Goal: Task Accomplishment & Management: Manage account settings

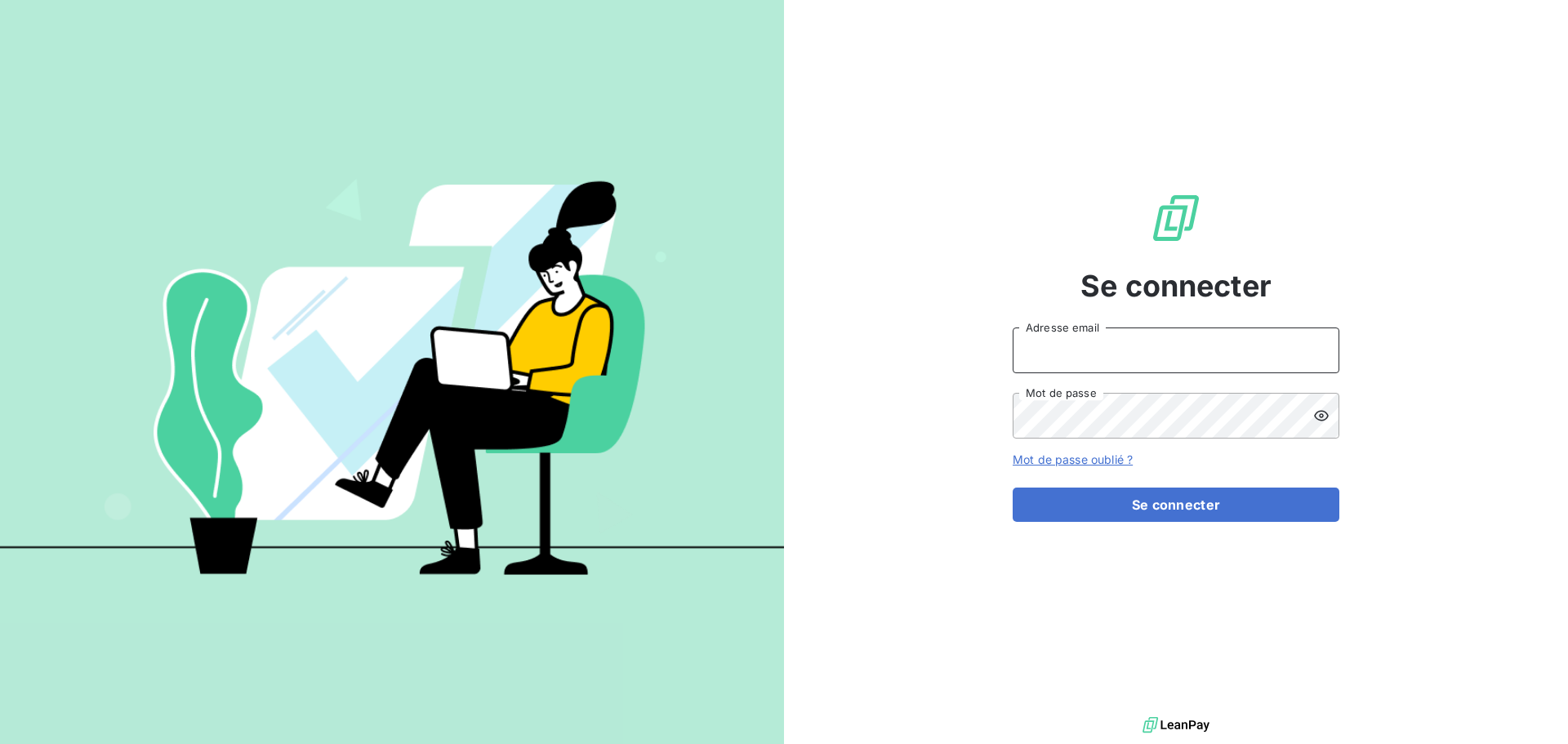
click at [1080, 347] on input "Adresse email" at bounding box center [1176, 350] width 327 height 46
type input "[EMAIL_ADDRESS][DOMAIN_NAME]"
click at [1013, 488] on button "Se connecter" at bounding box center [1176, 504] width 327 height 34
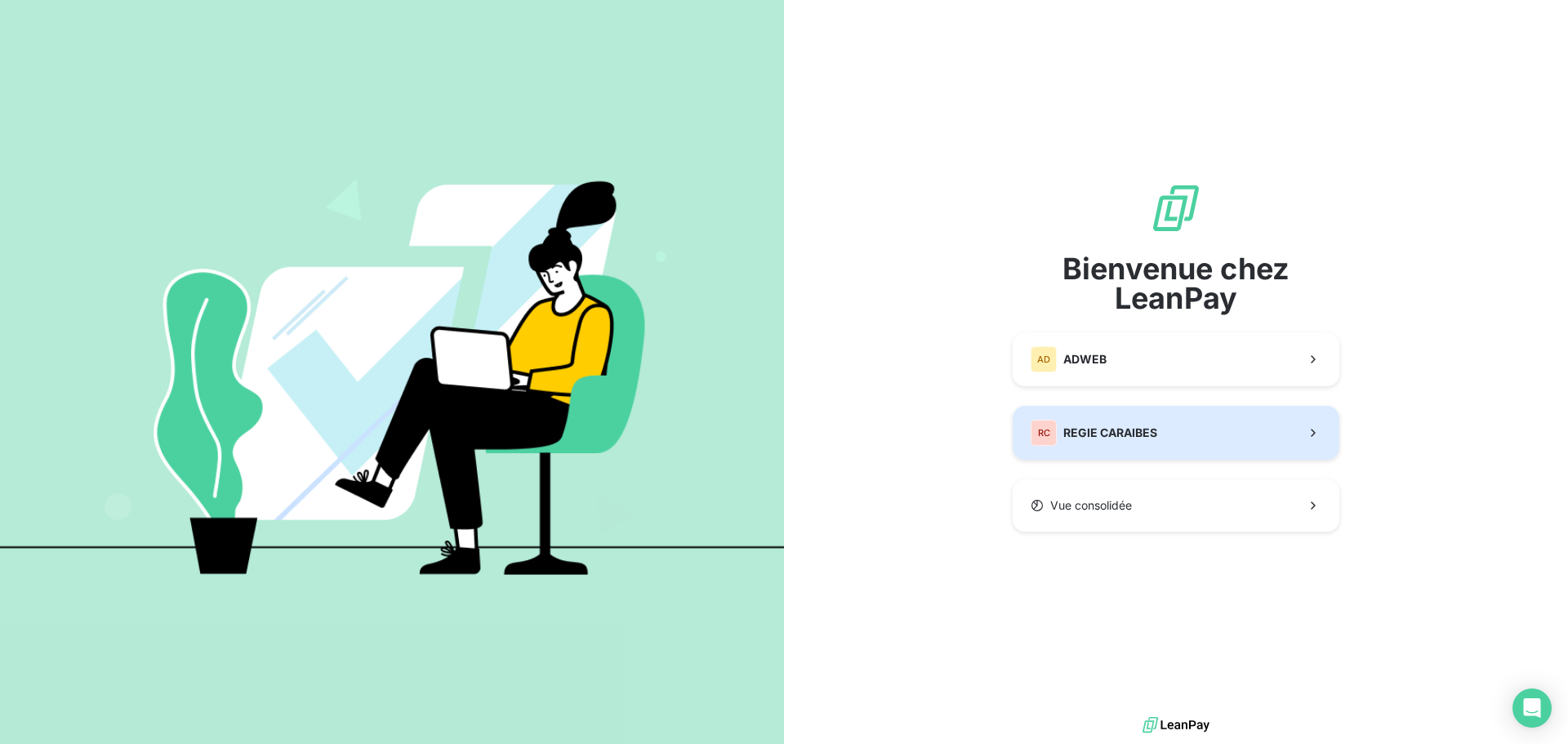
click at [1081, 439] on span "REGIE CARAIBES" at bounding box center [1111, 433] width 94 height 17
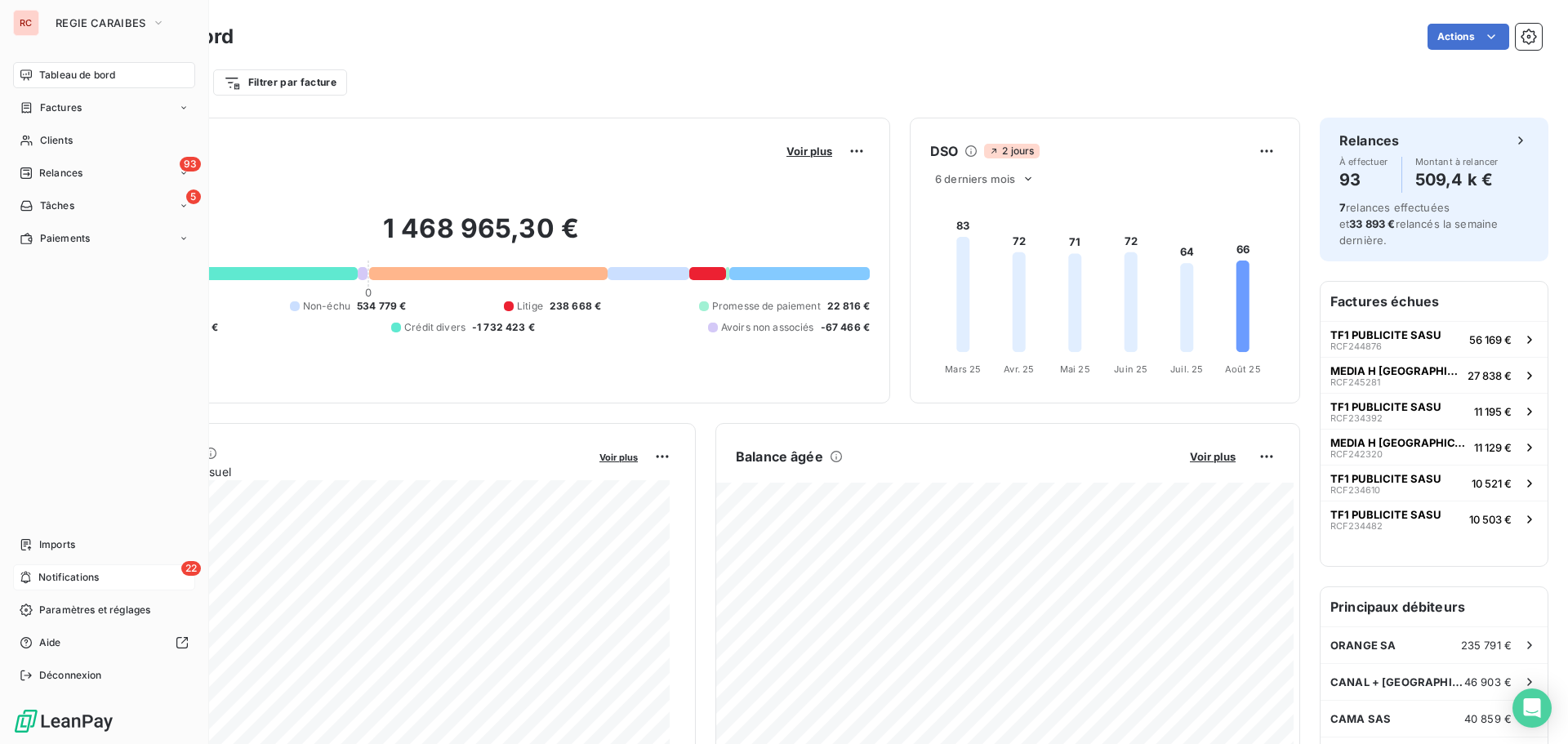
click at [35, 581] on div "22 Notifications" at bounding box center [104, 577] width 182 height 26
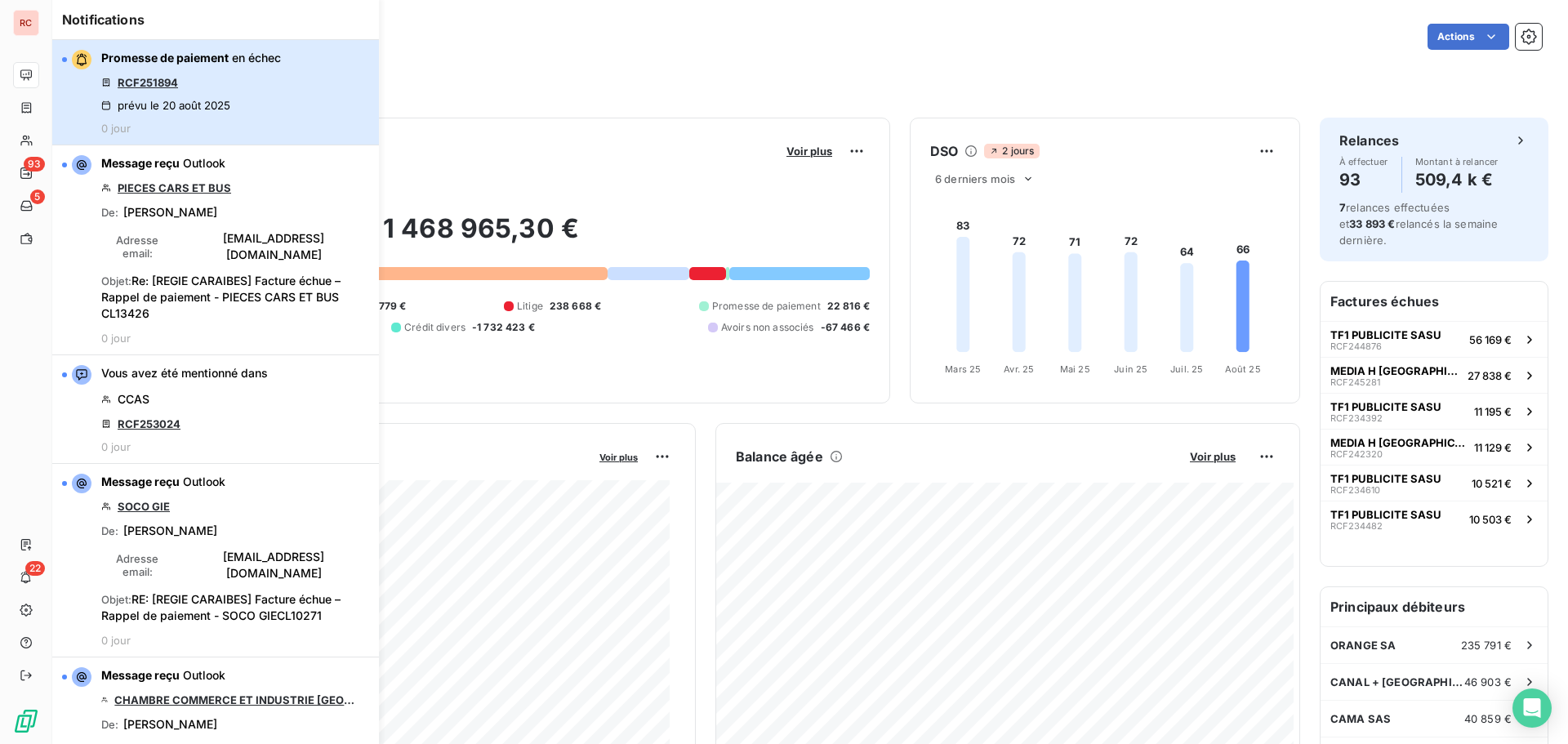
click at [183, 71] on div "Promesse de paiement en échec RCF251894 prévu le 20 août 2025 0 jour" at bounding box center [191, 91] width 180 height 85
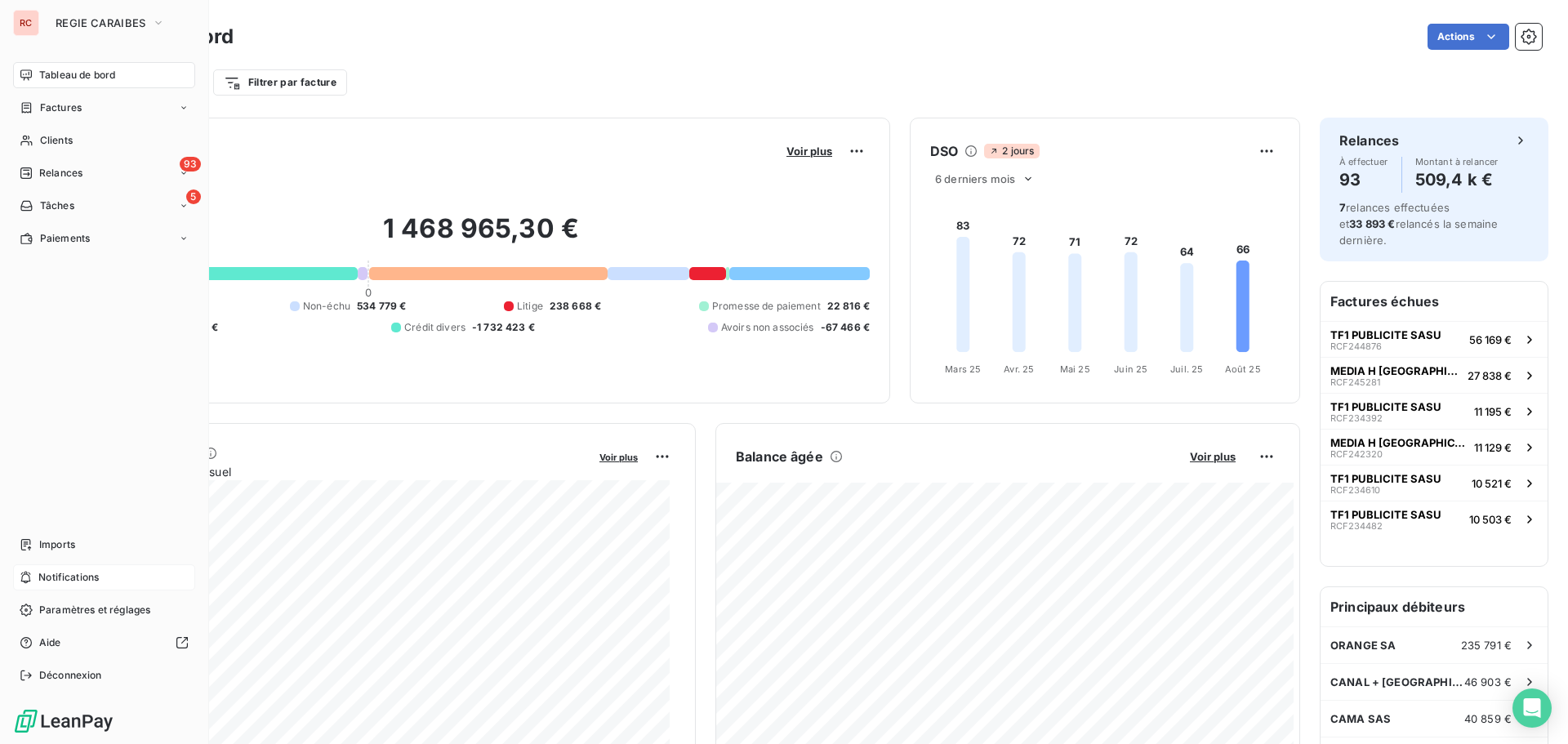
click at [54, 581] on span "Notifications" at bounding box center [69, 578] width 60 height 15
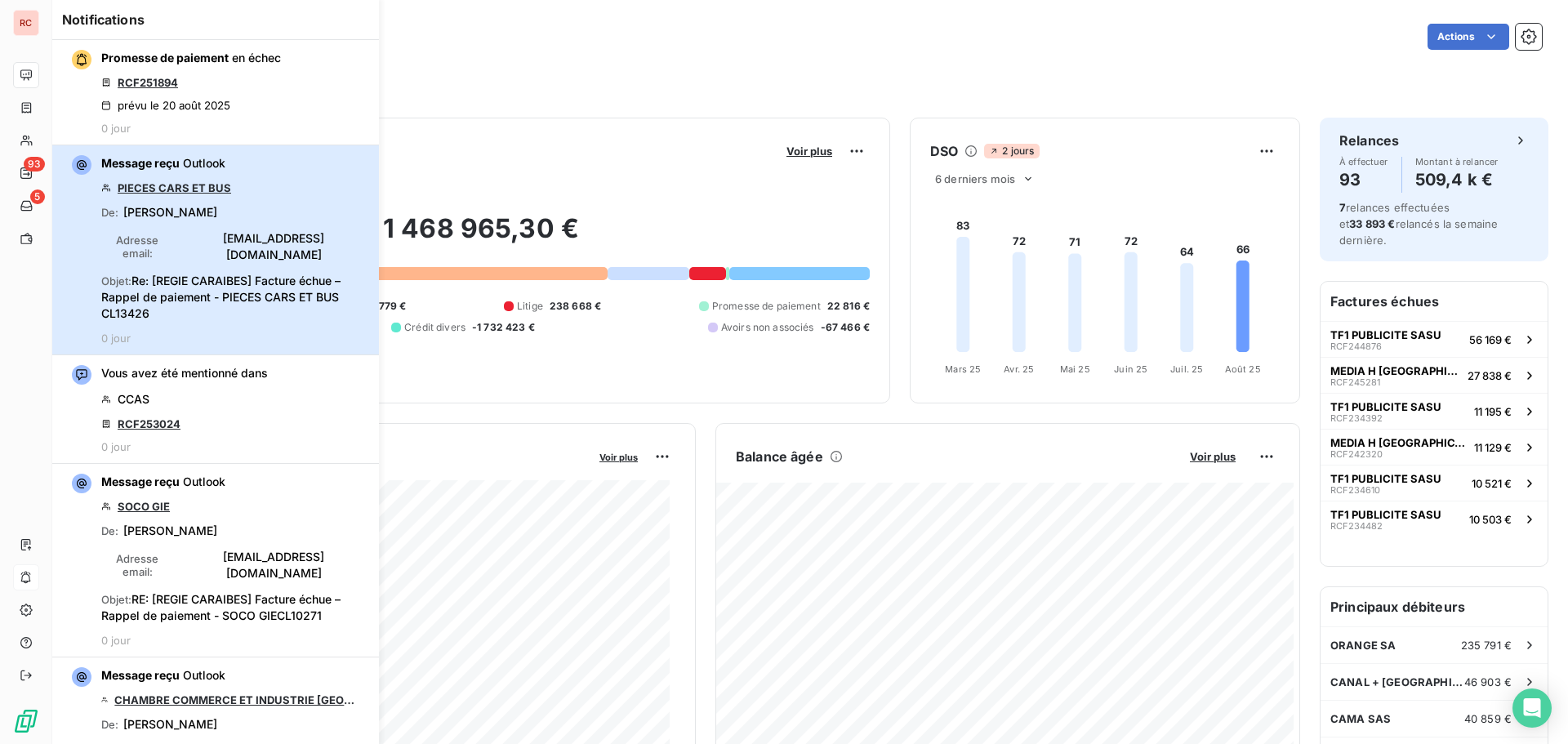
click at [172, 243] on span "Adresse email :" at bounding box center [137, 246] width 73 height 26
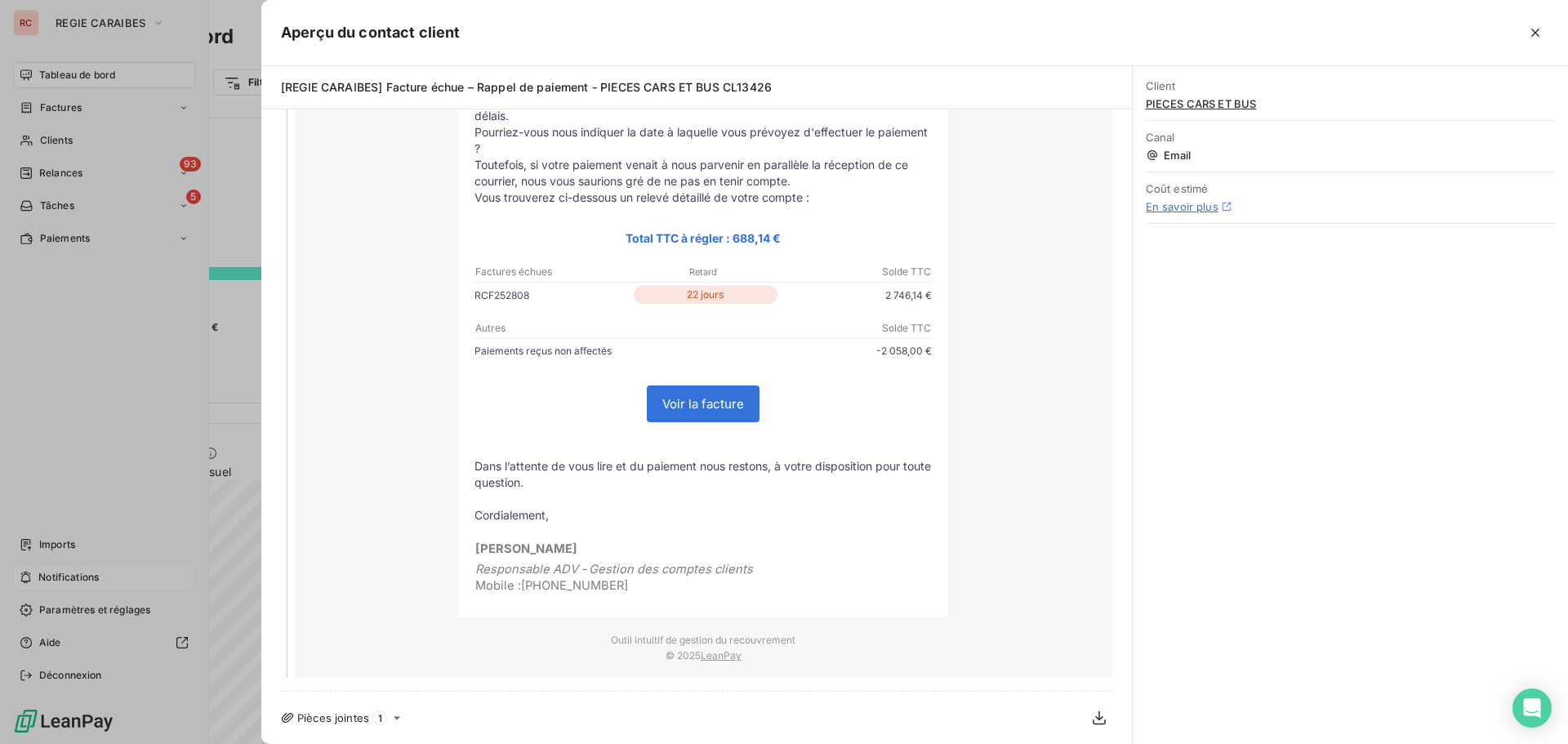
scroll to position [75, 0]
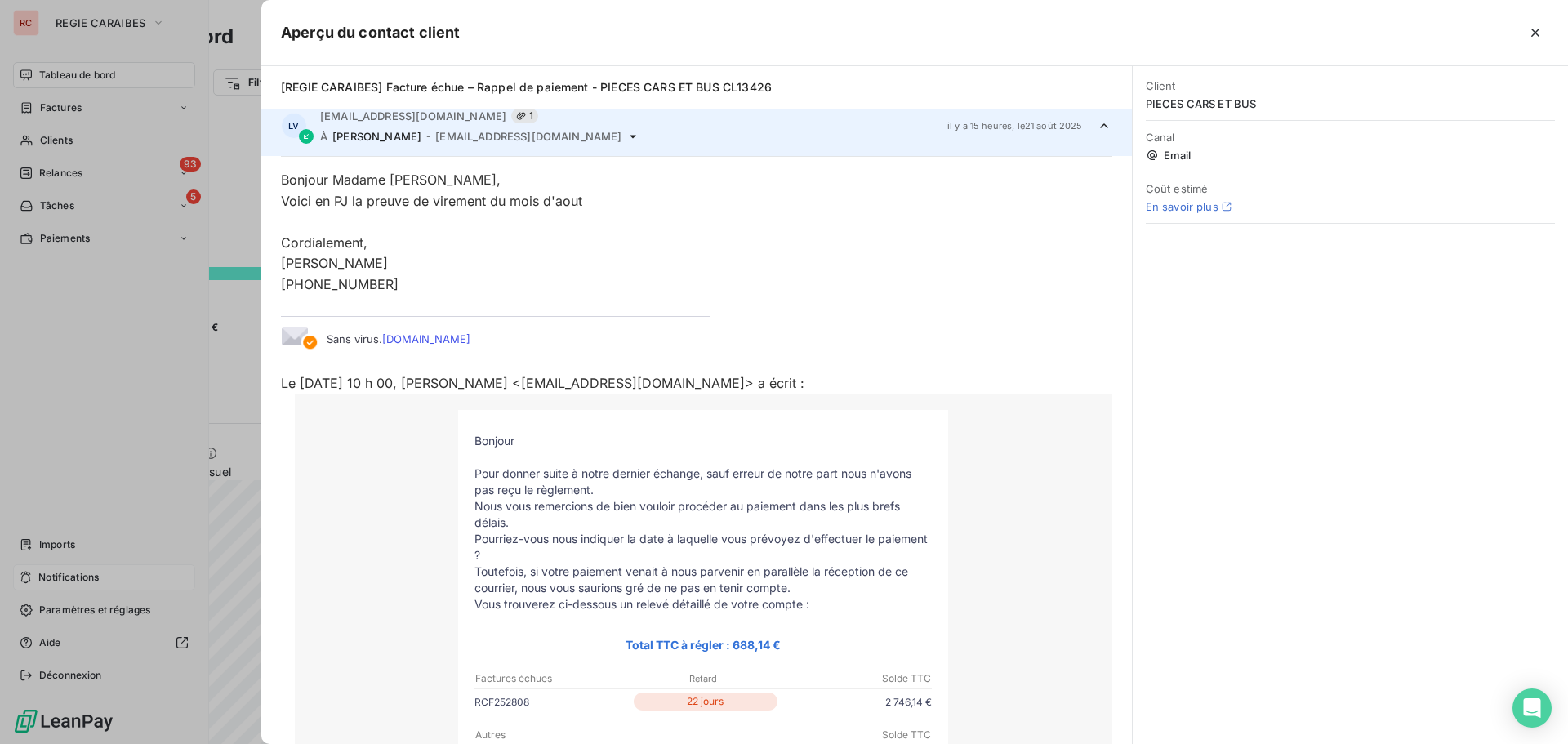
click at [1101, 126] on icon at bounding box center [1105, 126] width 8 height 5
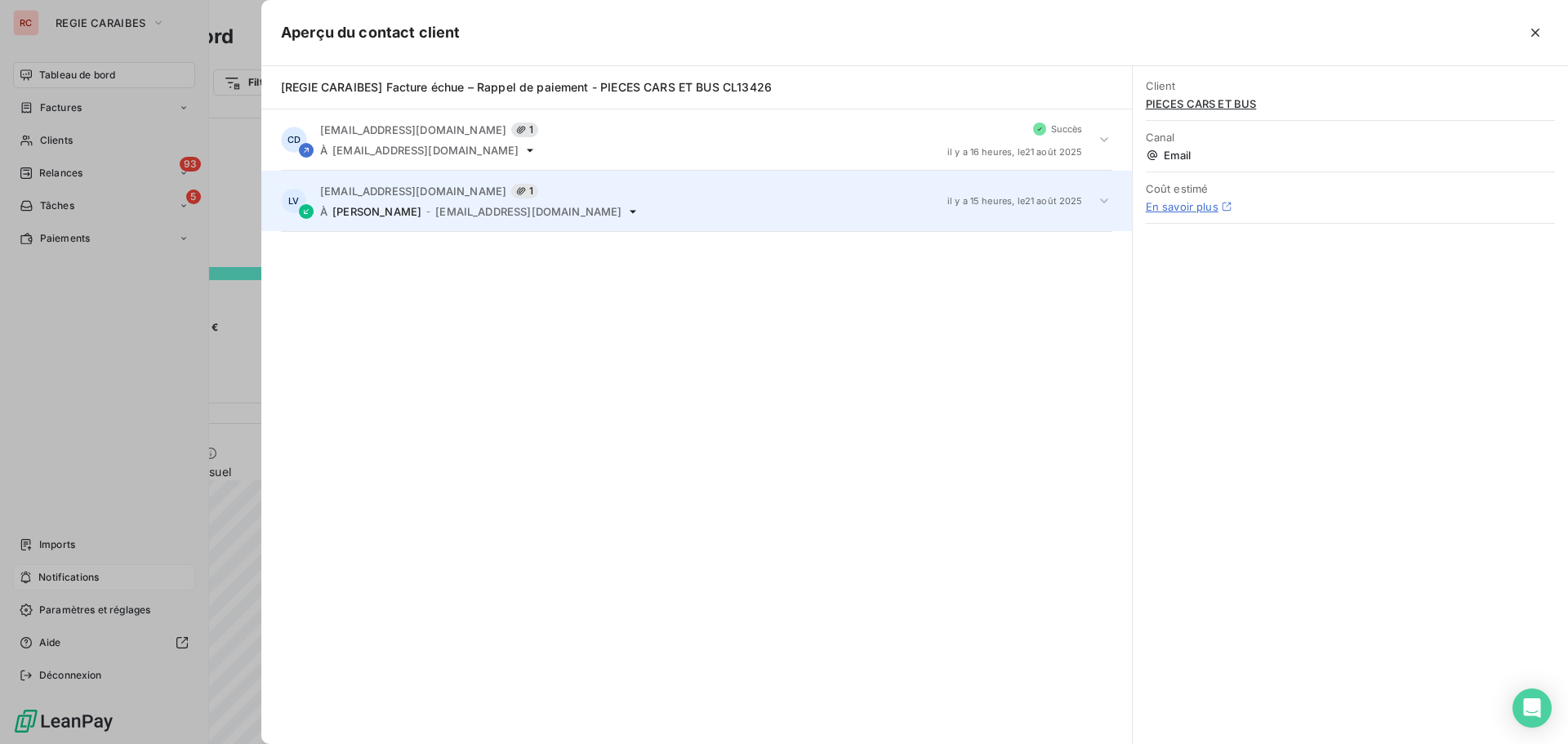
scroll to position [0, 0]
click at [1536, 32] on icon "button" at bounding box center [1536, 33] width 8 height 8
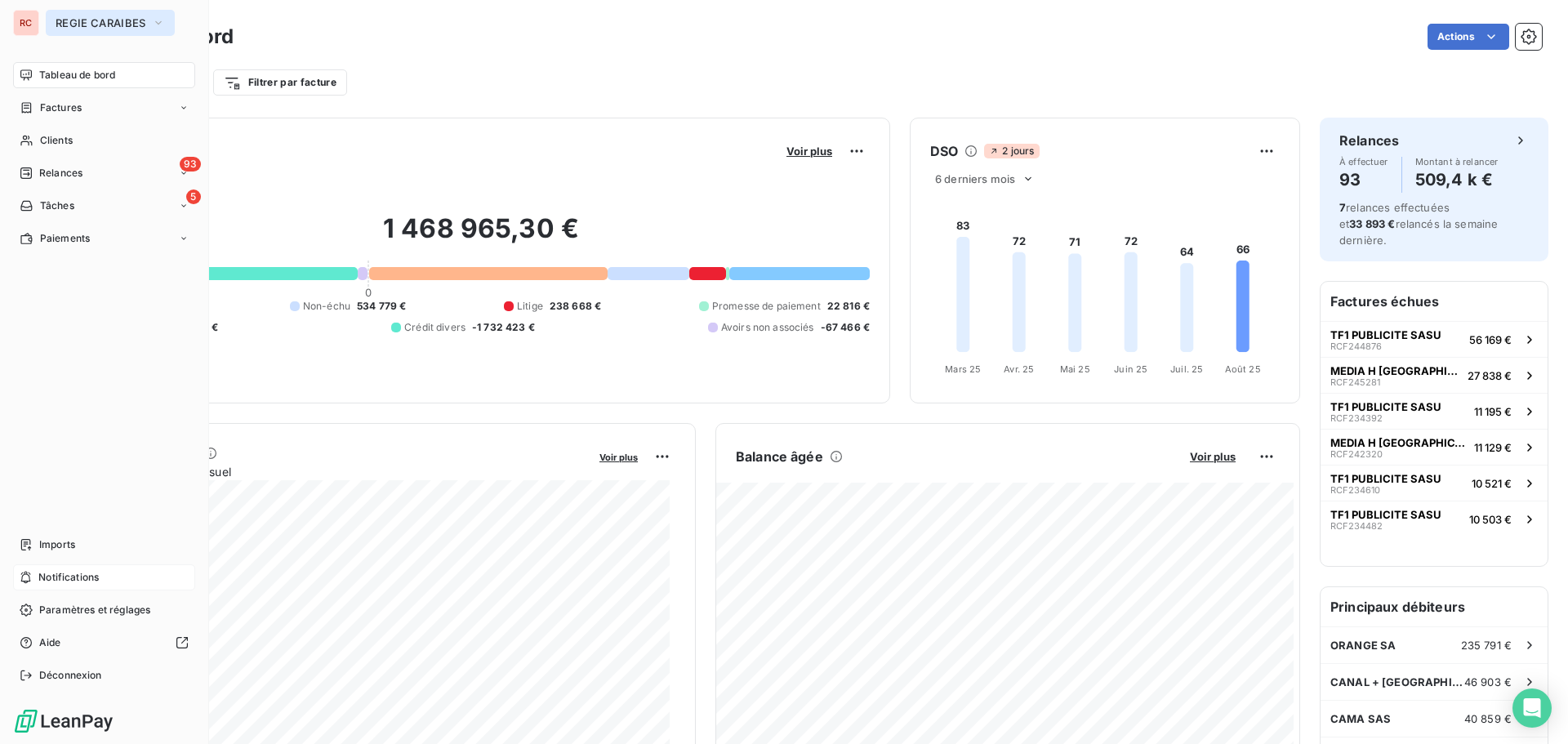
click at [156, 23] on icon "button" at bounding box center [158, 23] width 13 height 17
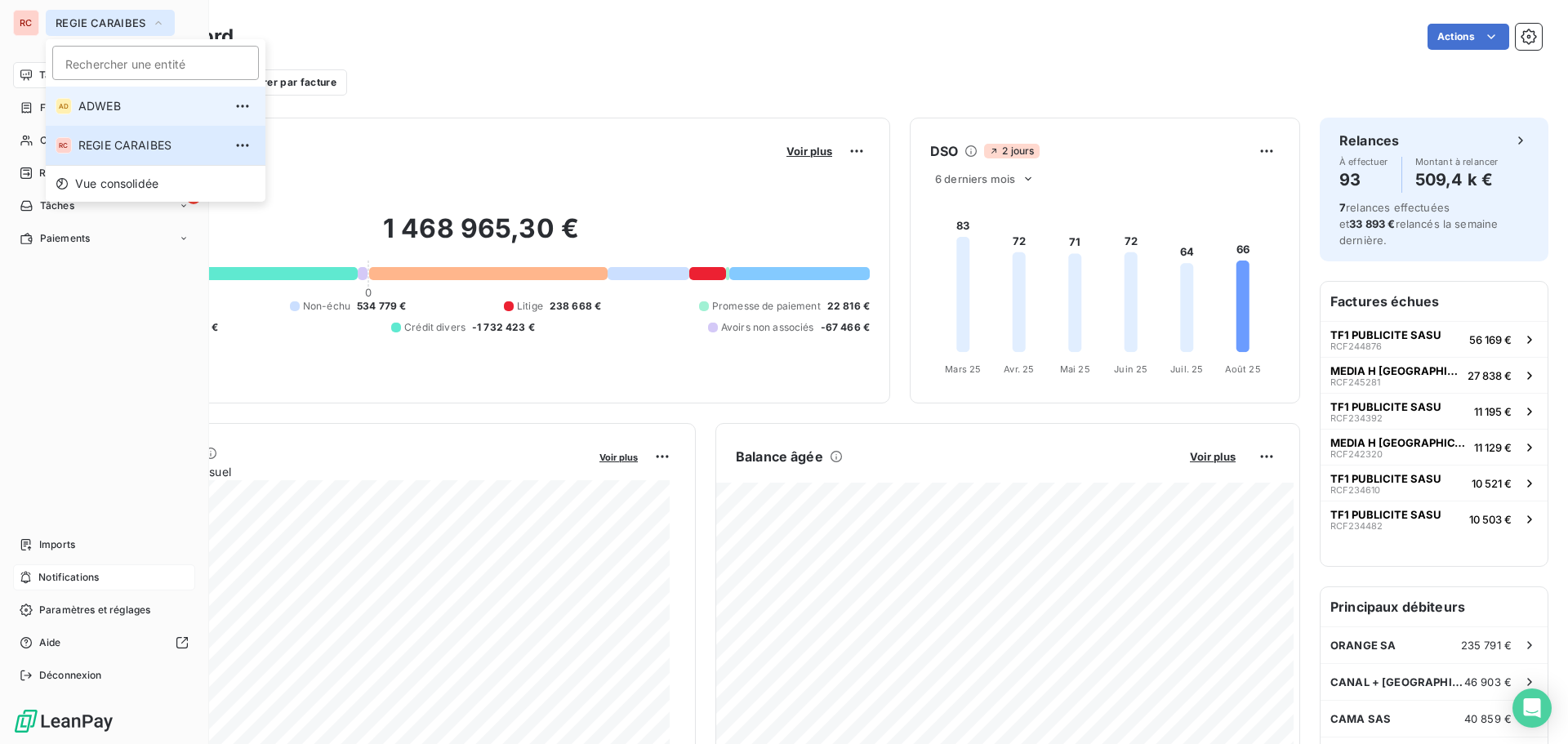
click at [124, 111] on span "ADWEB" at bounding box center [151, 106] width 145 height 17
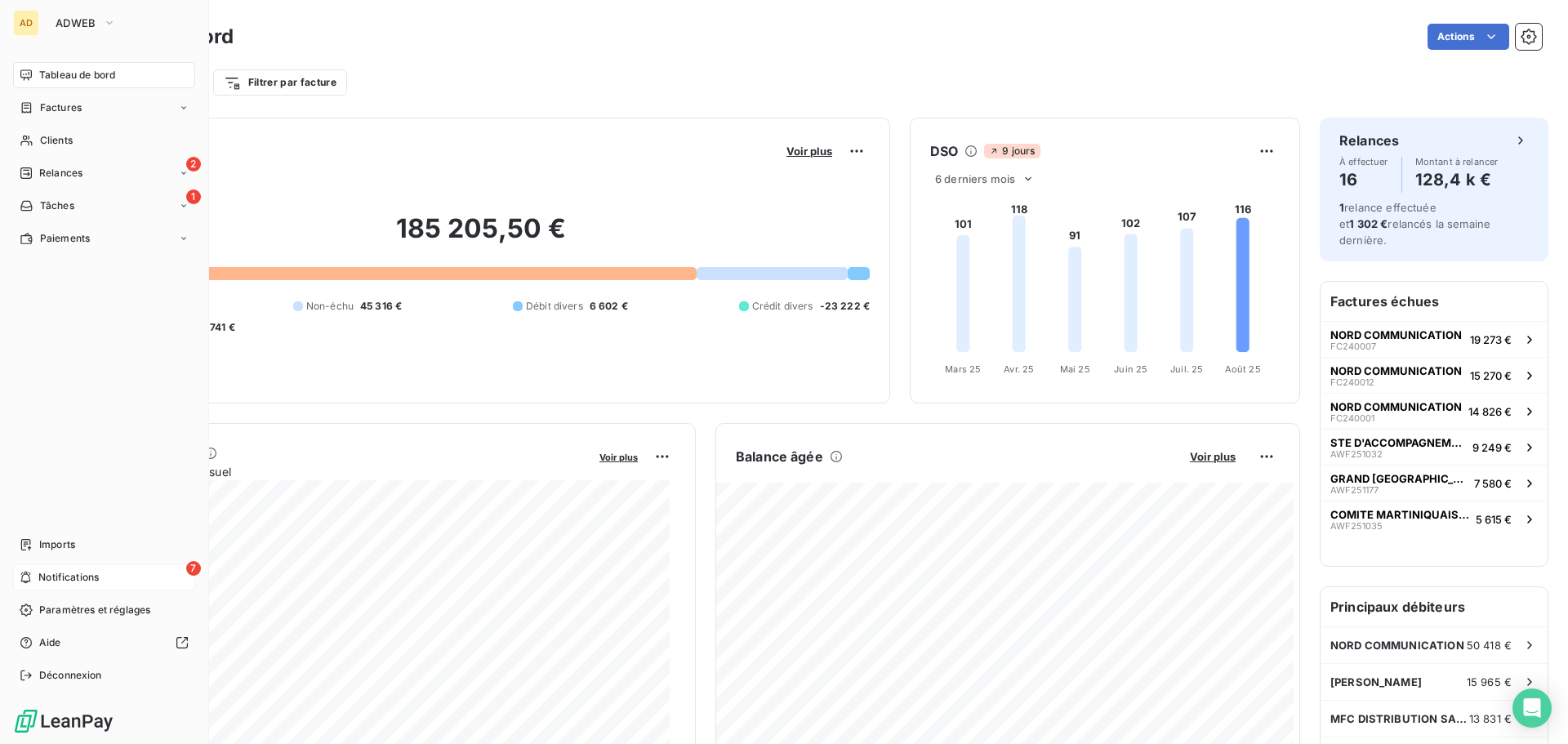
click at [57, 582] on span "Notifications" at bounding box center [69, 578] width 60 height 15
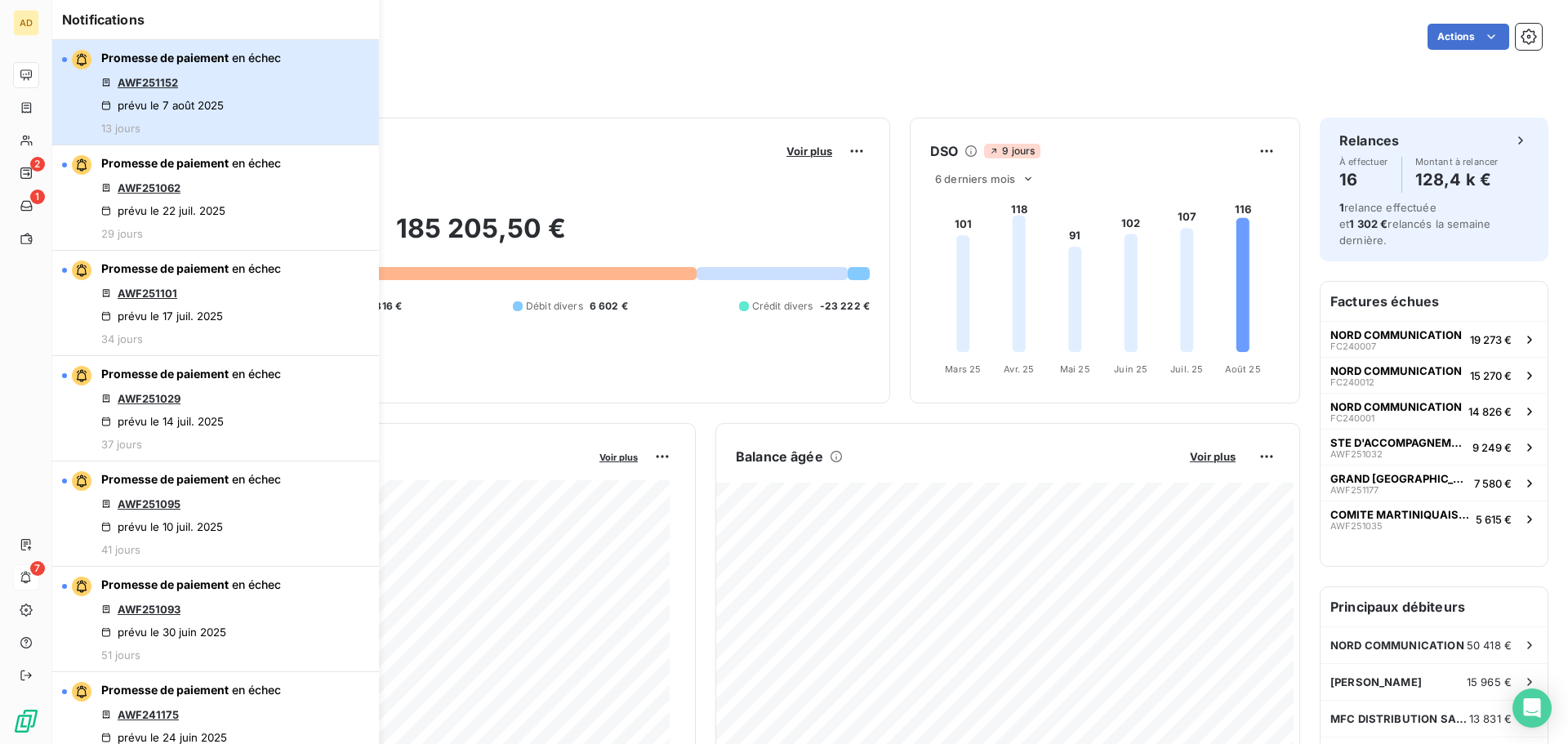
click at [183, 107] on div "prévu le 7 août 2025" at bounding box center [162, 106] width 122 height 13
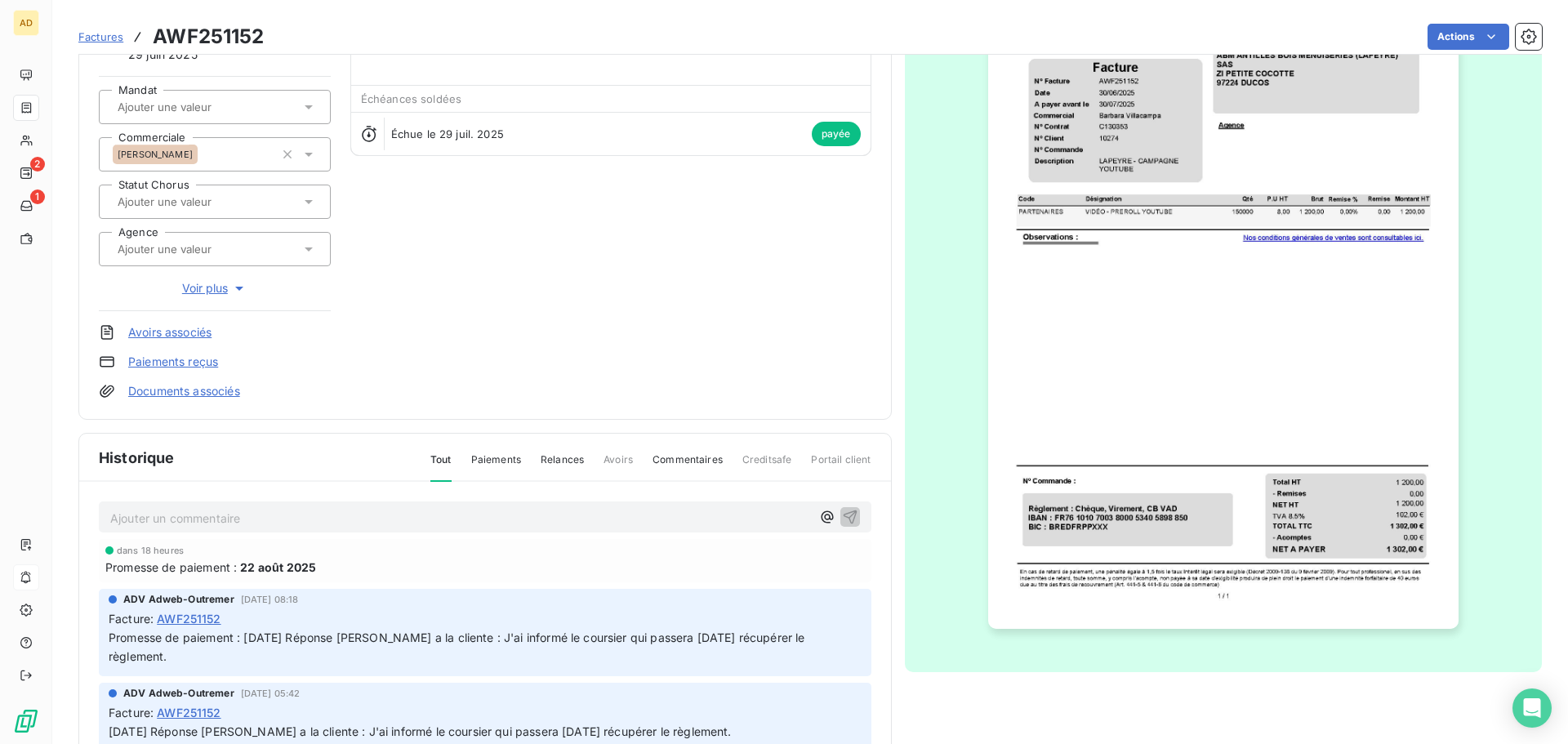
scroll to position [165, 0]
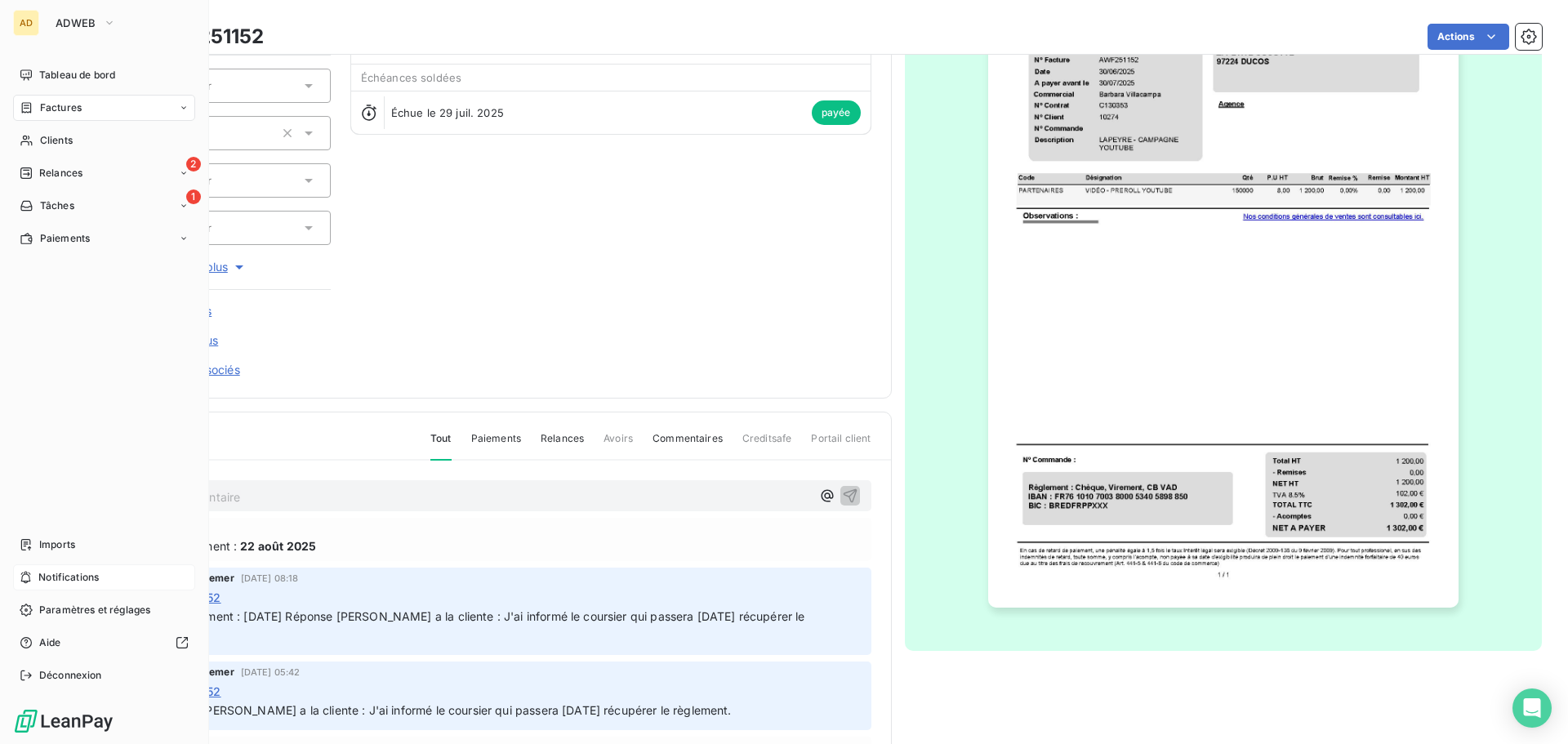
click at [47, 585] on div "Notifications" at bounding box center [104, 577] width 182 height 26
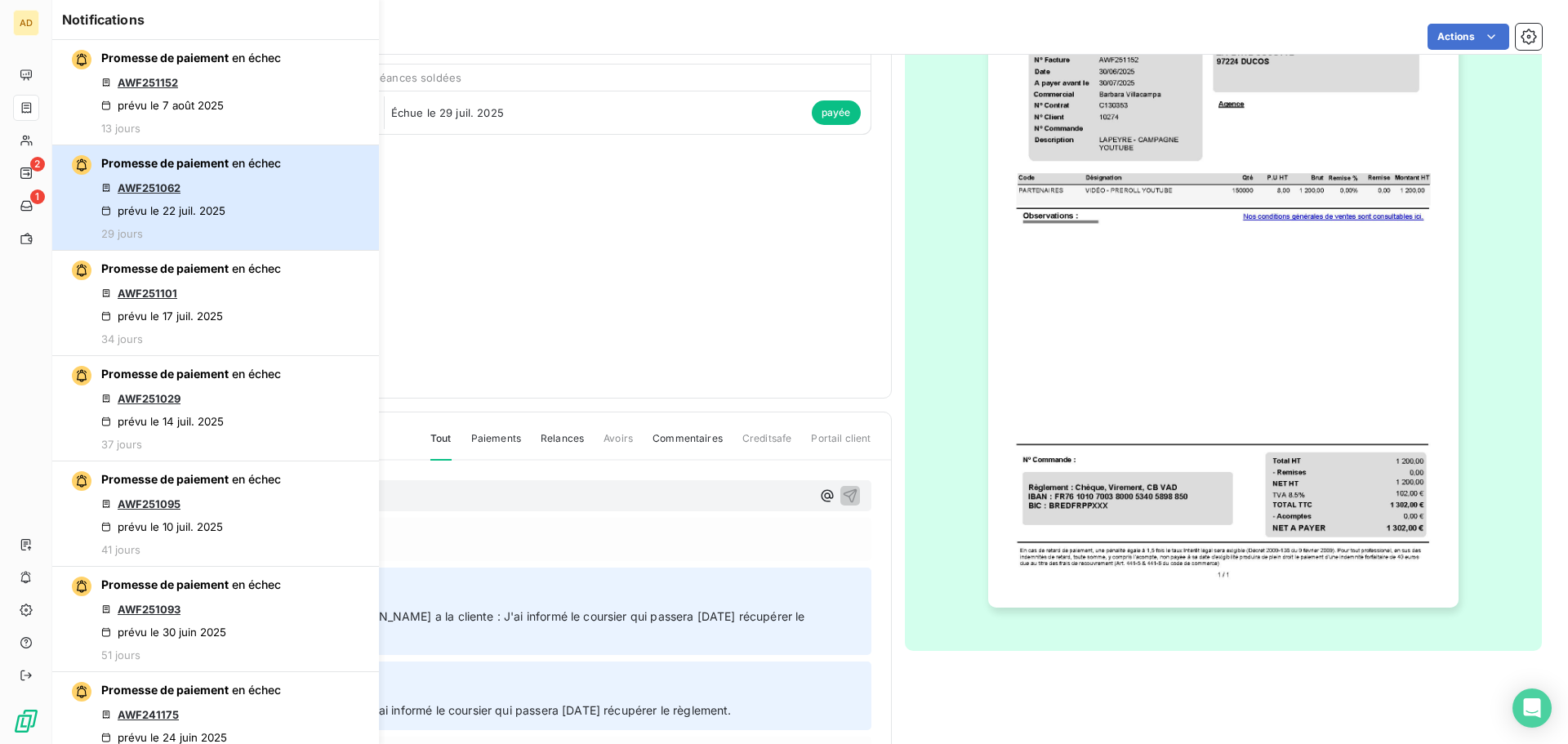
click at [238, 208] on div "Promesse de paiement en échec AWF251062 prévu le 22 juil. 2025 29 jours" at bounding box center [191, 197] width 180 height 85
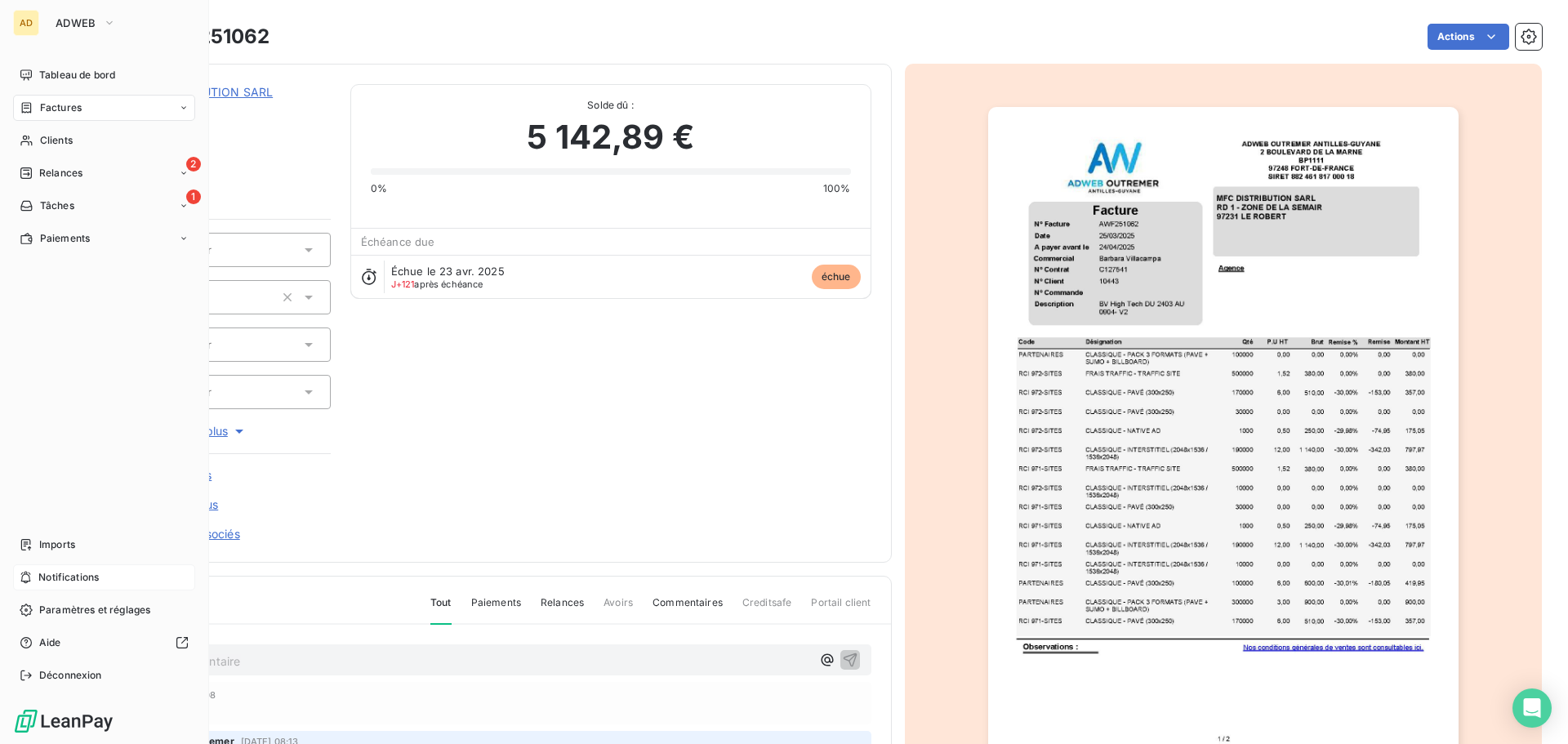
click at [75, 572] on span "Notifications" at bounding box center [69, 578] width 60 height 15
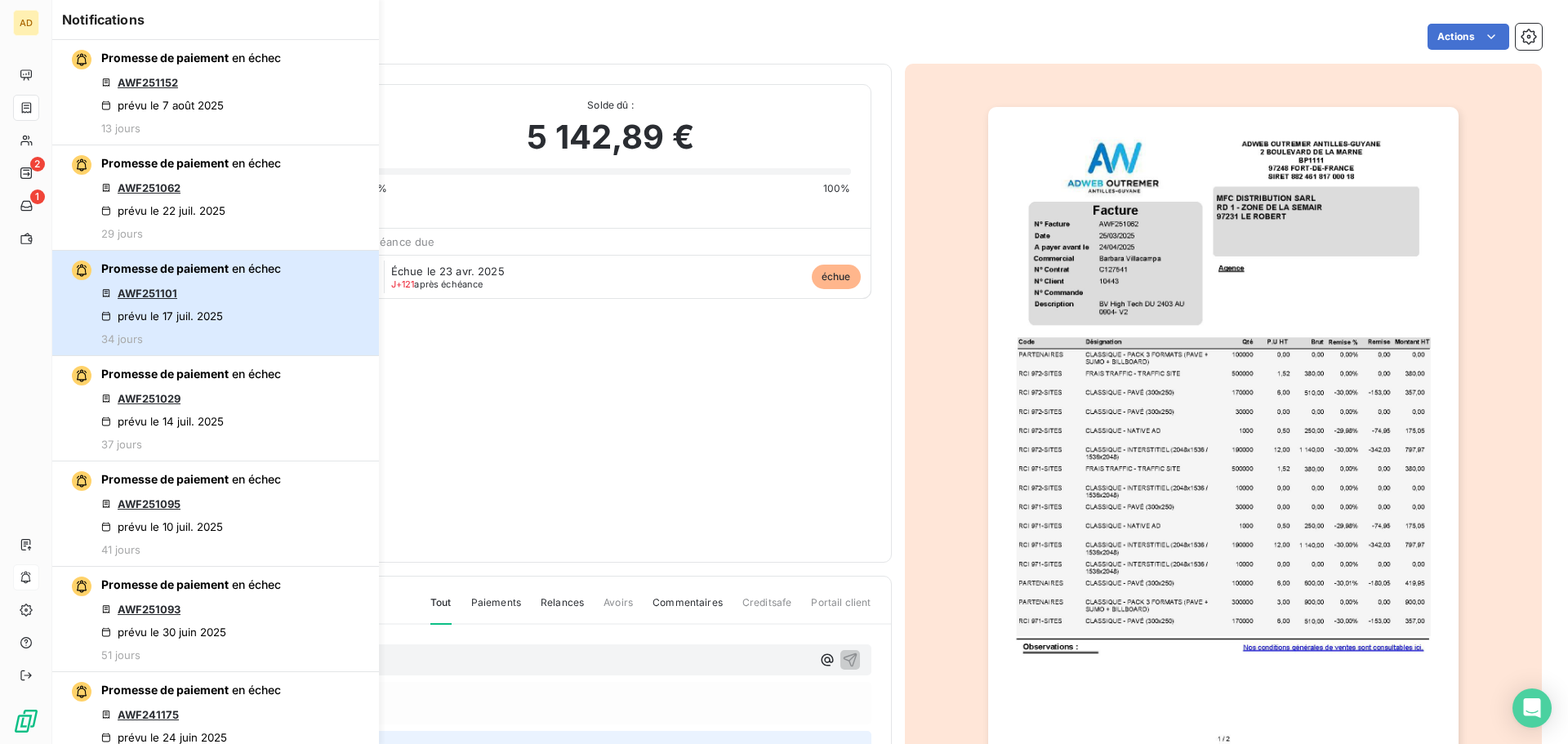
click at [193, 315] on div "prévu le 17 juil. 2025" at bounding box center [162, 317] width 121 height 13
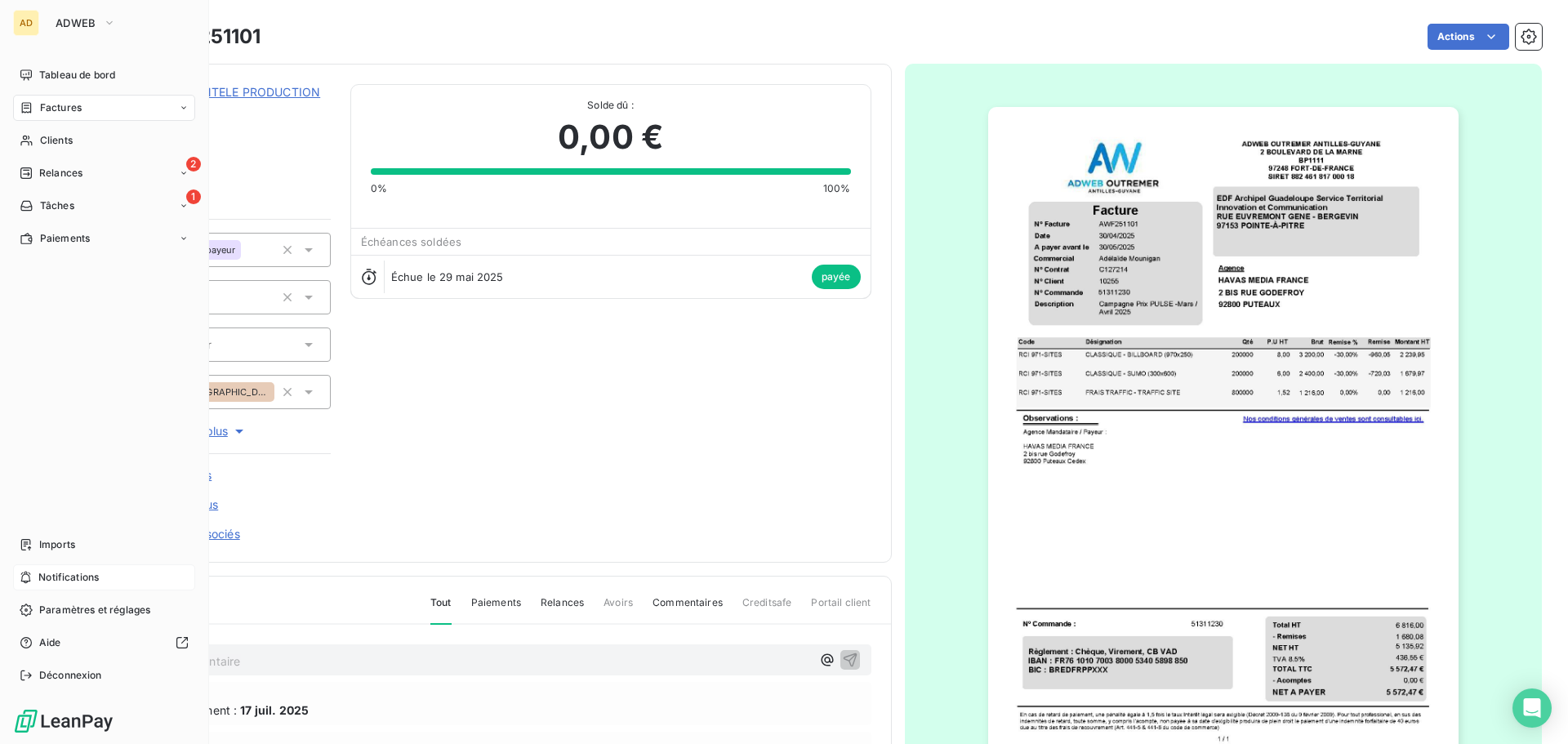
click at [65, 572] on span "Notifications" at bounding box center [69, 578] width 60 height 15
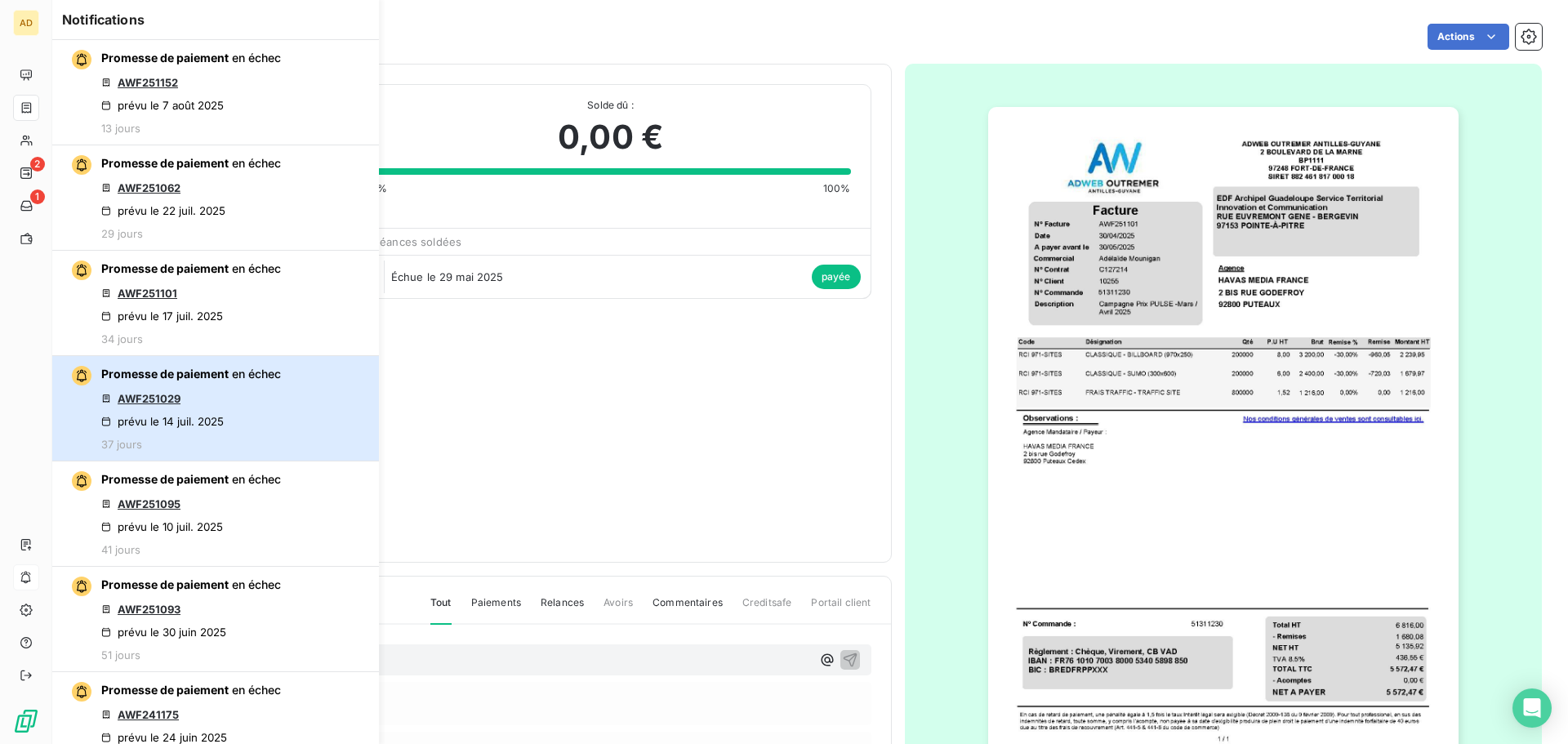
click at [236, 427] on div "Promesse de paiement en échec AWF251029 prévu le 14 juil. 2025 37 jours" at bounding box center [191, 408] width 180 height 85
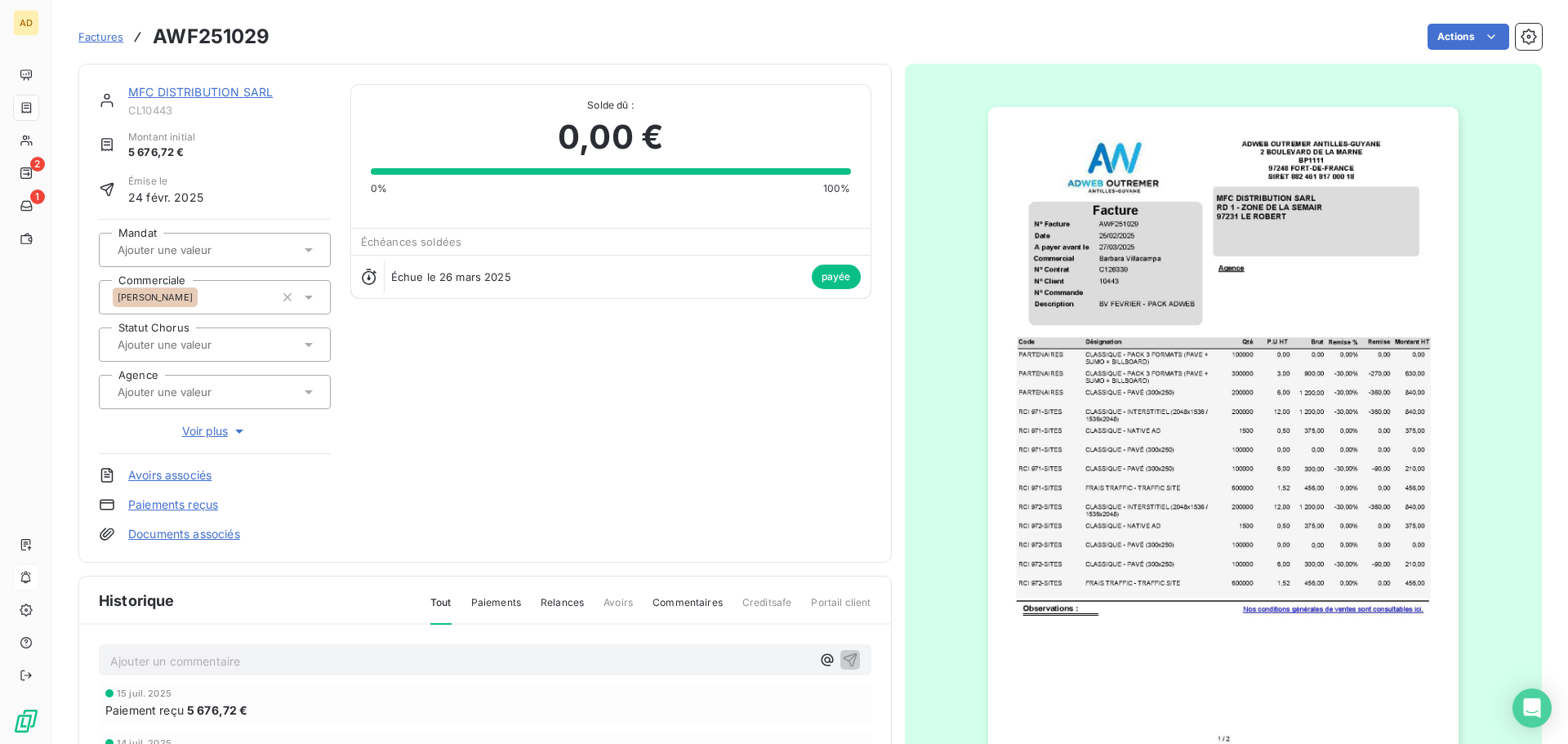
click at [214, 91] on link "MFC DISTRIBUTION SARL" at bounding box center [200, 91] width 145 height 14
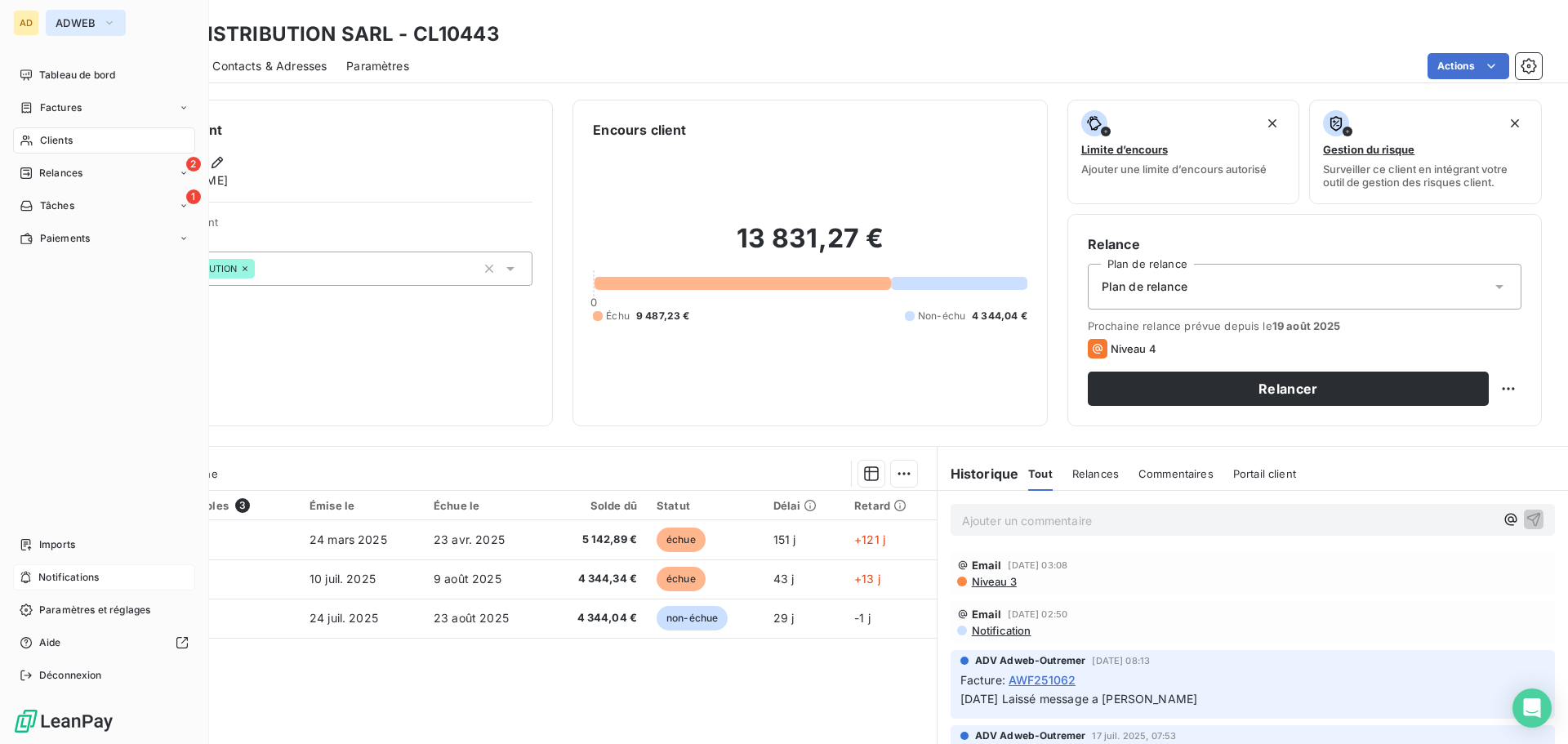
click at [75, 20] on span "ADWEB" at bounding box center [75, 23] width 41 height 13
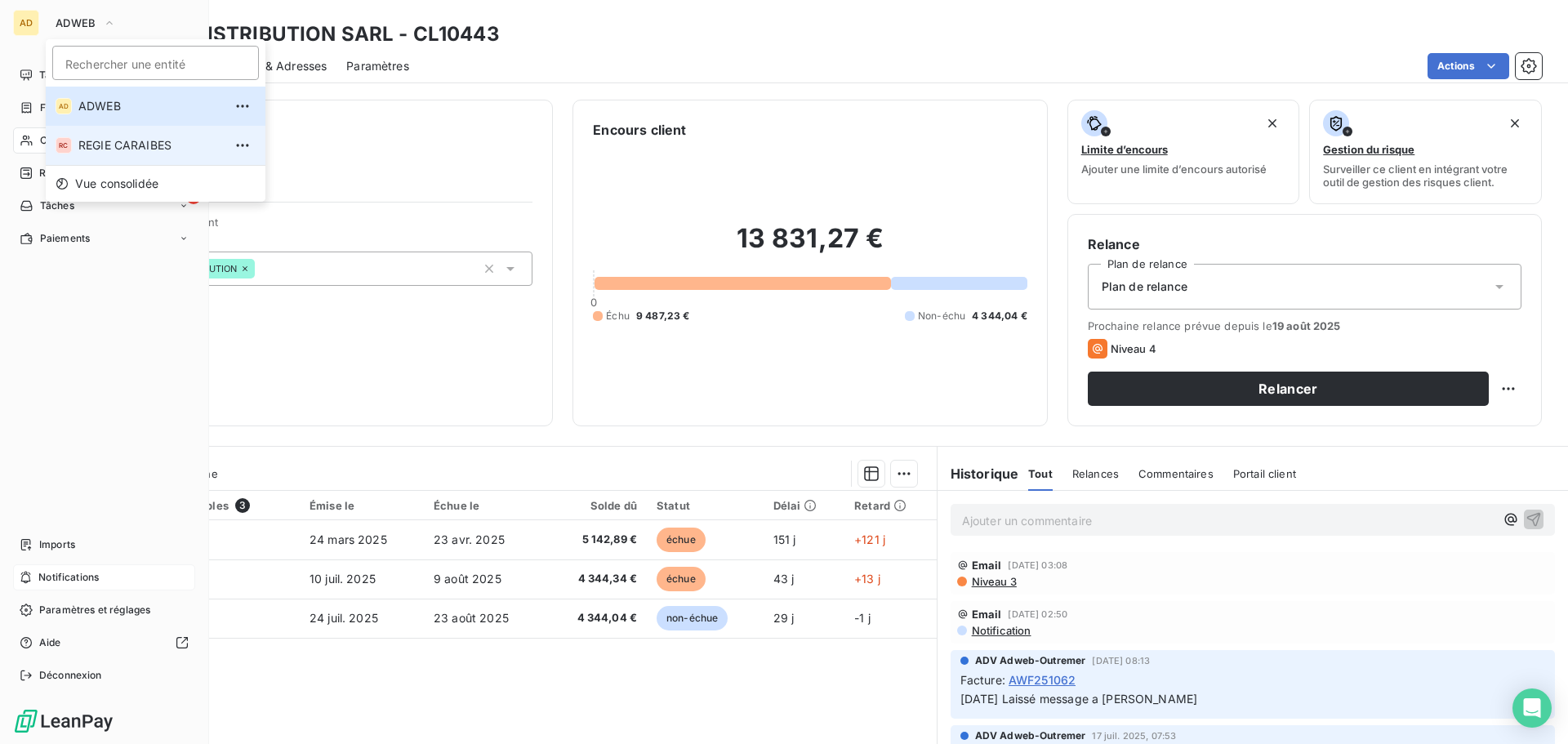
click at [106, 142] on span "REGIE CARAIBES" at bounding box center [151, 146] width 145 height 17
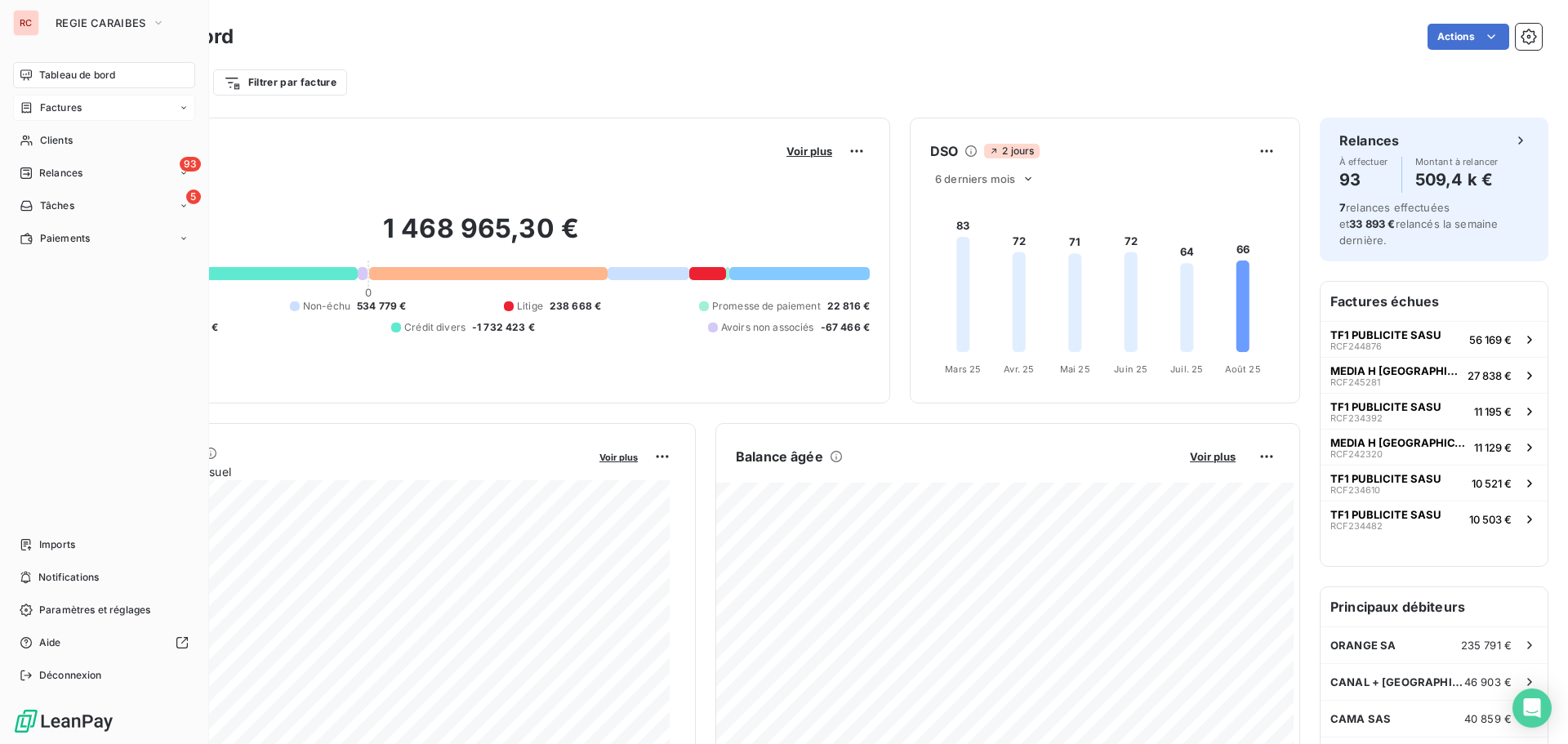
click at [54, 109] on span "Factures" at bounding box center [61, 108] width 42 height 15
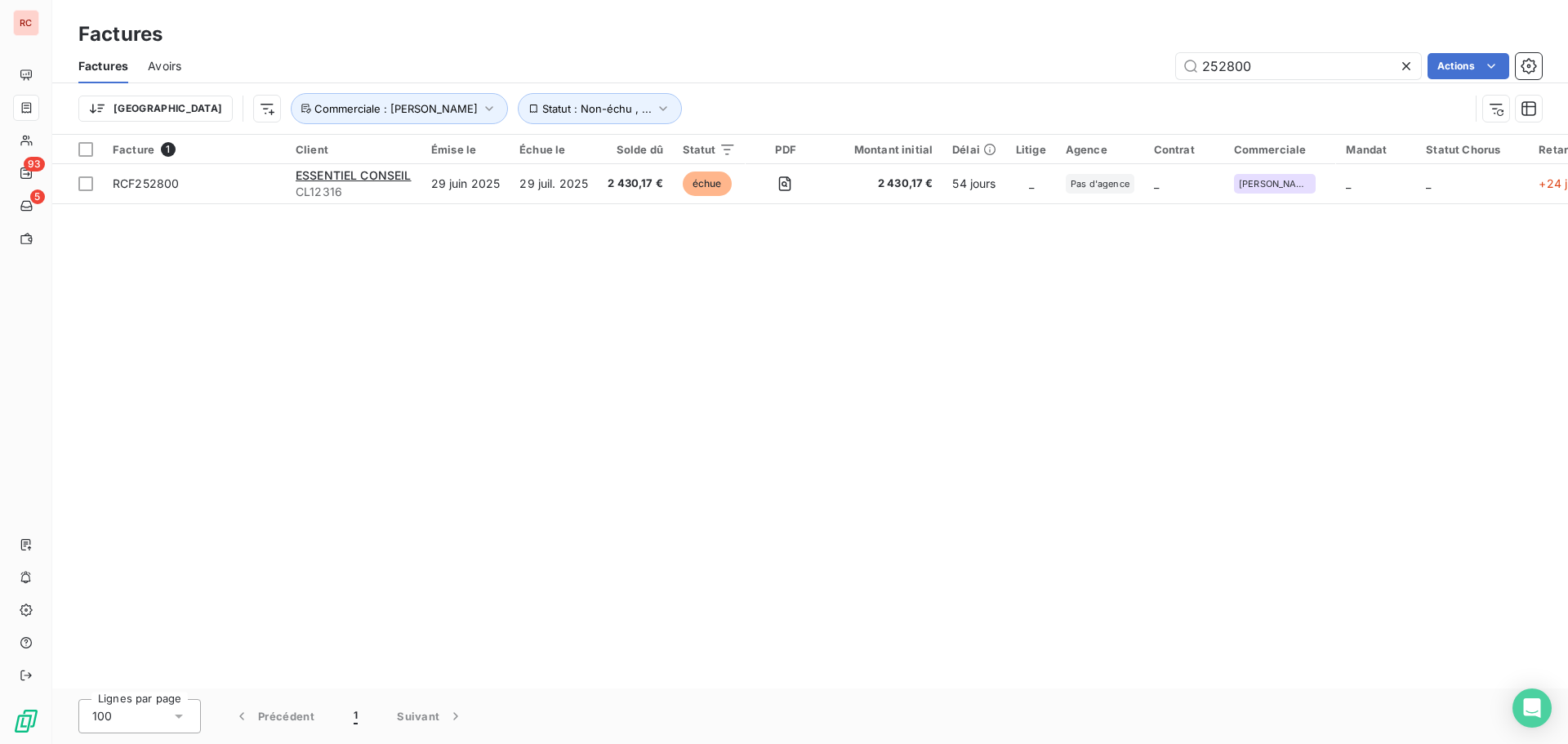
drag, startPoint x: 1262, startPoint y: 71, endPoint x: 1165, endPoint y: 71, distance: 97.0
click at [1165, 71] on div "252800 Actions" at bounding box center [871, 65] width 1341 height 26
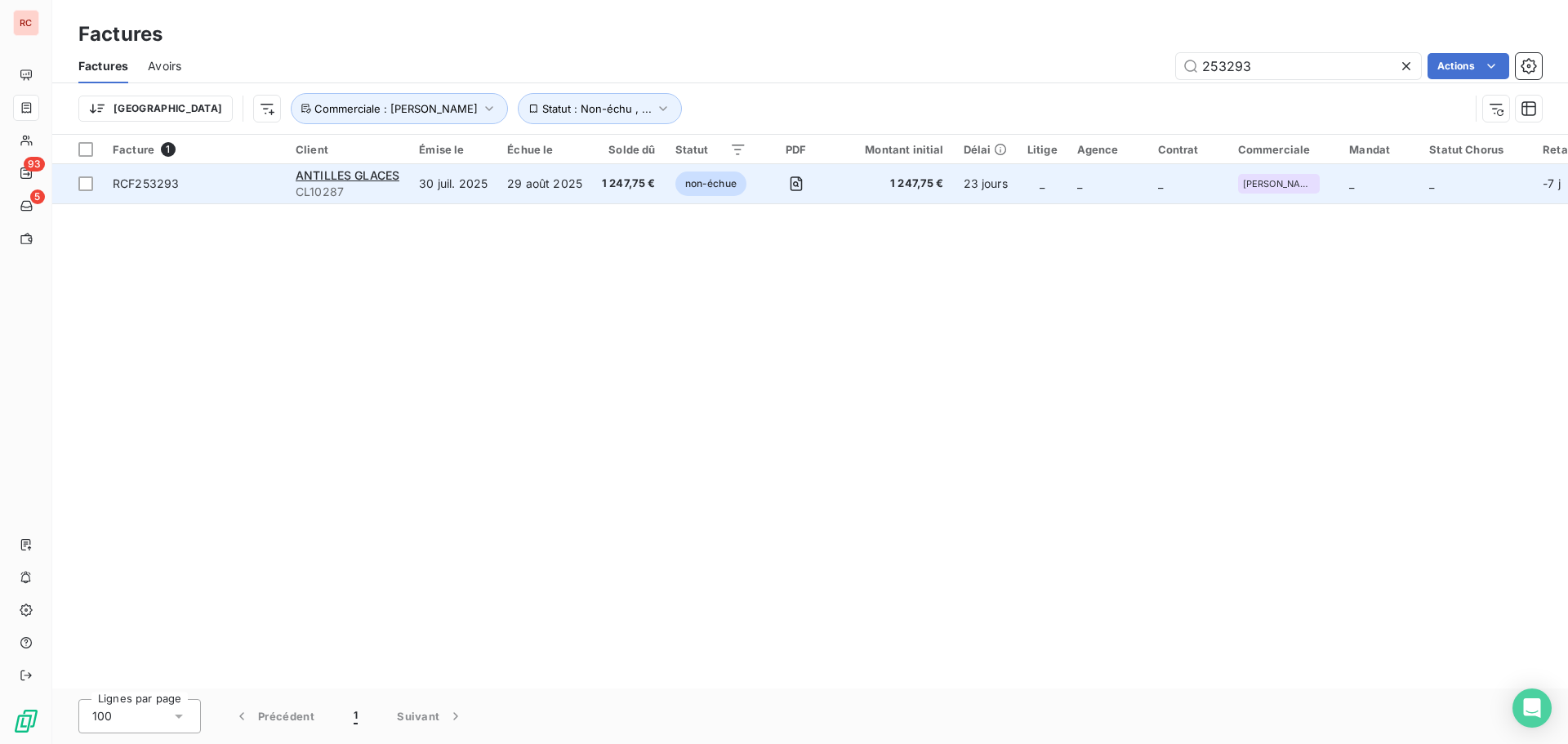
type input "253293"
click at [472, 197] on td "30 juil. 2025" at bounding box center [453, 183] width 88 height 39
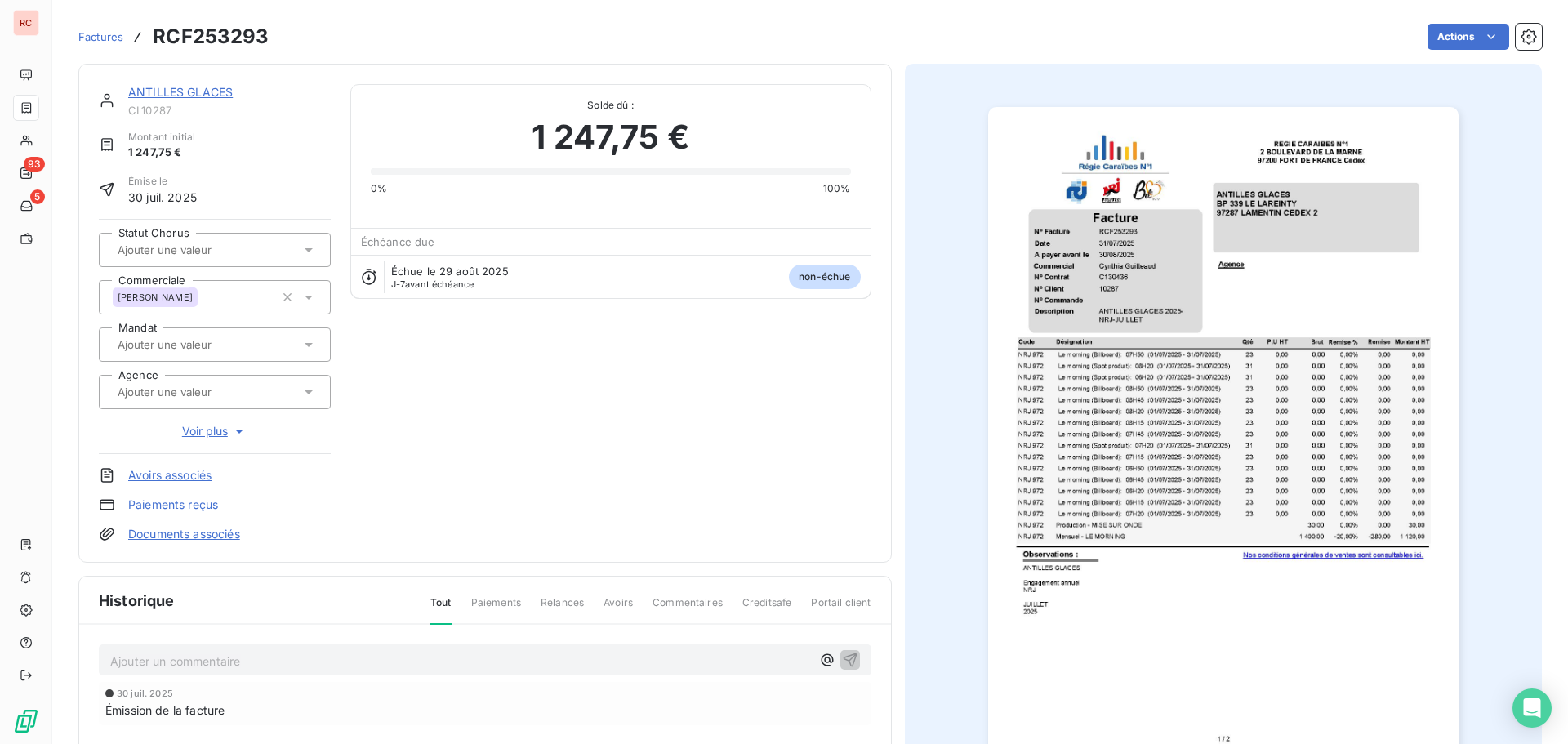
click at [146, 85] on link "ANTILLES GLACES" at bounding box center [180, 91] width 105 height 14
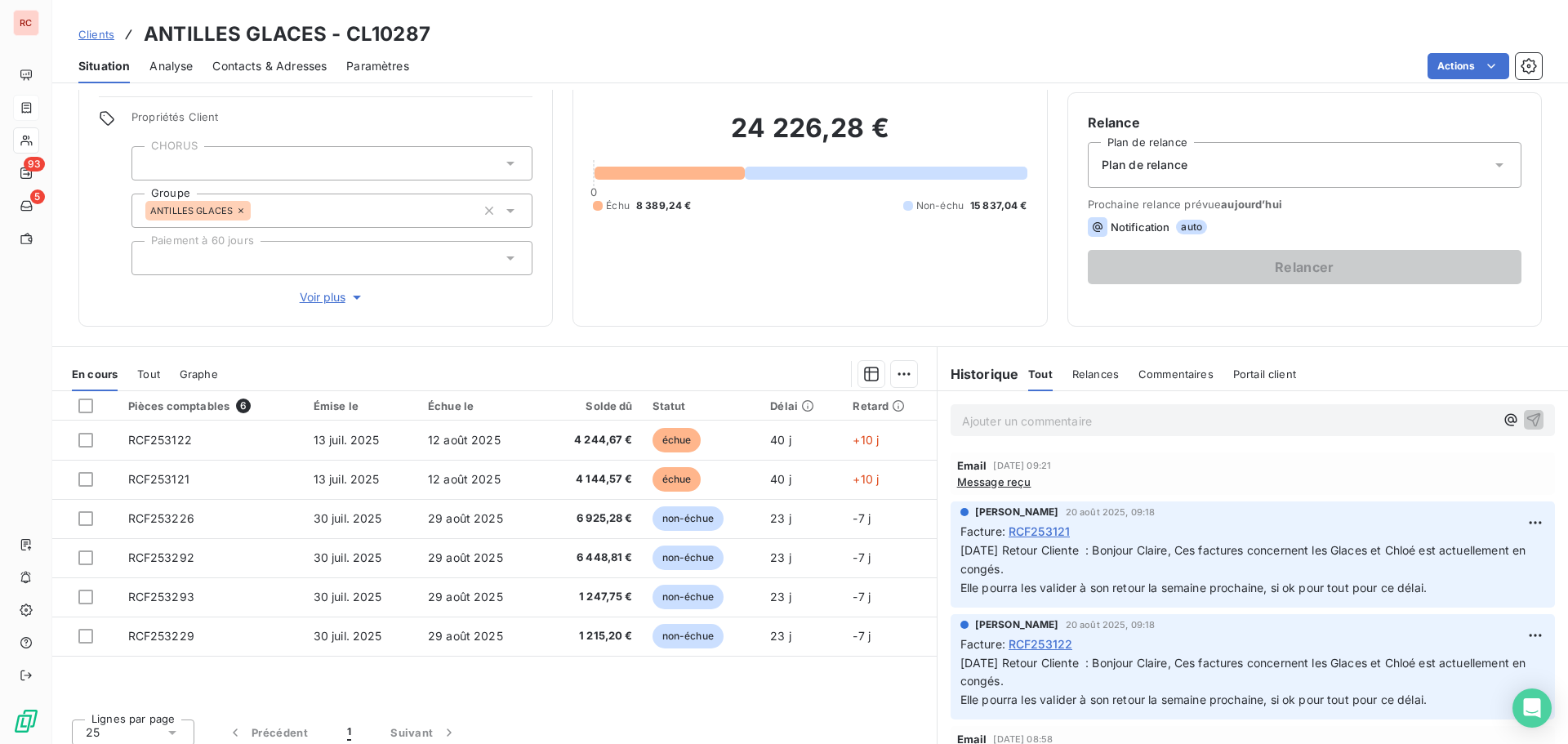
scroll to position [132, 0]
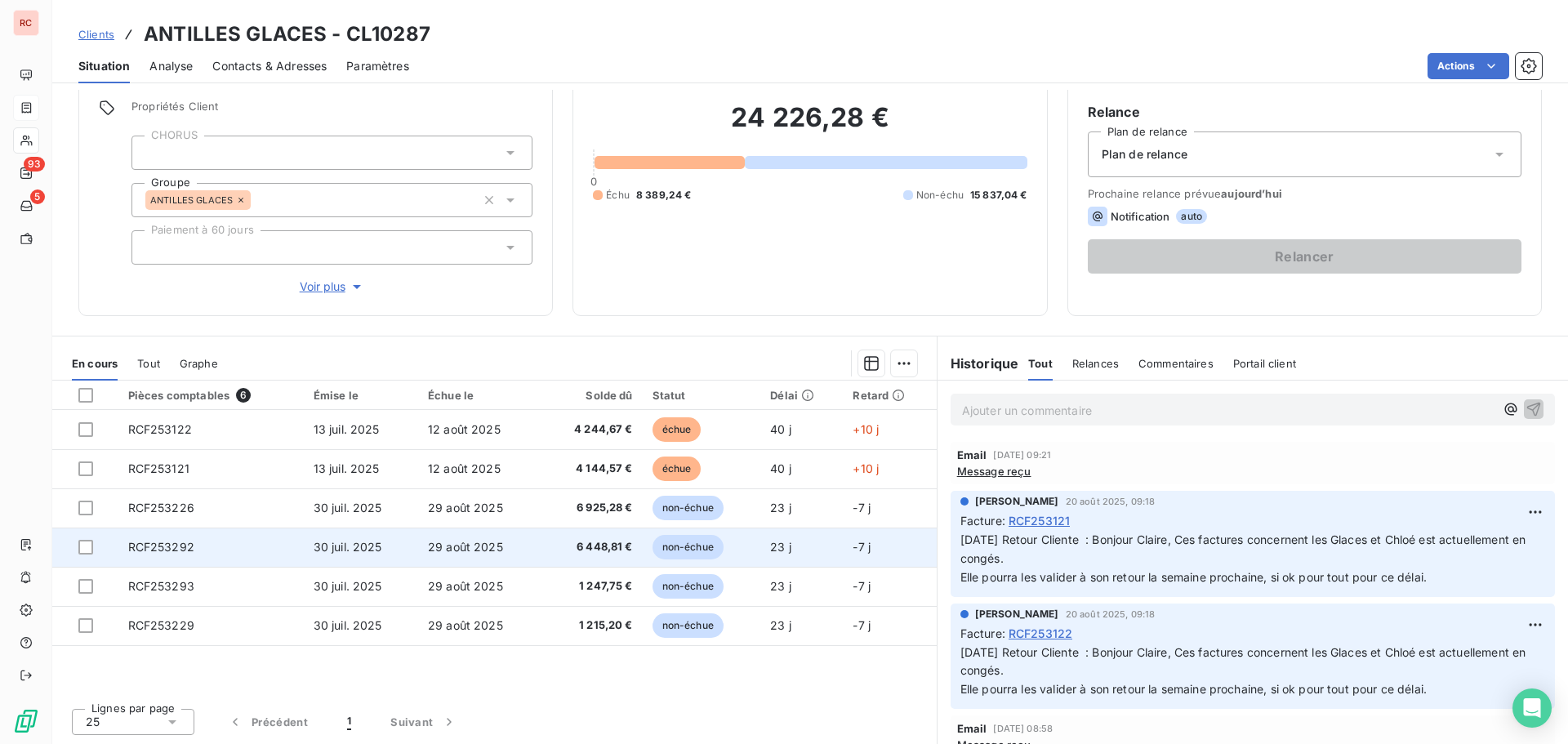
click at [212, 549] on td "RCF253292" at bounding box center [210, 547] width 185 height 39
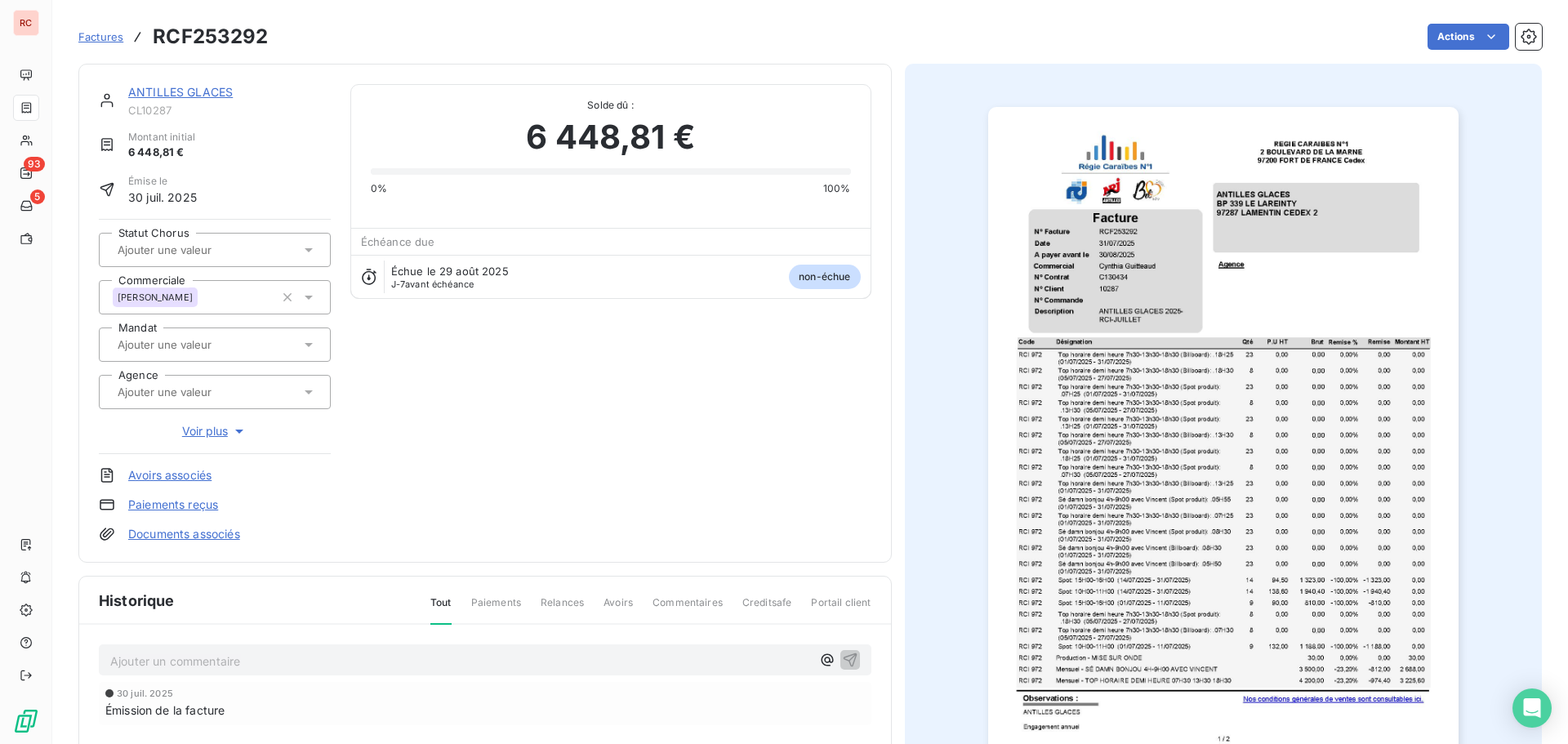
click at [157, 654] on p "Ajouter un commentaire ﻿" at bounding box center [461, 661] width 701 height 20
drag, startPoint x: 312, startPoint y: 652, endPoint x: 47, endPoint y: 658, distance: 265.1
click at [47, 658] on div "RC 93 5 Factures RCF253292 Actions ANTILLES GLACES CL10287 Montant initial 6 44…" at bounding box center [784, 372] width 1568 height 744
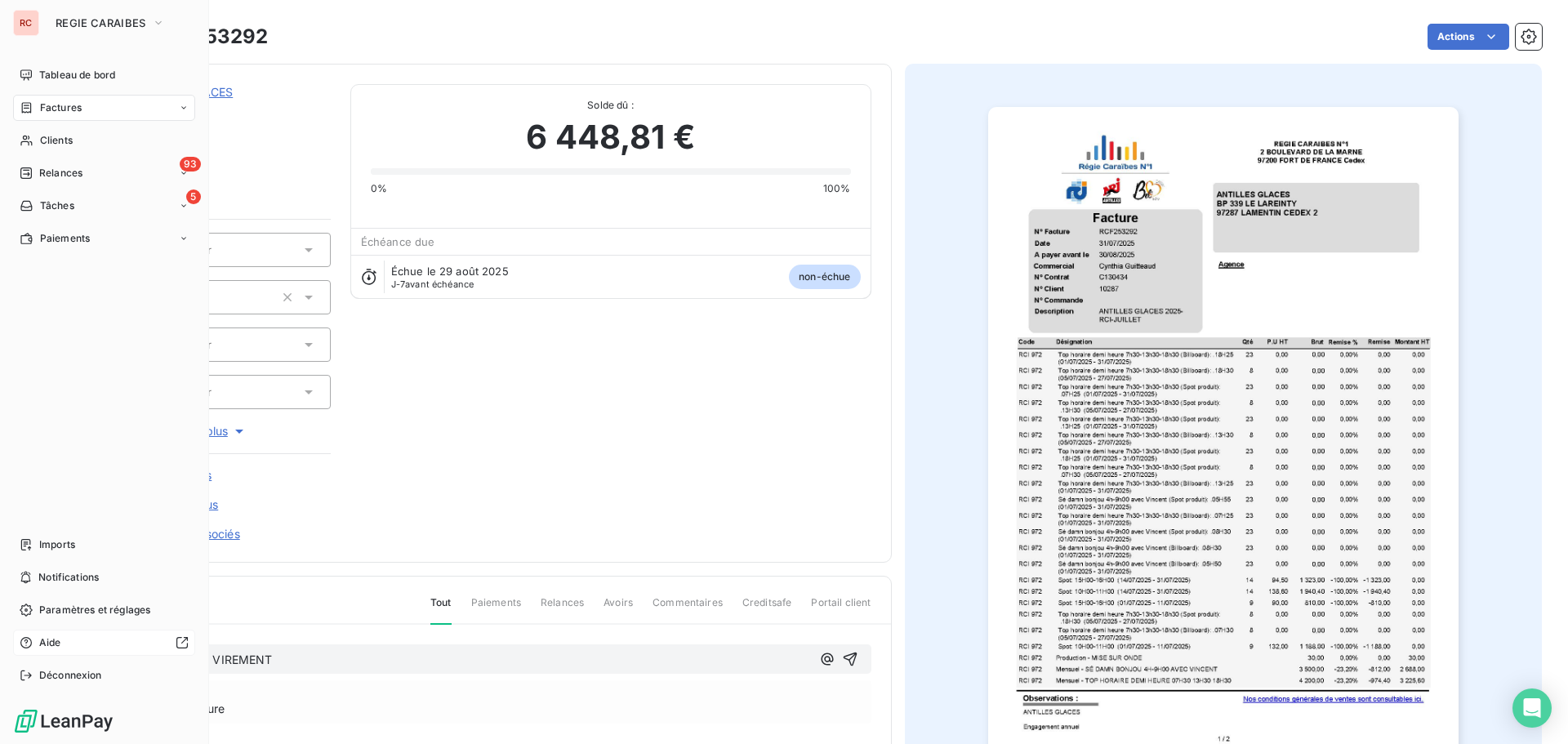
copy span "[DATE] ORDRE DE VIREMENT"
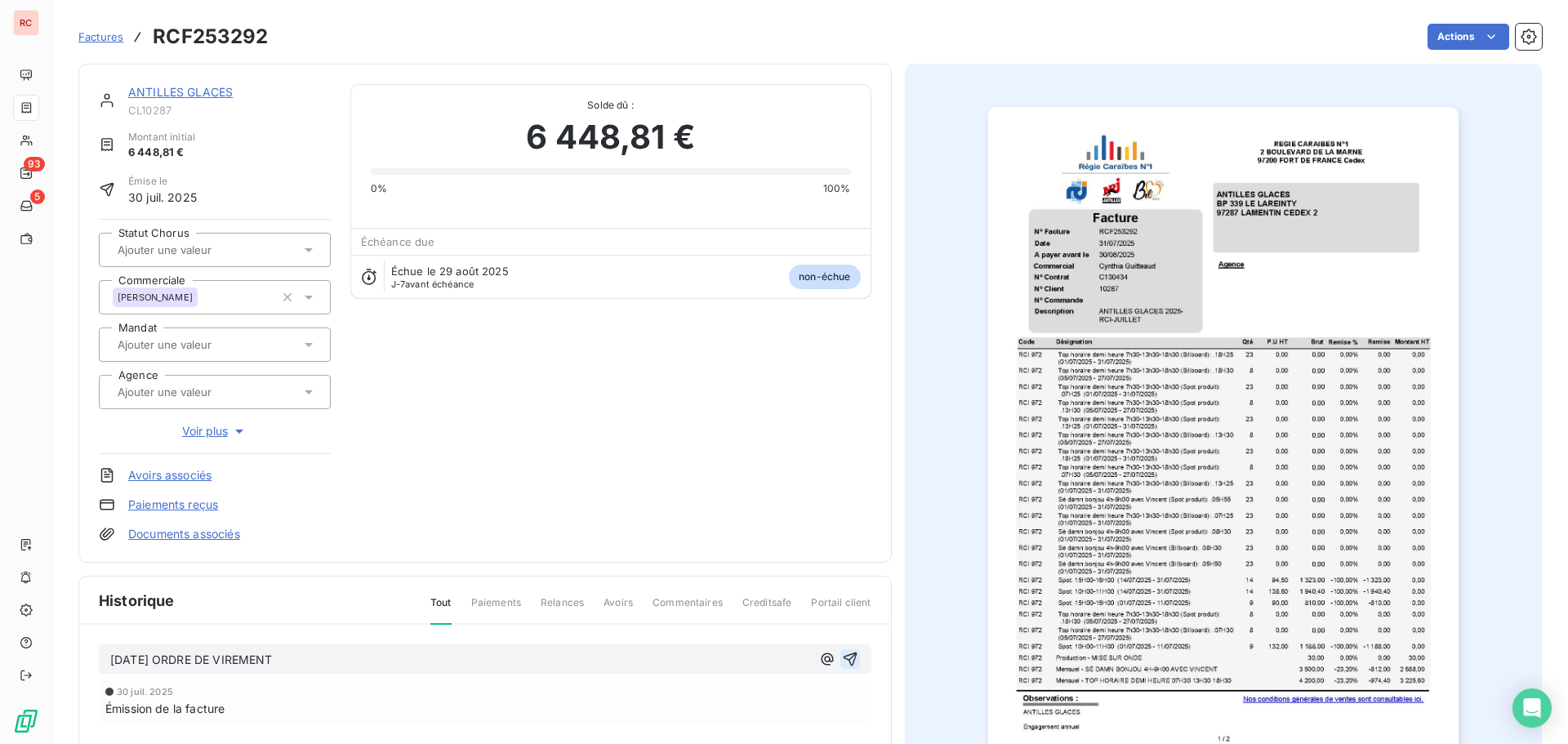
click at [849, 653] on icon "button" at bounding box center [849, 659] width 14 height 14
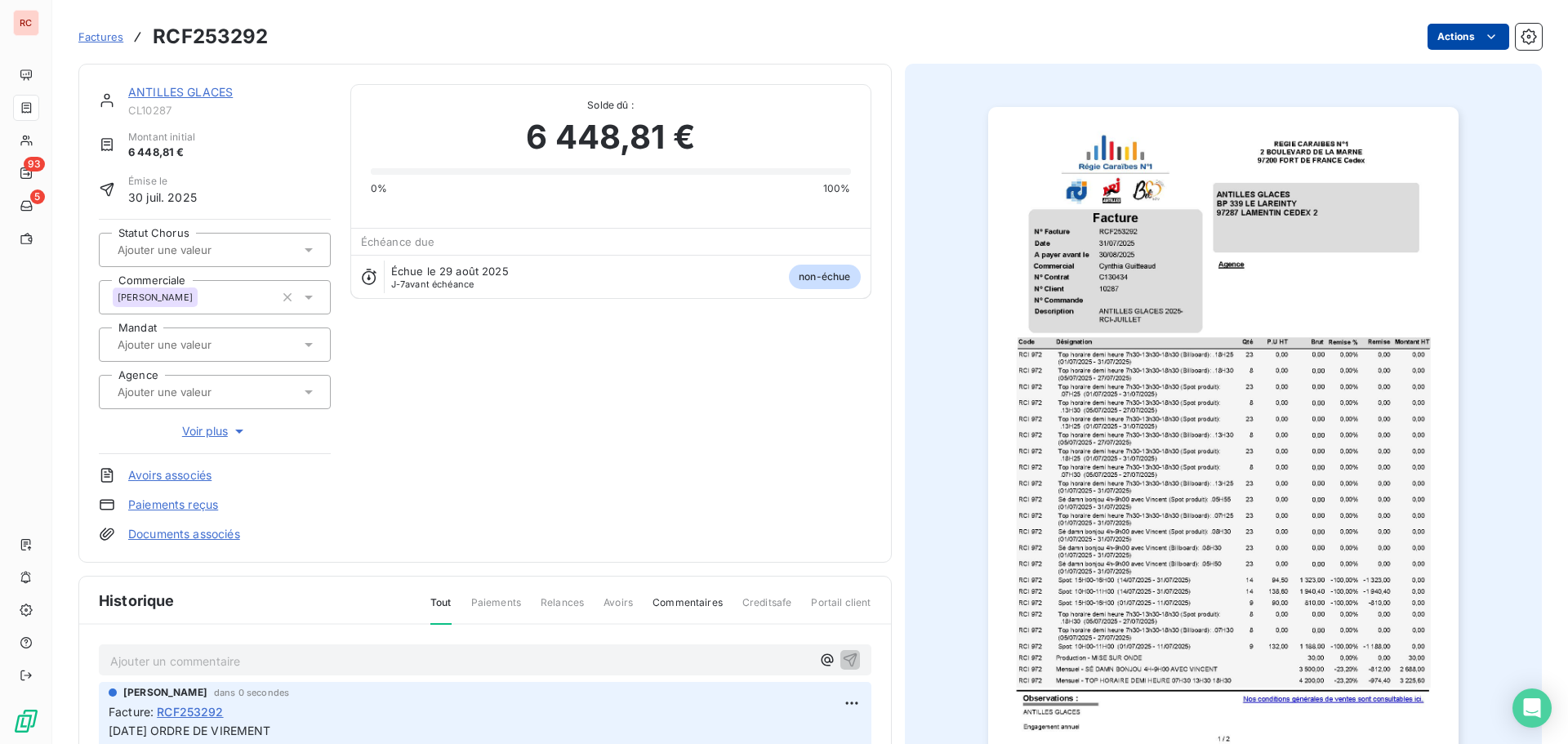
click at [1447, 44] on html "RC 93 5 Factures RCF253292 Actions ANTILLES GLACES CL10287 Montant initial 6 44…" at bounding box center [784, 372] width 1568 height 744
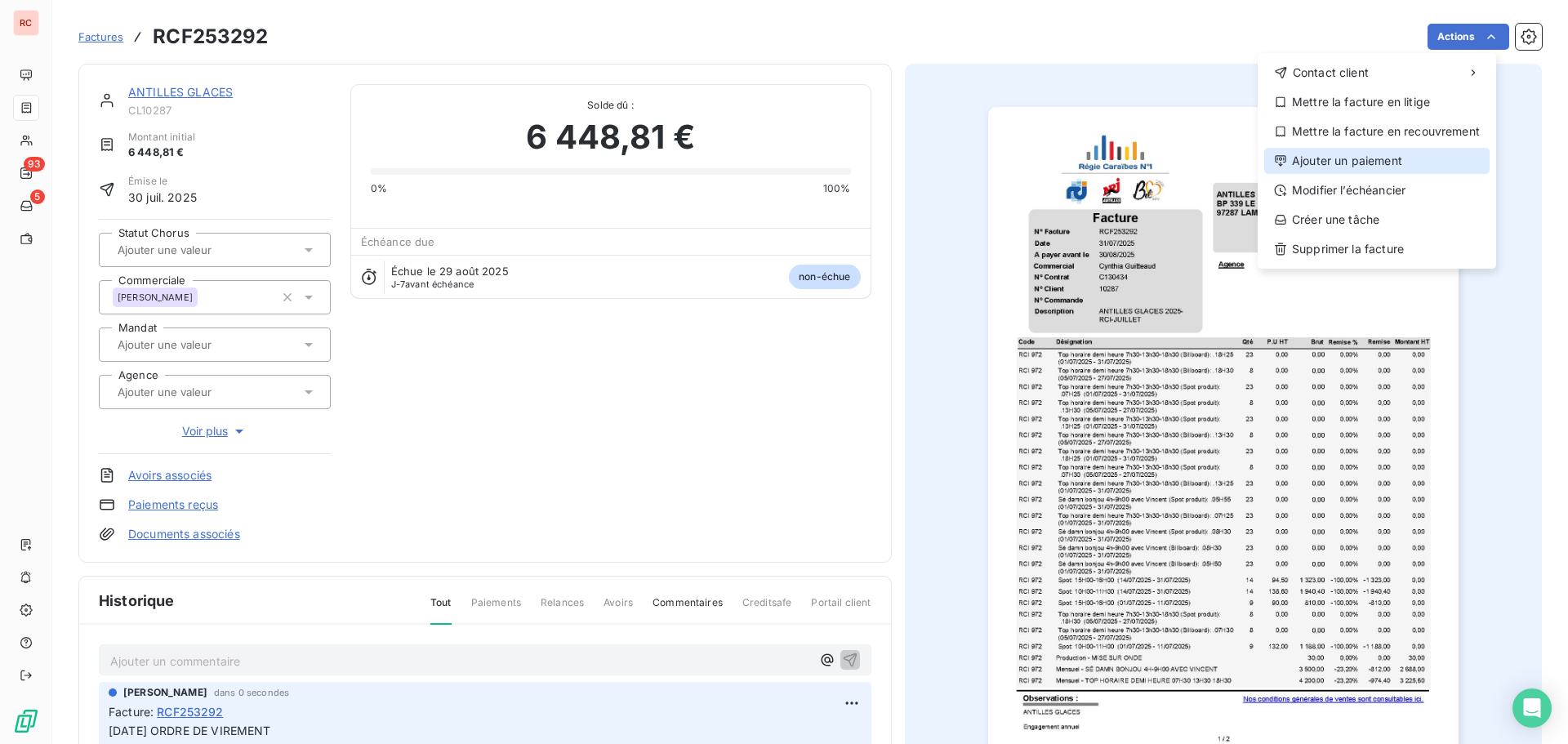
click at [1361, 154] on div "Ajouter un paiement" at bounding box center [1377, 161] width 225 height 26
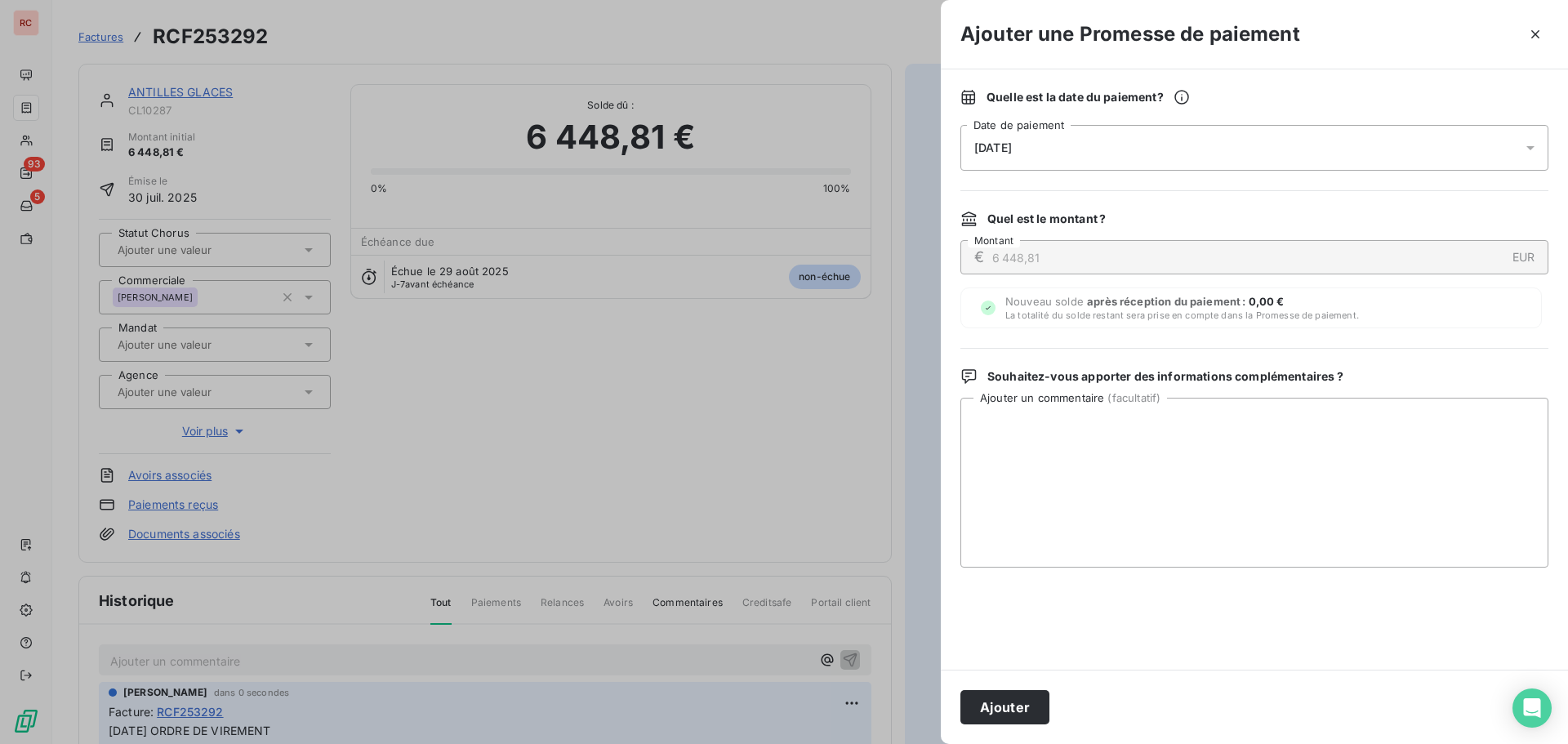
click at [1531, 147] on icon at bounding box center [1531, 148] width 8 height 4
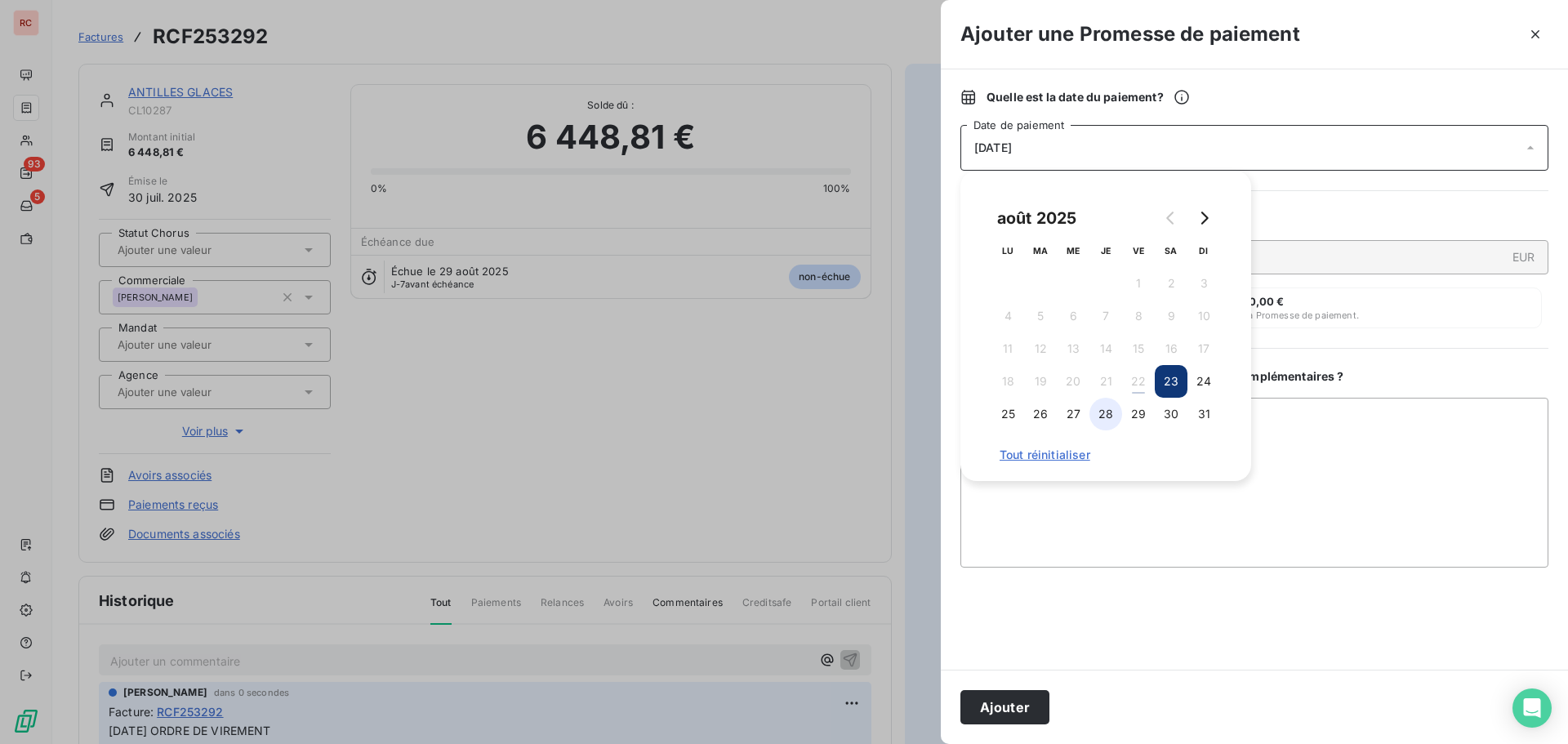
click at [1111, 423] on button "28" at bounding box center [1106, 414] width 33 height 33
click at [1137, 410] on button "29" at bounding box center [1138, 414] width 33 height 33
click at [1106, 478] on div "[DATE] LU MA ME JE VE SA DI 1 2 3 4 5 6 7 8 9 10 11 12 13 14 15 16 17 18 19 20 …" at bounding box center [1106, 326] width 291 height 311
click at [1094, 492] on textarea "Ajouter un commentaire ( facultatif )" at bounding box center [1255, 483] width 588 height 170
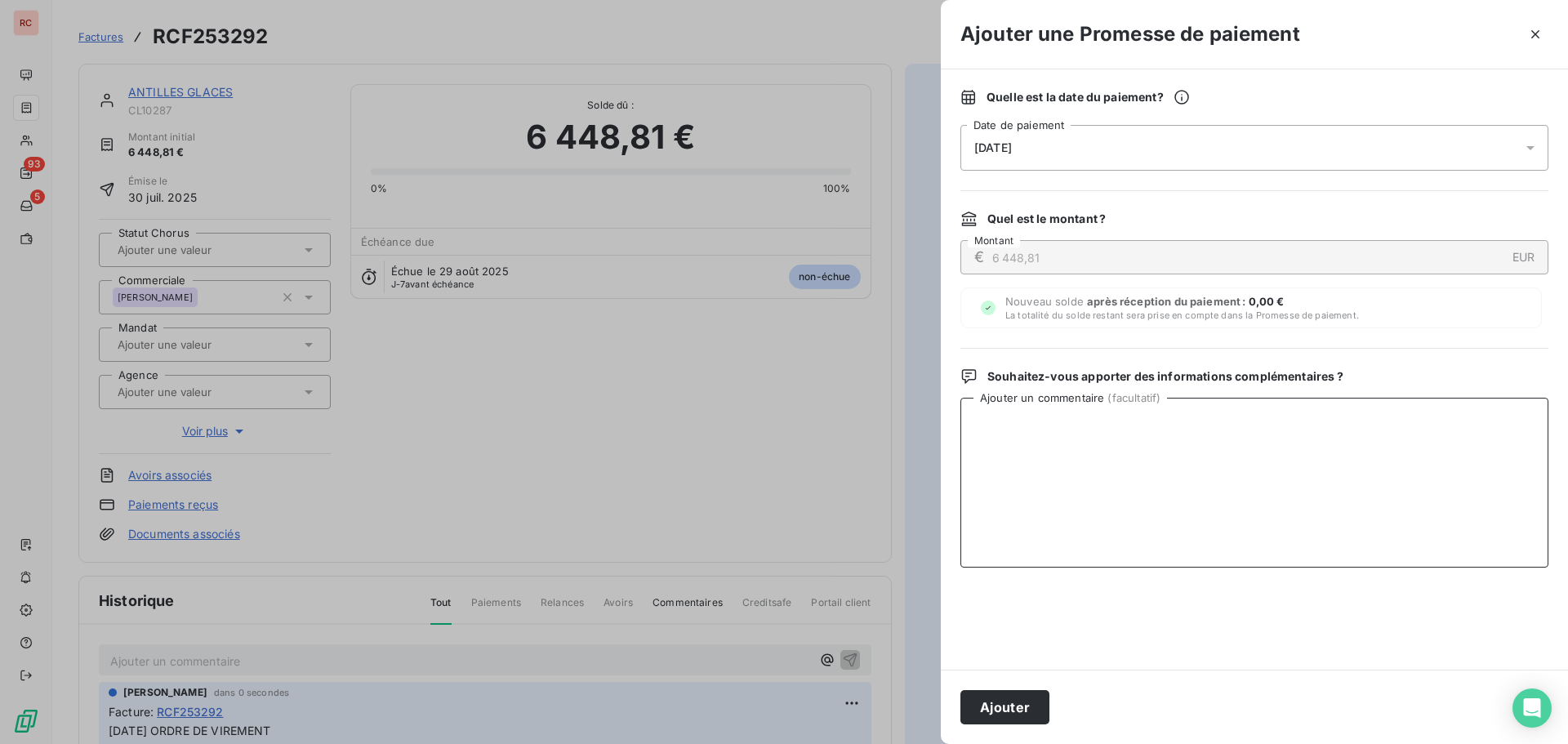
paste textarea "[DATE] ORDRE DE VIREMENT"
type textarea "[DATE] ORDRE DE VIREMENT"
click at [987, 699] on button "Ajouter" at bounding box center [1005, 707] width 89 height 34
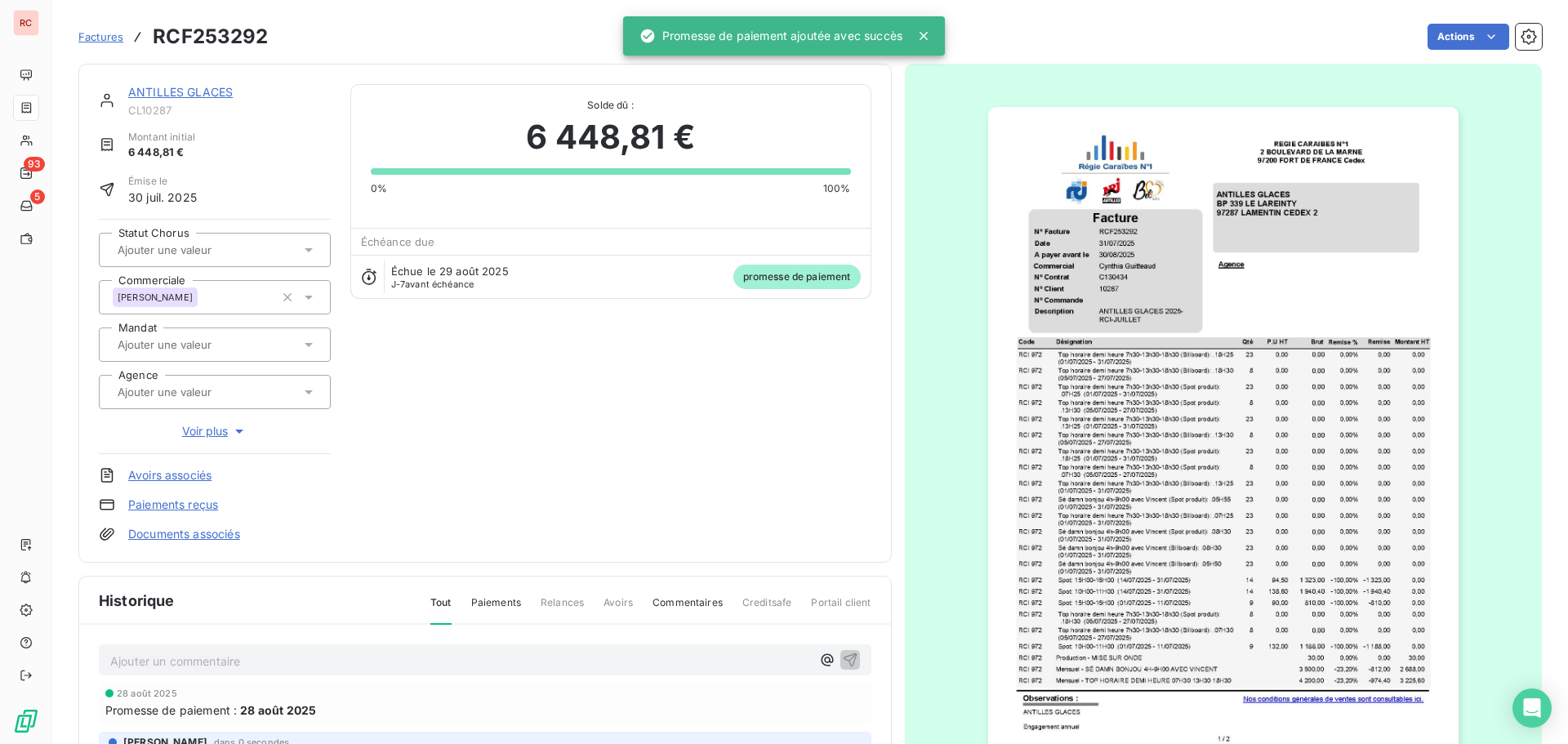
click at [205, 99] on div "ANTILLES GLACES" at bounding box center [230, 92] width 203 height 17
click at [208, 88] on link "ANTILLES GLACES" at bounding box center [180, 91] width 105 height 14
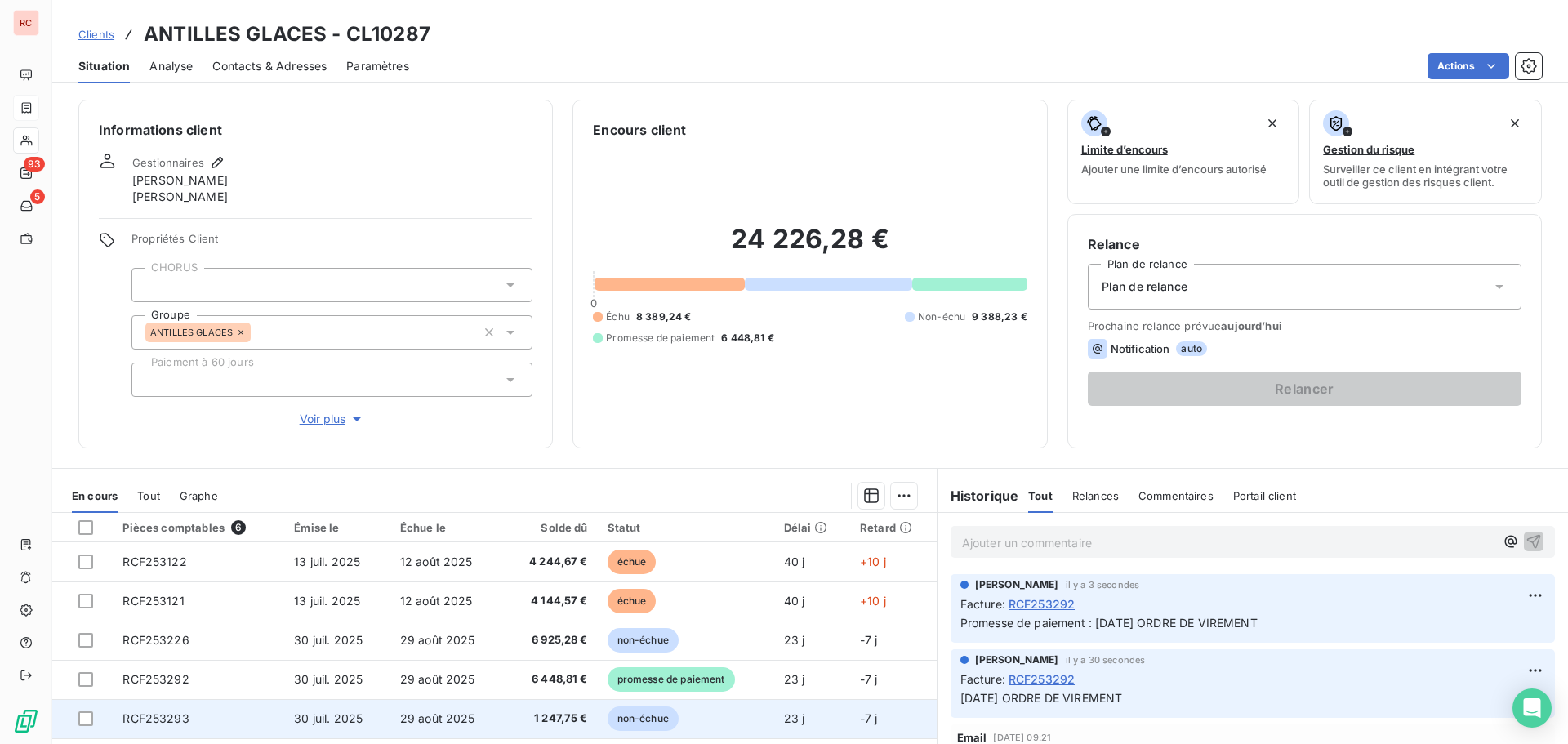
click at [466, 713] on span "29 août 2025" at bounding box center [438, 718] width 75 height 14
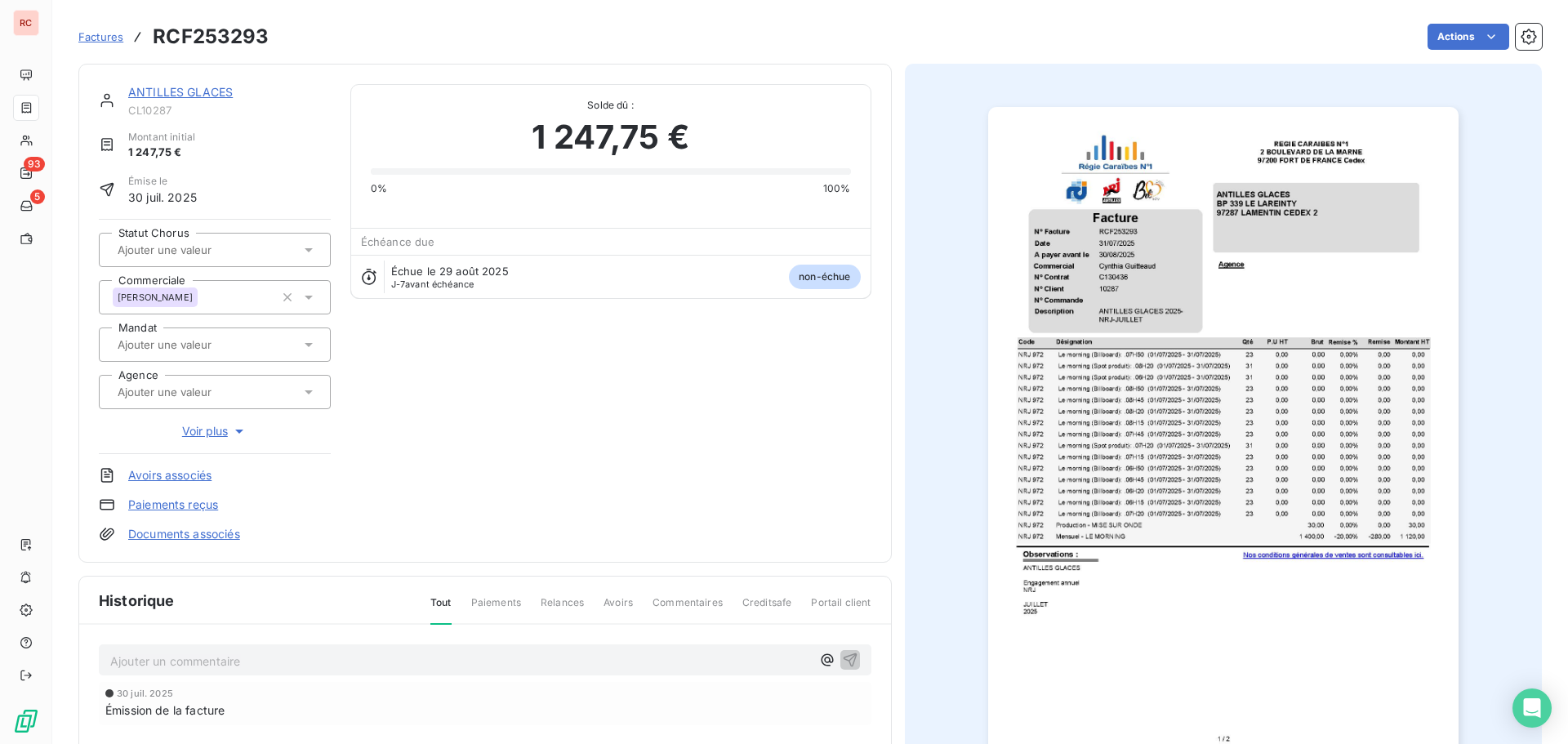
click at [273, 664] on p "Ajouter un commentaire ﻿" at bounding box center [461, 661] width 701 height 20
click at [842, 654] on icon "button" at bounding box center [850, 659] width 17 height 17
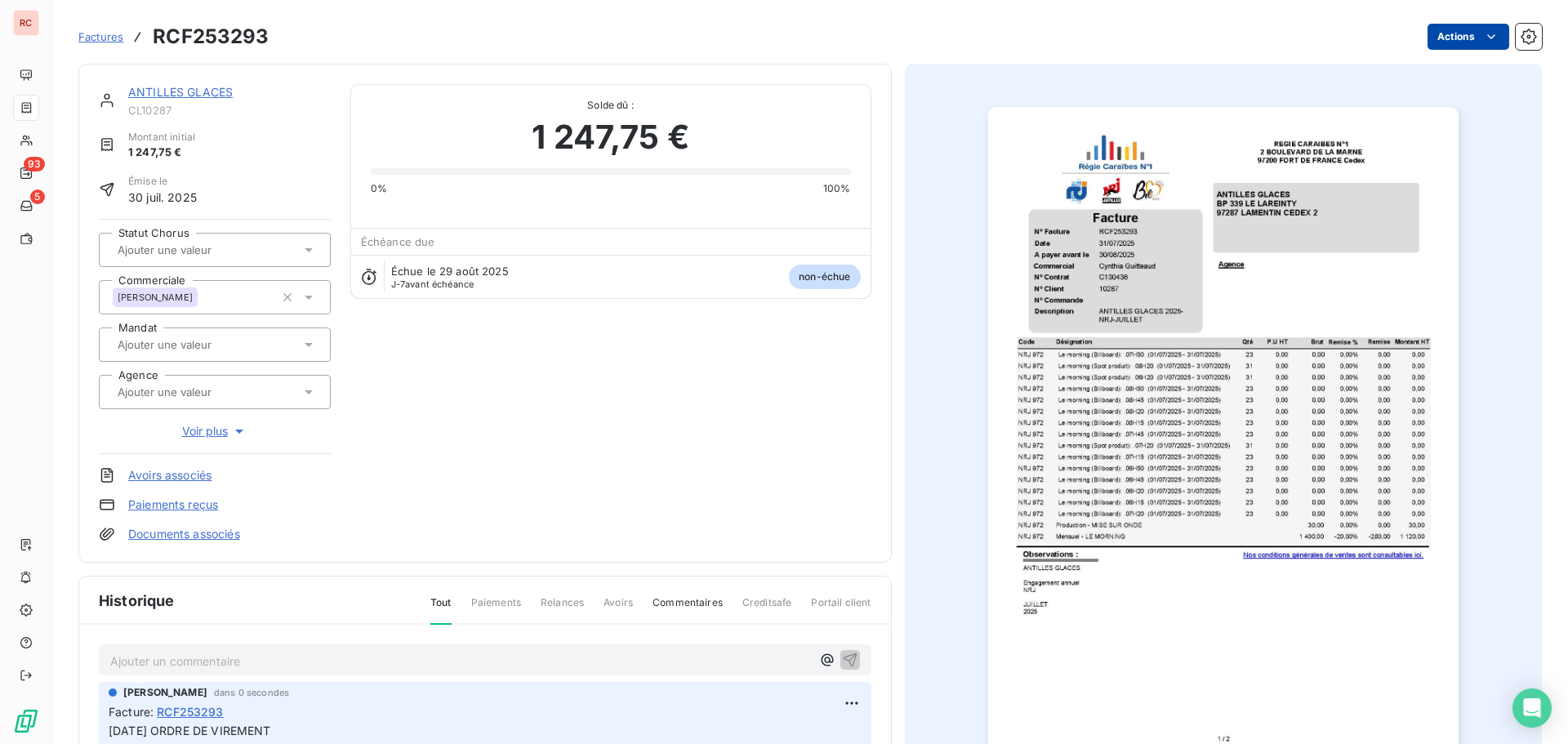
click at [1428, 32] on html "RC 93 5 Factures RCF253293 Actions ANTILLES GLACES CL10287 Montant initial 1 24…" at bounding box center [784, 372] width 1568 height 744
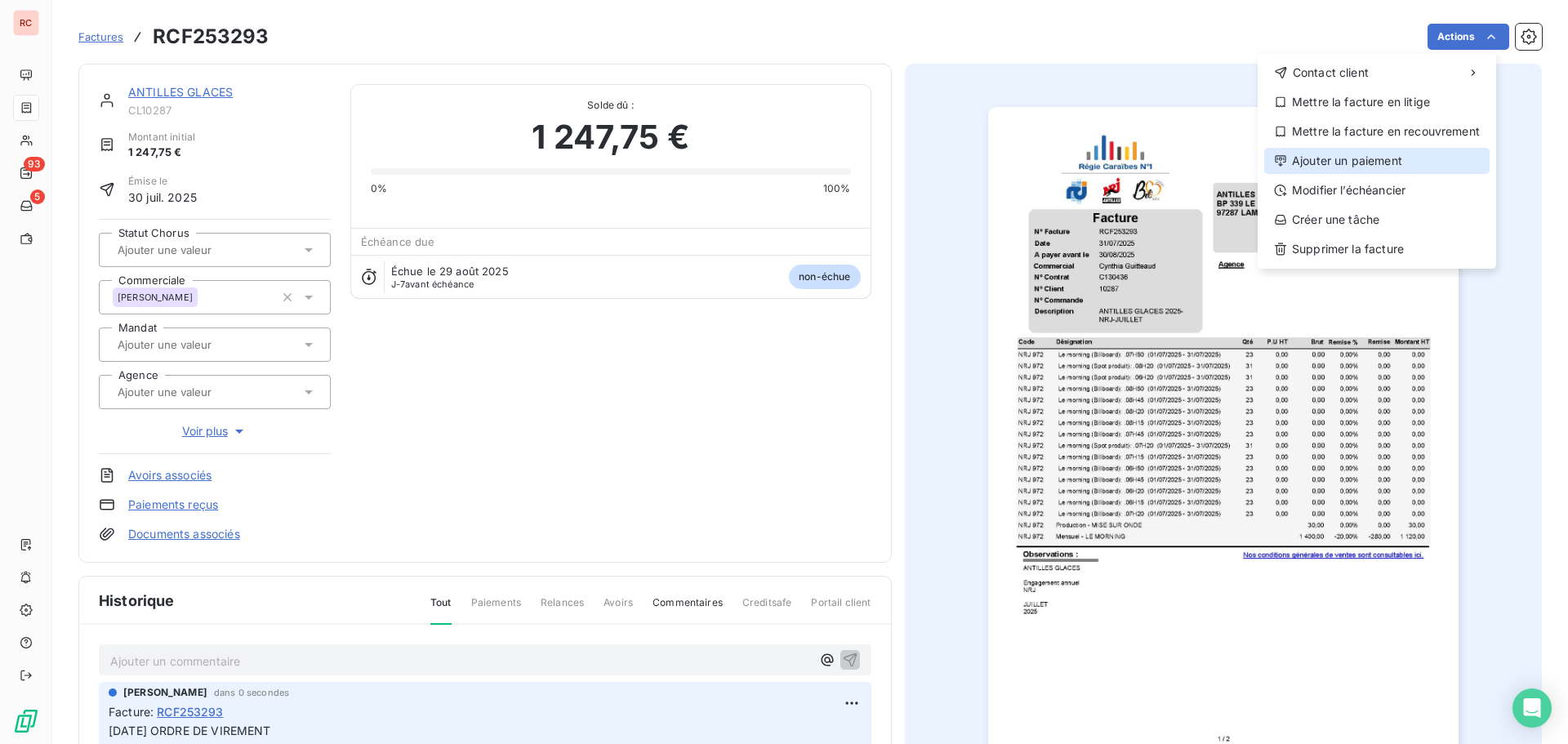
click at [1373, 149] on div "Ajouter un paiement" at bounding box center [1377, 161] width 225 height 26
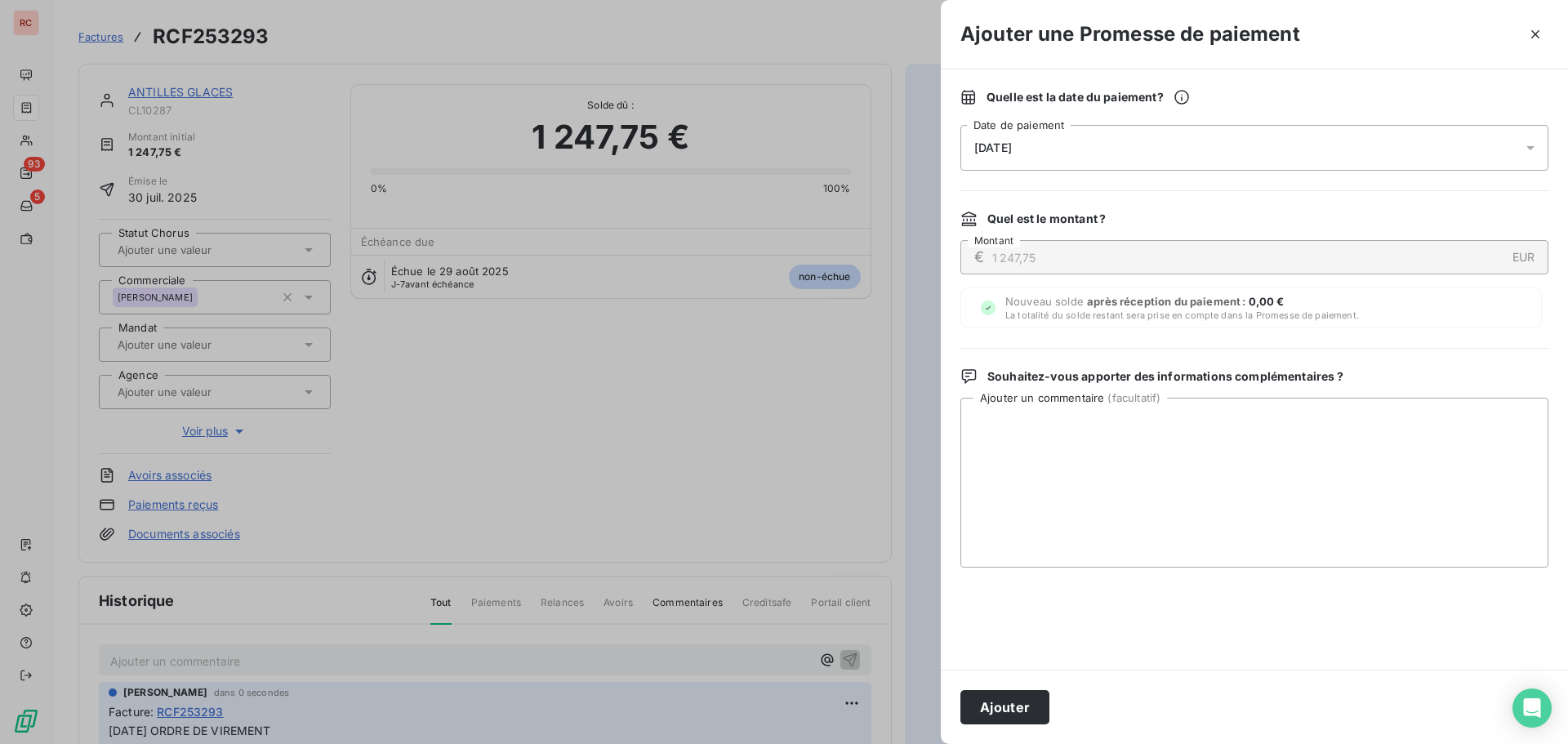
click at [1535, 144] on icon at bounding box center [1531, 148] width 17 height 17
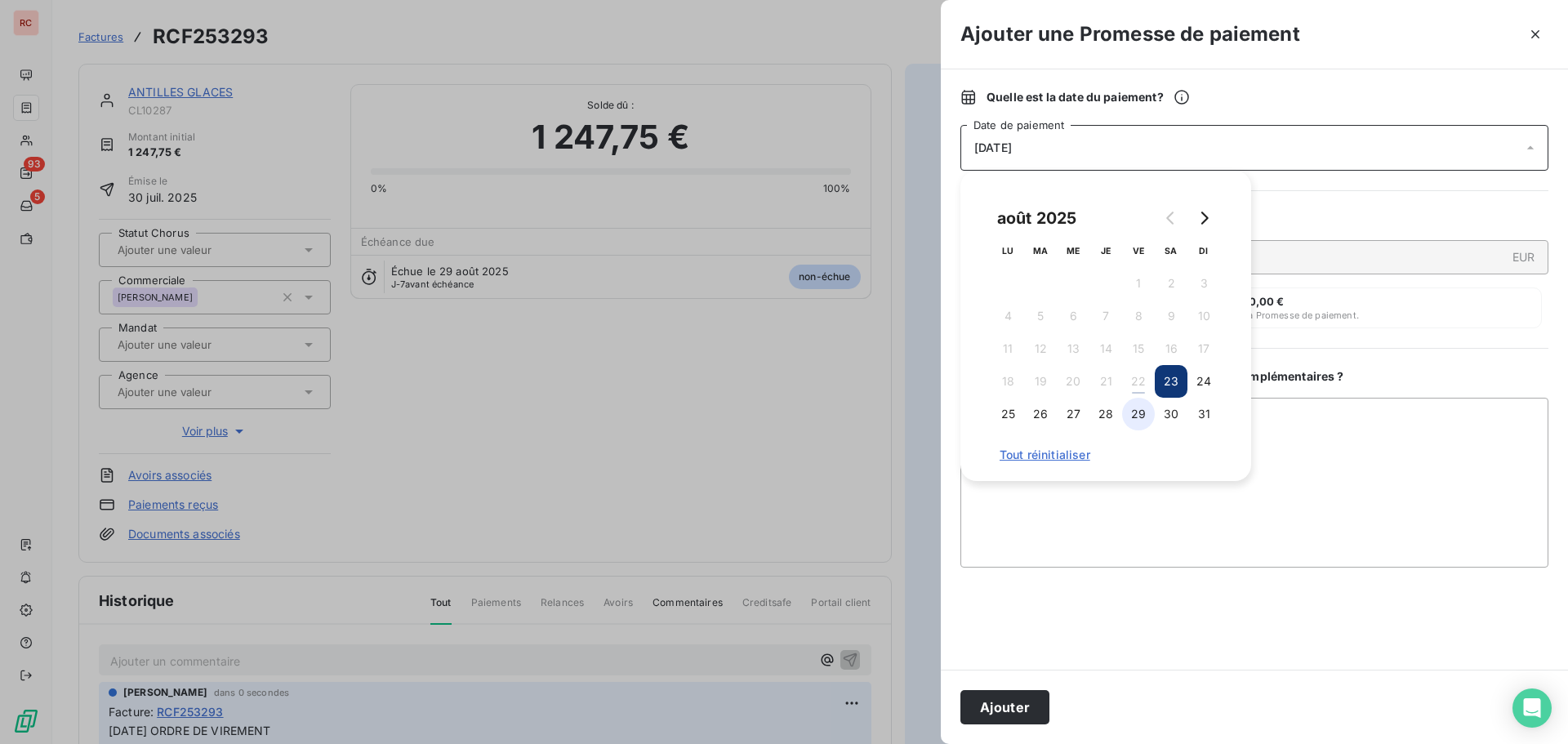
click at [1147, 412] on button "29" at bounding box center [1138, 414] width 33 height 33
click at [1062, 470] on div "[DATE] LU MA ME JE VE SA DI 1 2 3 4 5 6 7 8 9 10 11 12 13 14 15 16 17 18 19 20 …" at bounding box center [1106, 326] width 291 height 311
click at [1048, 496] on textarea "Ajouter un commentaire ( facultatif )" at bounding box center [1255, 483] width 588 height 170
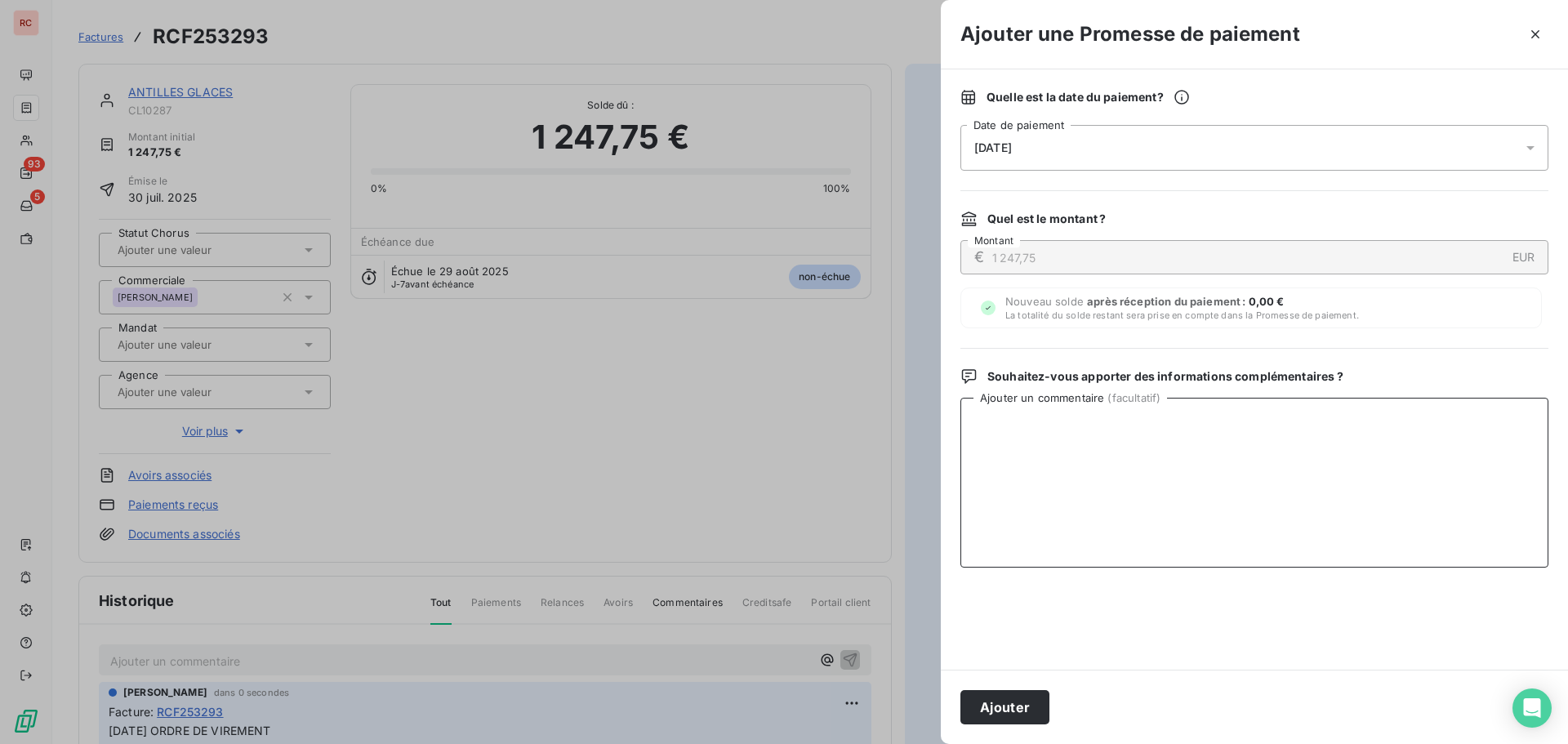
paste textarea "[DATE] ORDRE DE VIREMENT"
type textarea "[DATE] ORDRE DE VIREMENT"
click at [994, 720] on button "Ajouter" at bounding box center [1005, 707] width 89 height 34
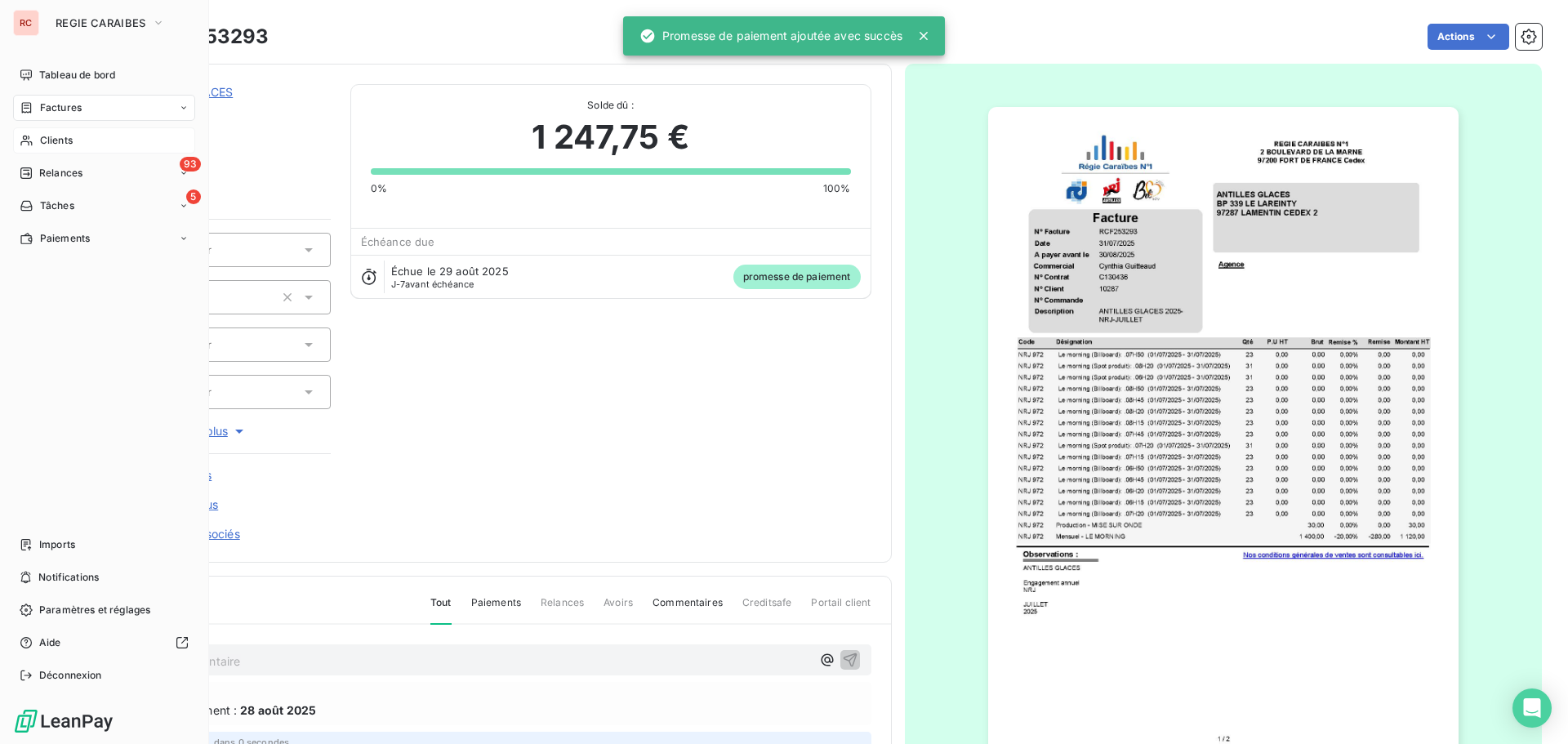
click at [35, 142] on div "Clients" at bounding box center [104, 140] width 182 height 26
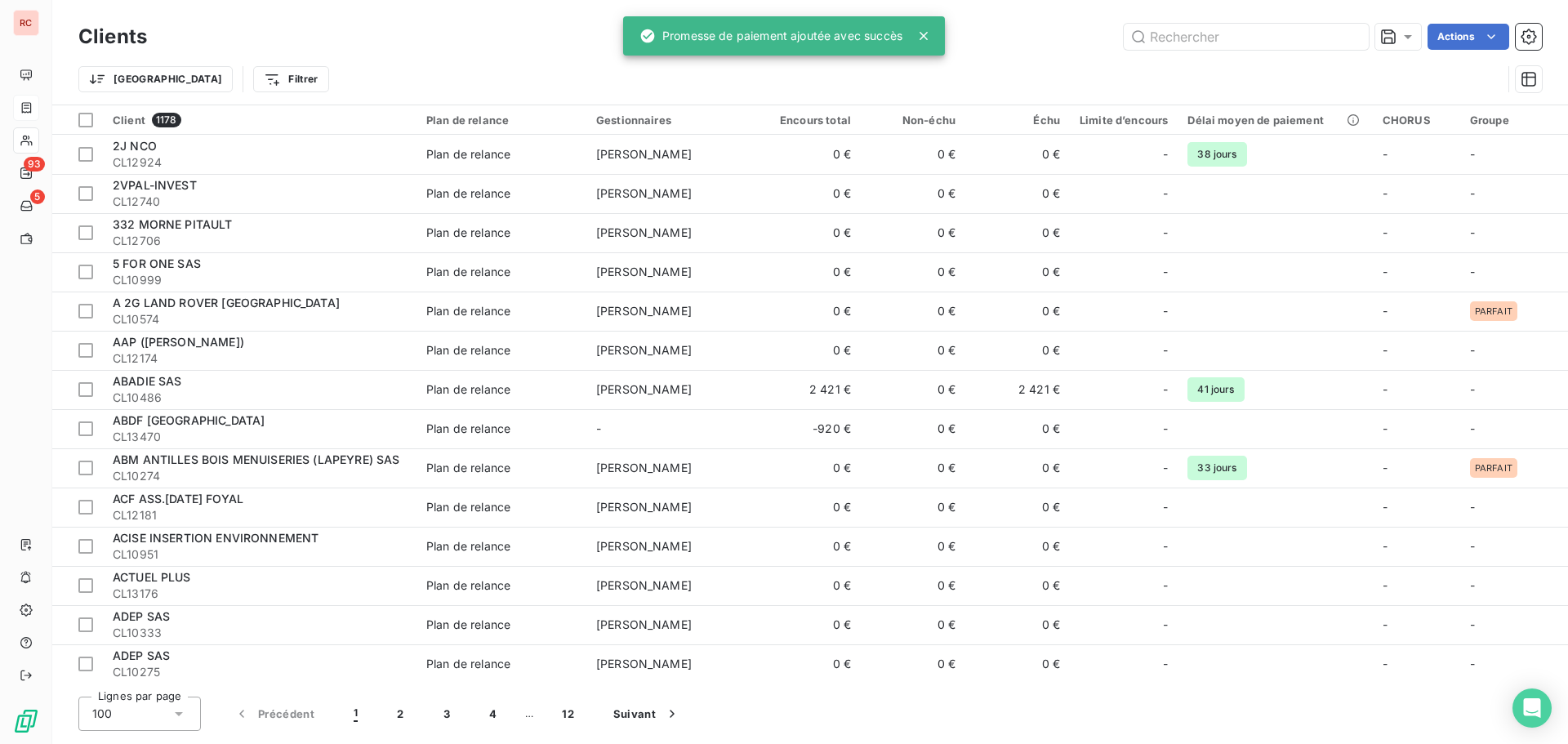
click at [926, 36] on icon at bounding box center [924, 36] width 8 height 8
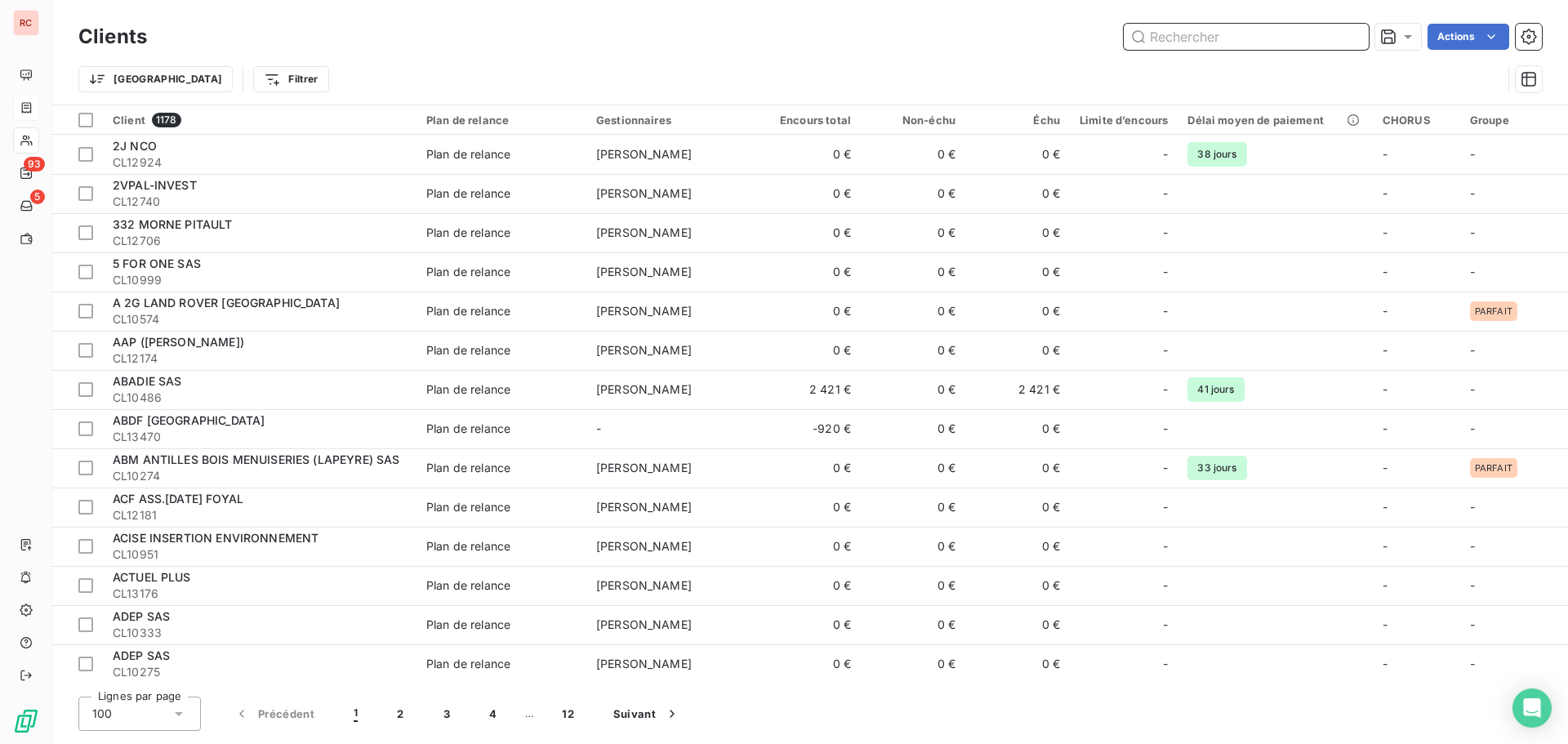
click at [1249, 36] on input "text" at bounding box center [1246, 36] width 245 height 26
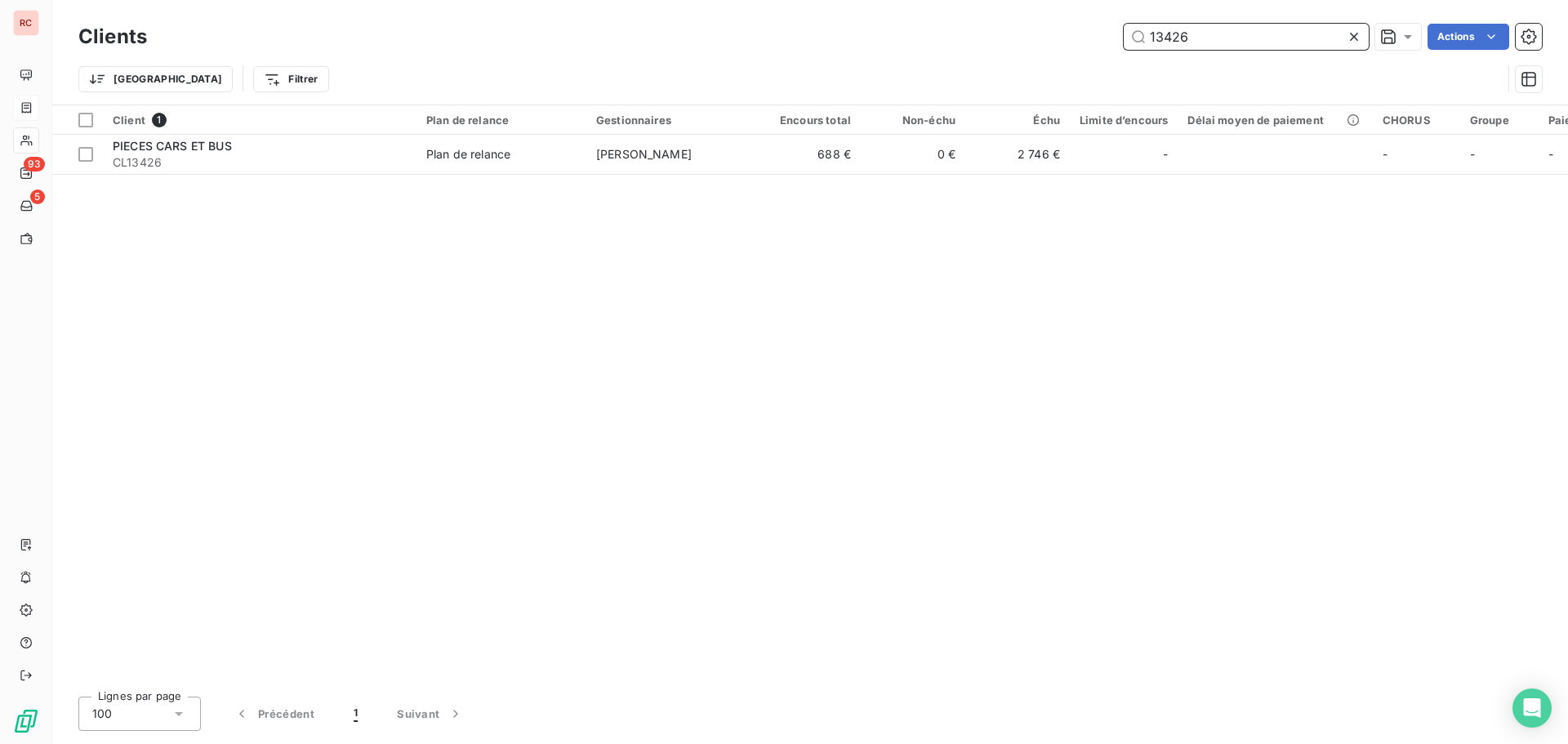
type input "13426"
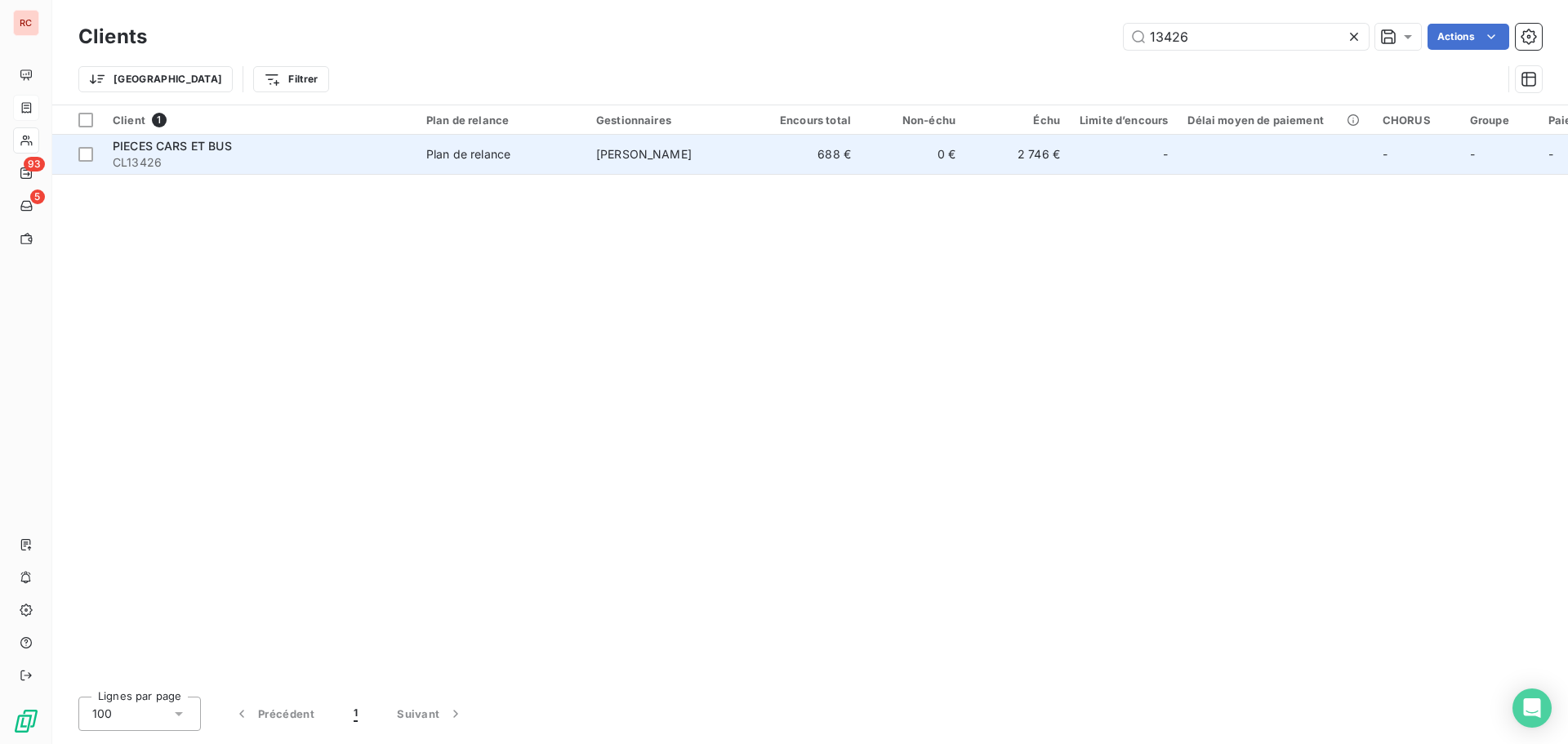
click at [171, 158] on span "CL13426" at bounding box center [260, 163] width 294 height 17
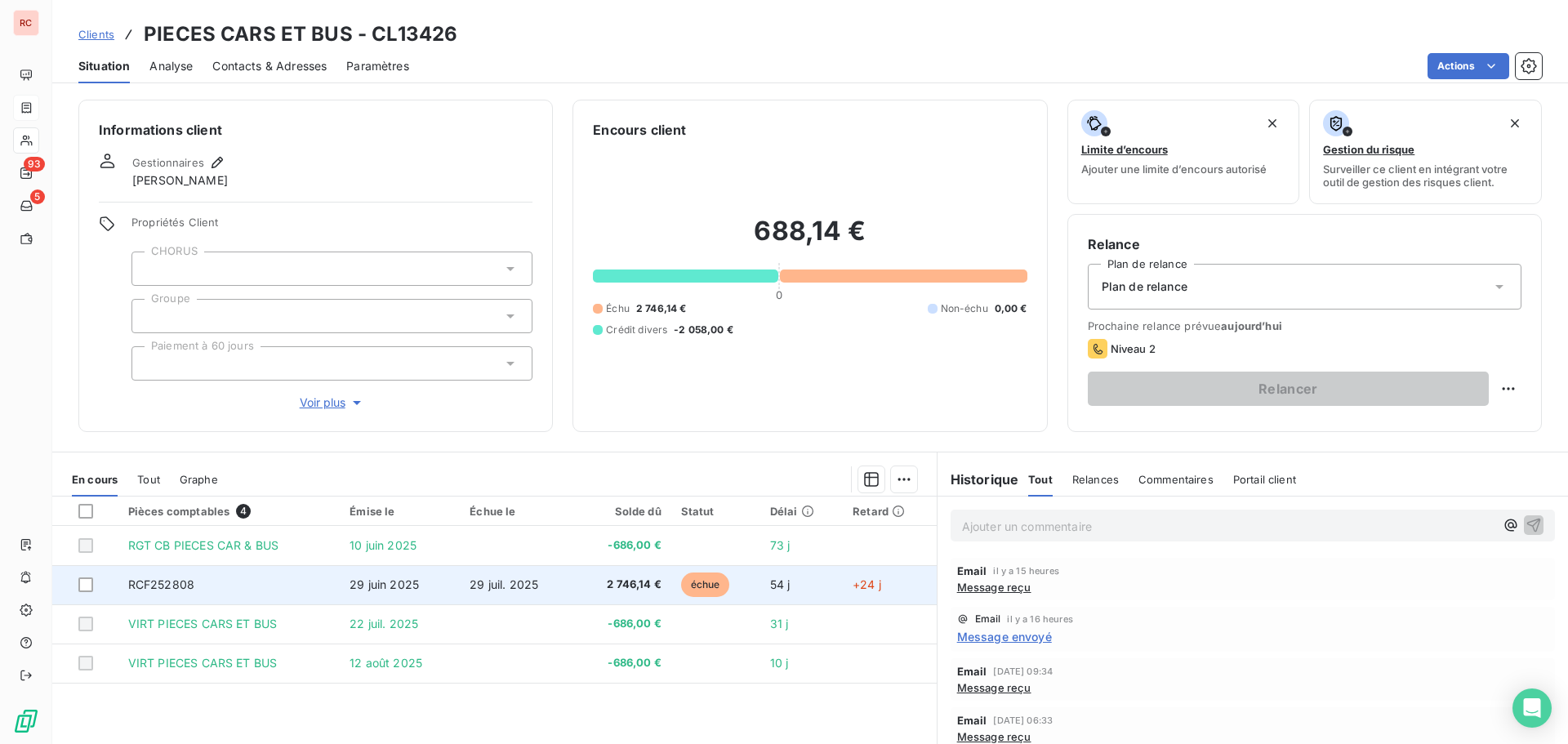
click at [398, 588] on span "29 juin 2025" at bounding box center [384, 584] width 70 height 14
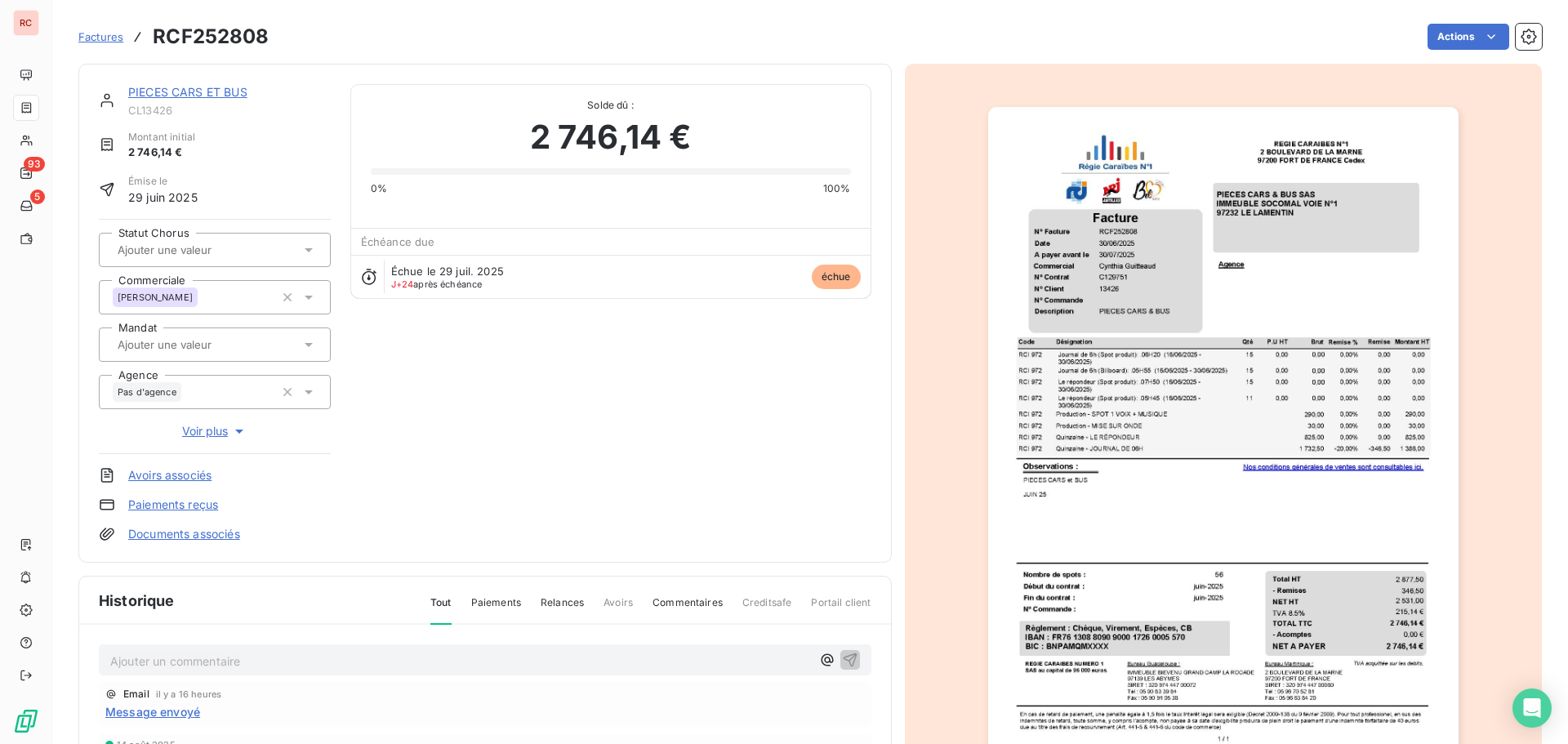
click at [219, 665] on p "Ajouter un commentaire ﻿" at bounding box center [461, 661] width 701 height 20
click at [127, 661] on span "[DATE] ORDREDE VIREMENT" at bounding box center [189, 659] width 158 height 14
drag, startPoint x: 308, startPoint y: 651, endPoint x: 74, endPoint y: 648, distance: 234.0
click at [74, 648] on section "Factures RCF252808 Actions PIECES CARS ET BUS CL13426 Montant initial 2 746,14 …" at bounding box center [810, 372] width 1516 height 744
drag, startPoint x: 303, startPoint y: 653, endPoint x: 63, endPoint y: 656, distance: 240.0
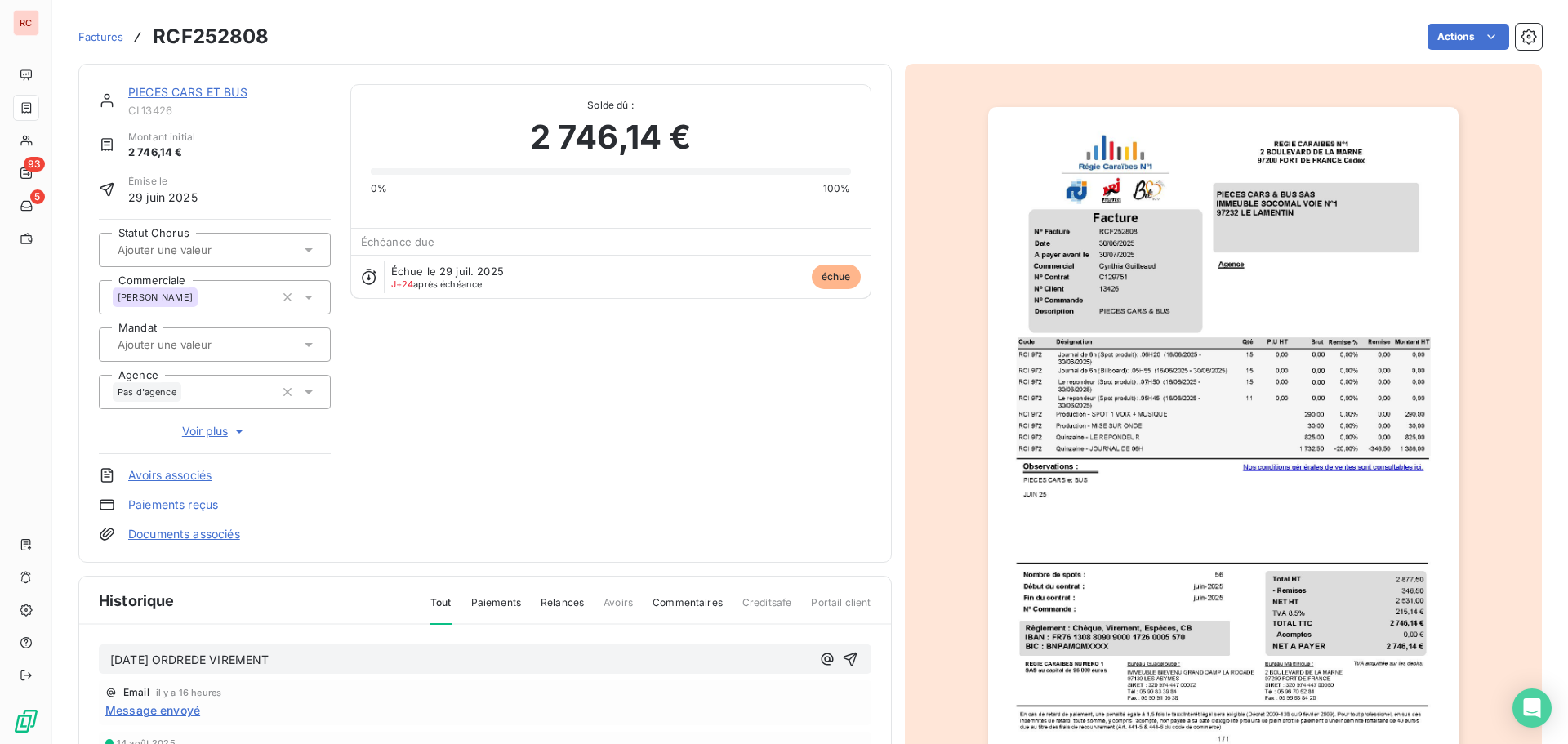
click at [63, 656] on section "Factures RCF252808 Actions PIECES CARS ET BUS CL13426 Montant initial 2 746,14 …" at bounding box center [810, 372] width 1516 height 744
copy span "[DATE] ORDREDE VIREMENT"
click at [843, 655] on icon "button" at bounding box center [849, 659] width 14 height 14
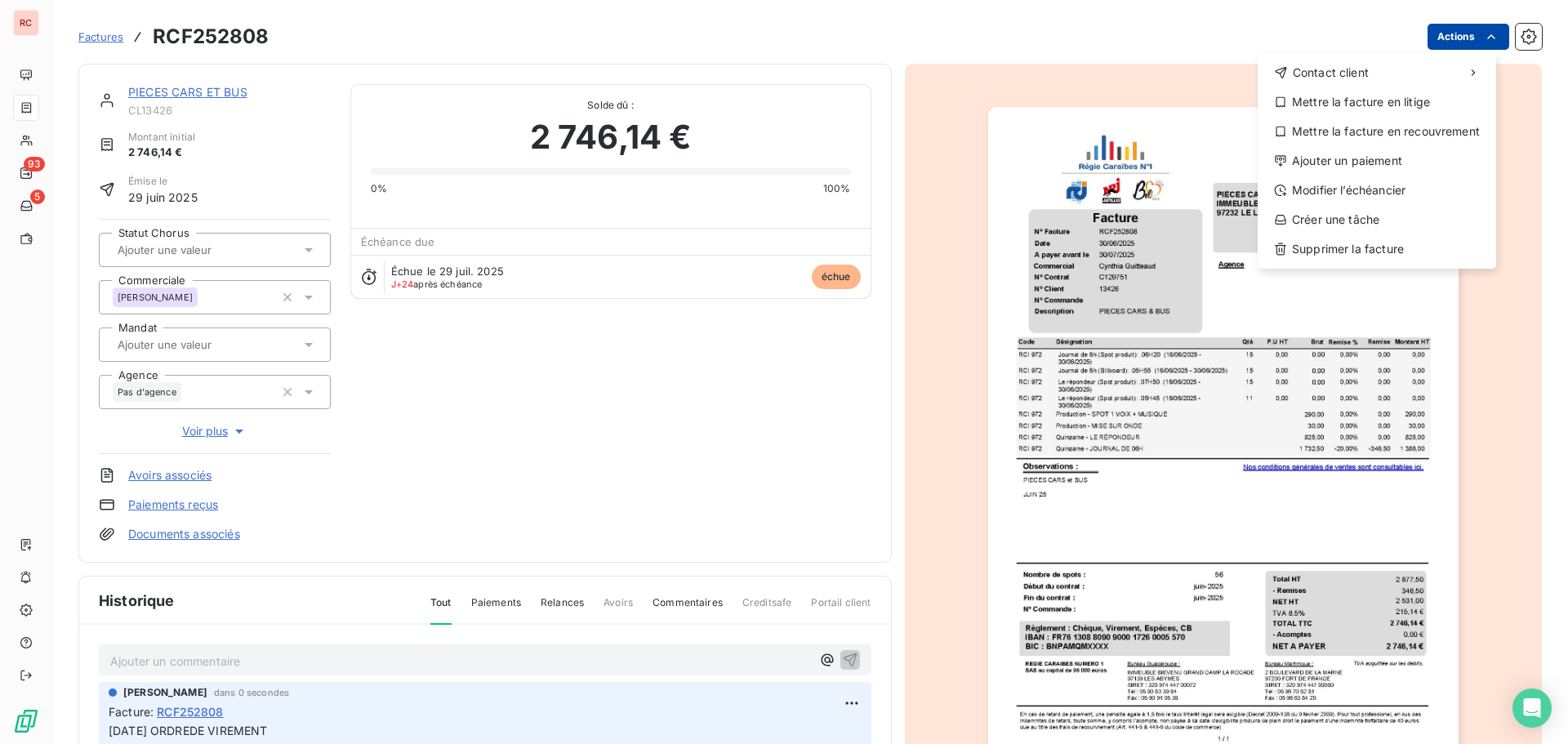
click at [1453, 44] on html "RC 93 5 Factures RCF252808 Actions Contact client Mettre la facture en litige M…" at bounding box center [784, 372] width 1568 height 744
click at [1343, 161] on div "Ajouter un paiement" at bounding box center [1377, 161] width 225 height 26
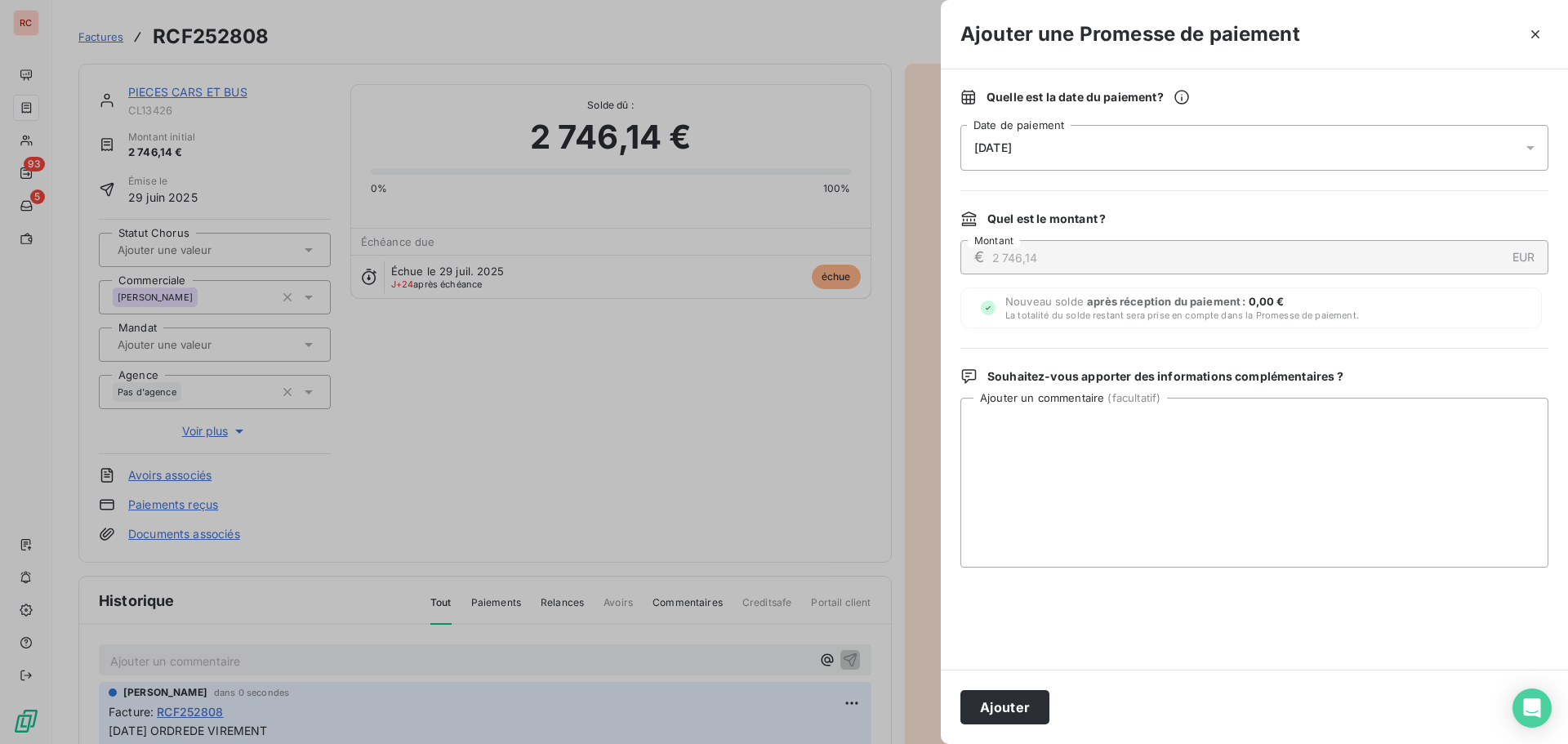
click at [1532, 148] on icon at bounding box center [1531, 148] width 8 height 4
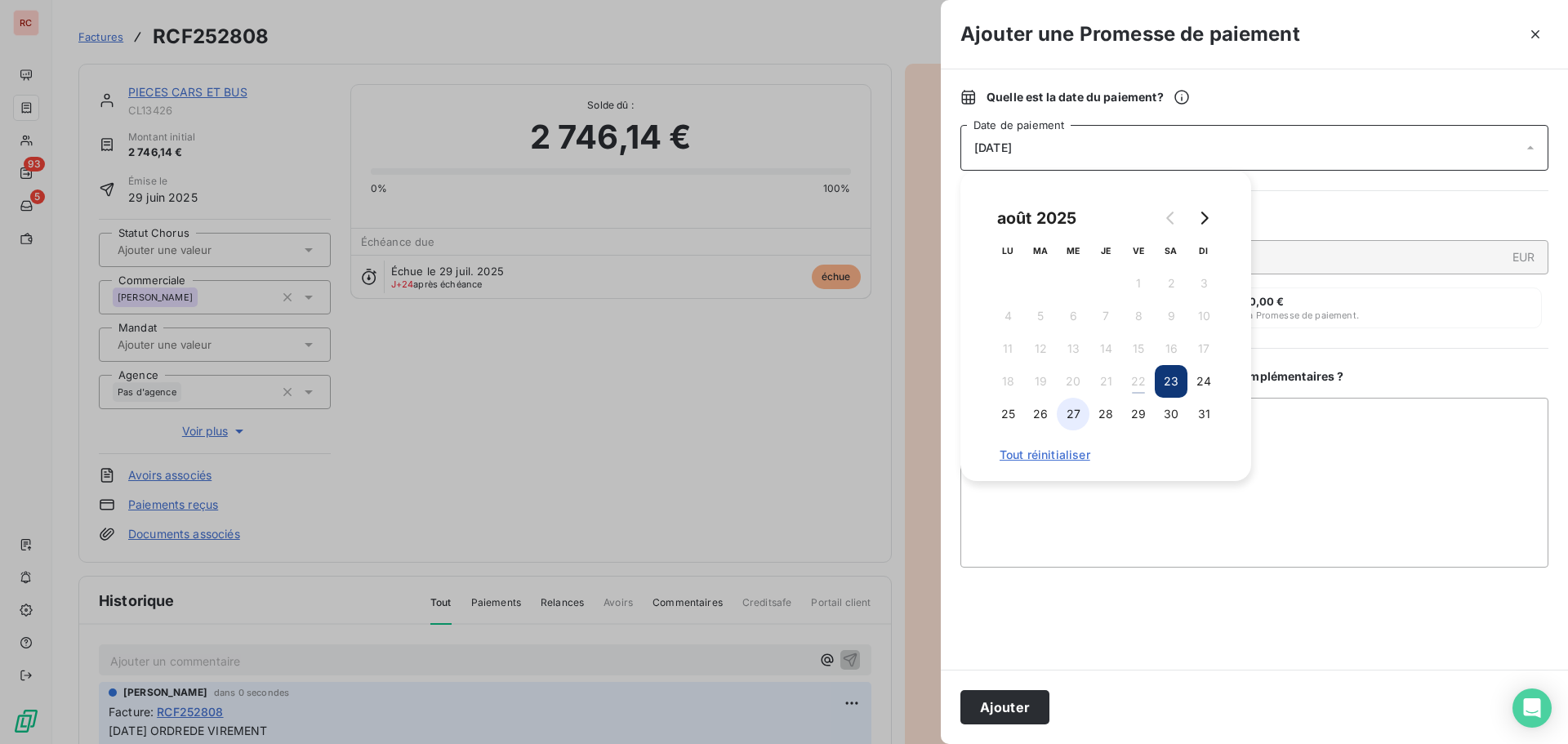
click at [1070, 414] on button "27" at bounding box center [1073, 414] width 33 height 33
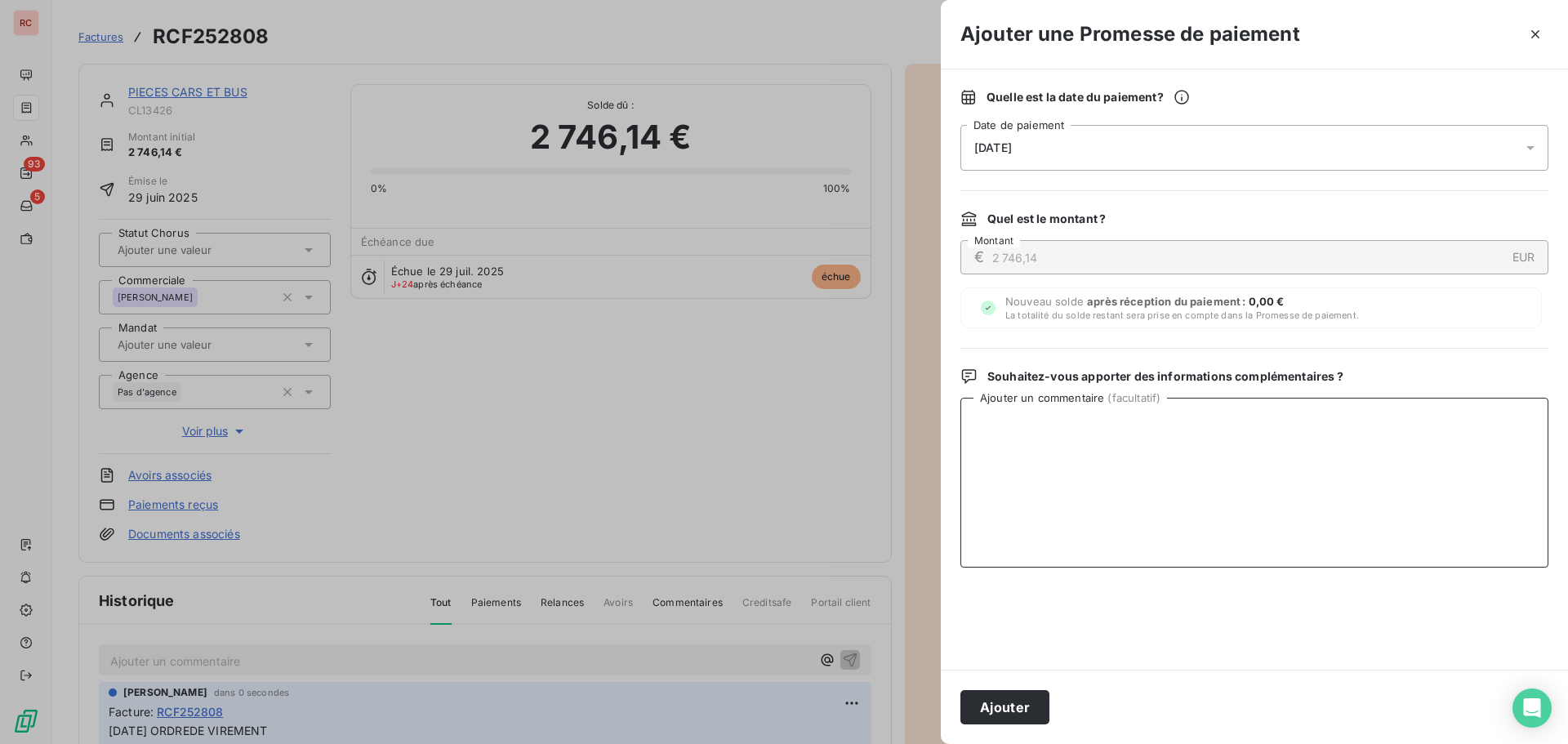
click at [1086, 493] on textarea "Ajouter un commentaire ( facultatif )" at bounding box center [1255, 483] width 588 height 170
paste textarea "[DATE] ORDREDE VIREMENT"
type textarea "[DATE] ORDREDE VIREMENT"
click at [1013, 699] on button "Ajouter" at bounding box center [1005, 707] width 89 height 34
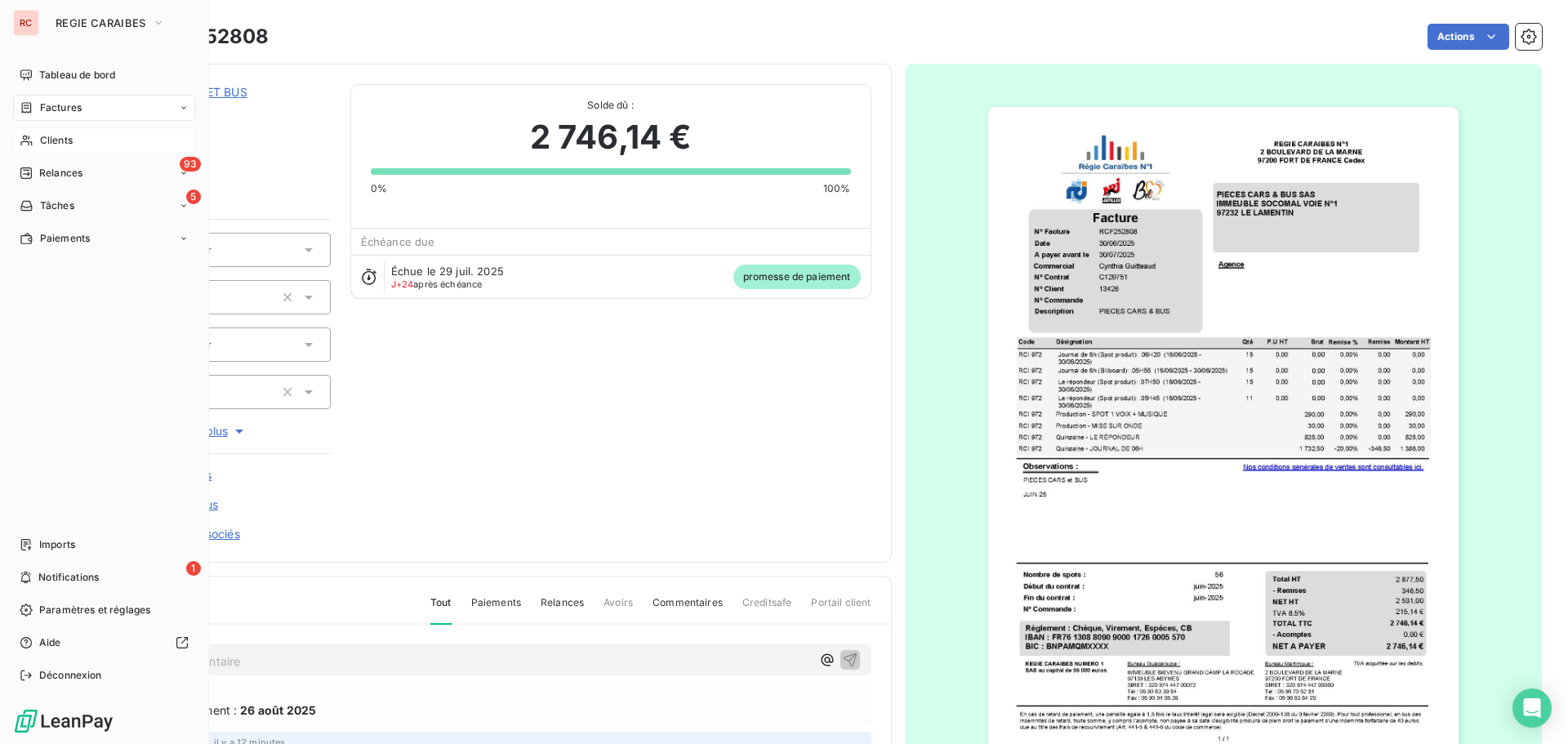
drag, startPoint x: 51, startPoint y: 144, endPoint x: 111, endPoint y: 132, distance: 61.2
click at [51, 144] on span "Clients" at bounding box center [56, 141] width 33 height 15
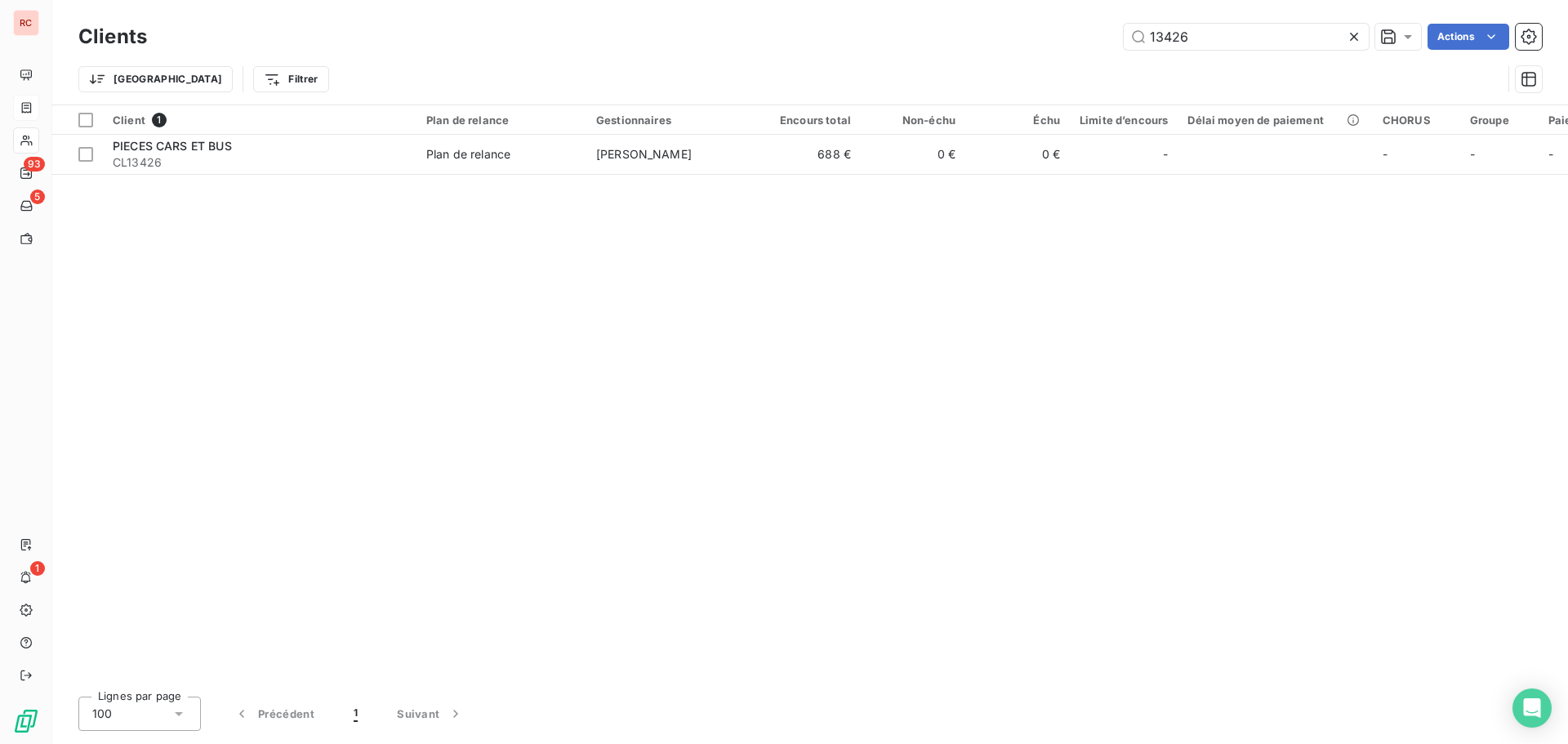
drag, startPoint x: 1201, startPoint y: 39, endPoint x: 1073, endPoint y: 39, distance: 128.0
click at [1073, 39] on div "13426 Actions" at bounding box center [854, 36] width 1375 height 26
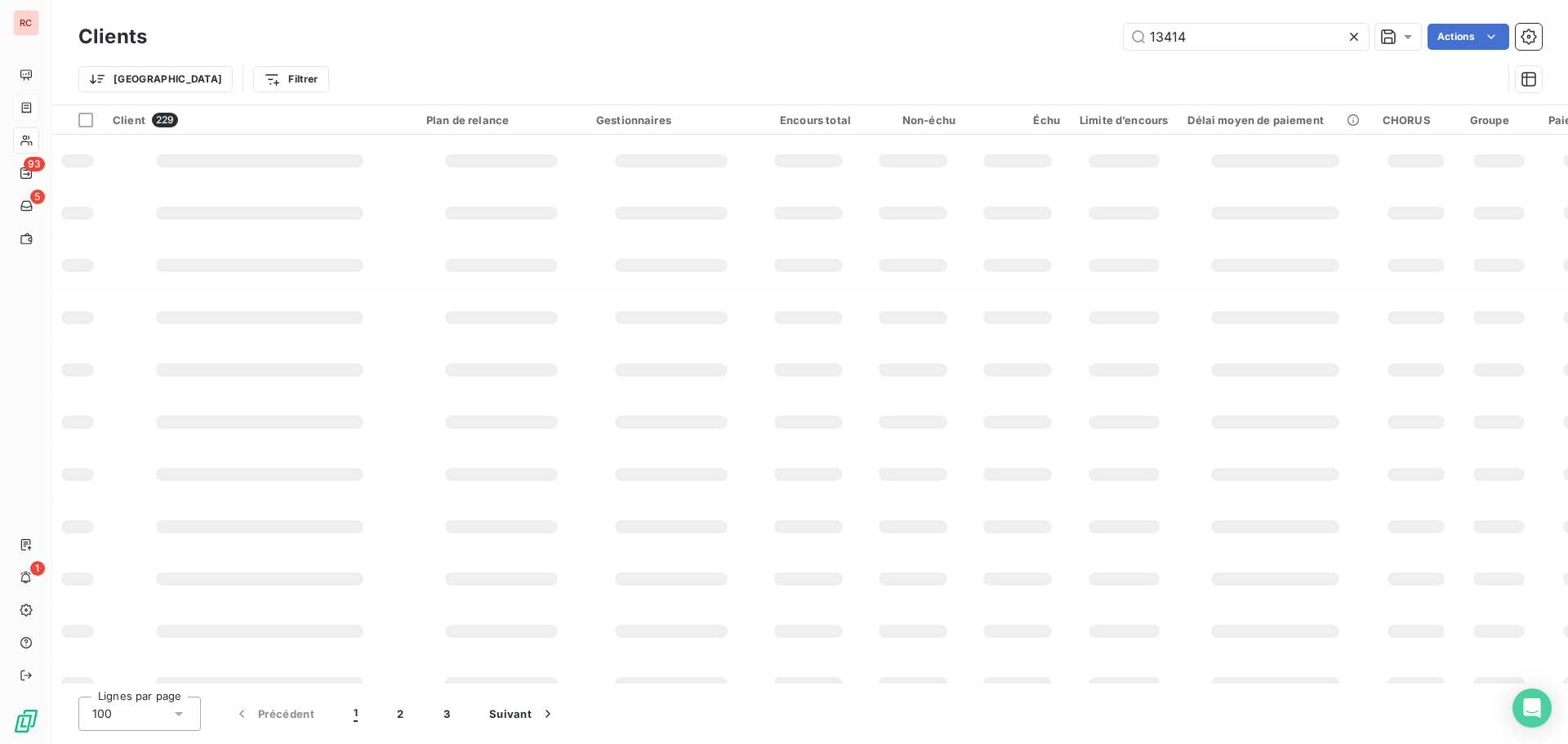
type input "13414"
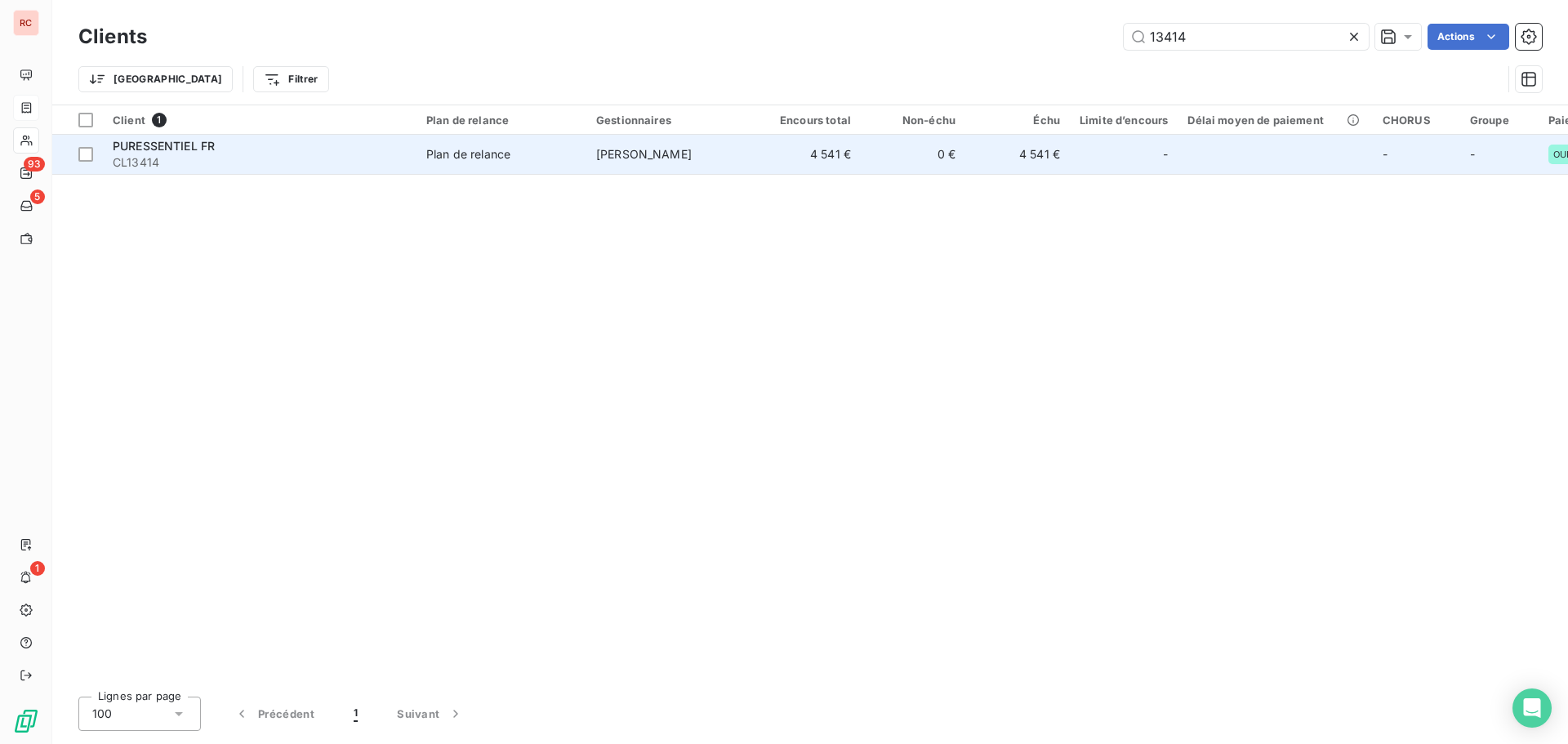
click at [466, 149] on div "Plan de relance" at bounding box center [468, 155] width 84 height 17
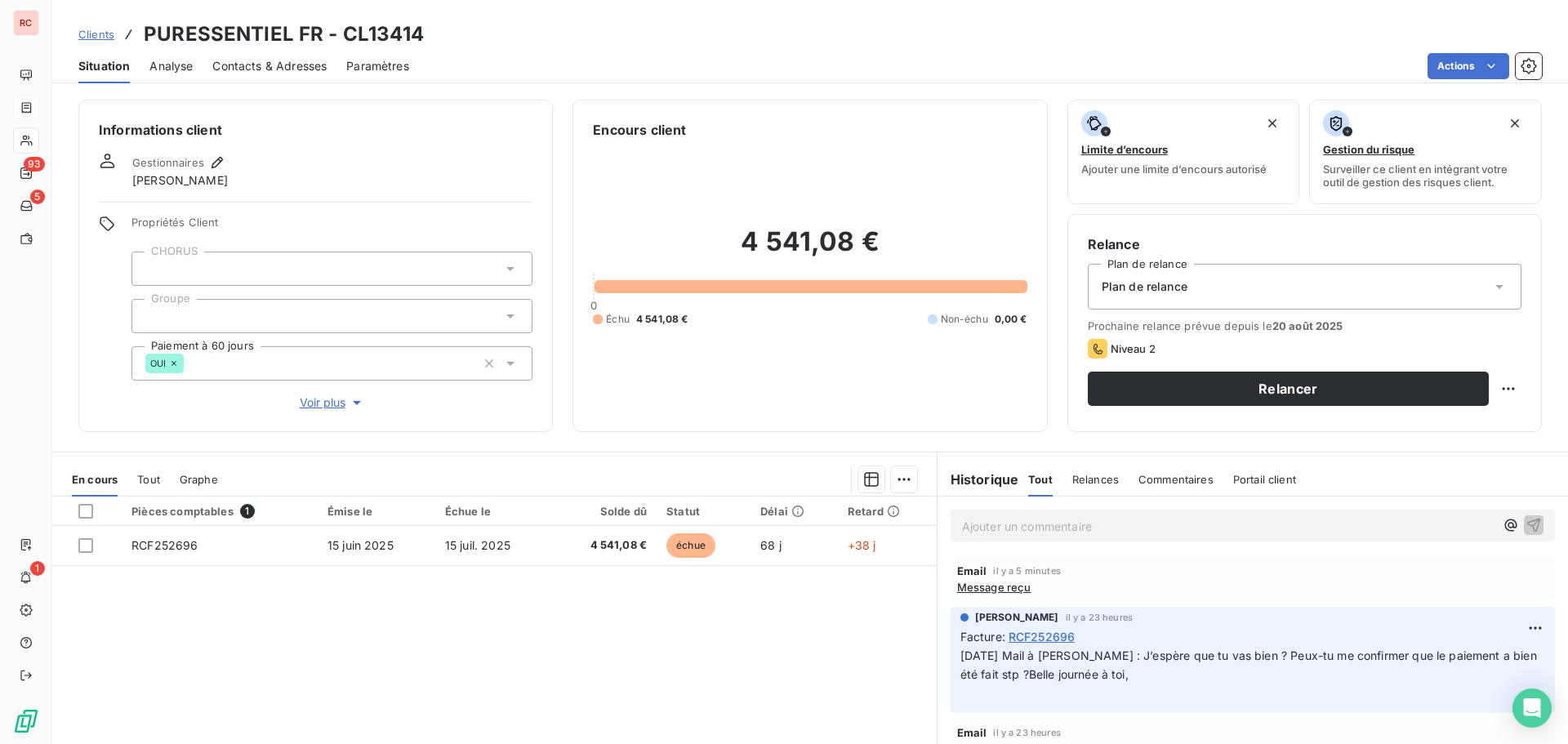
click at [268, 69] on span "Contacts & Adresses" at bounding box center [270, 66] width 115 height 17
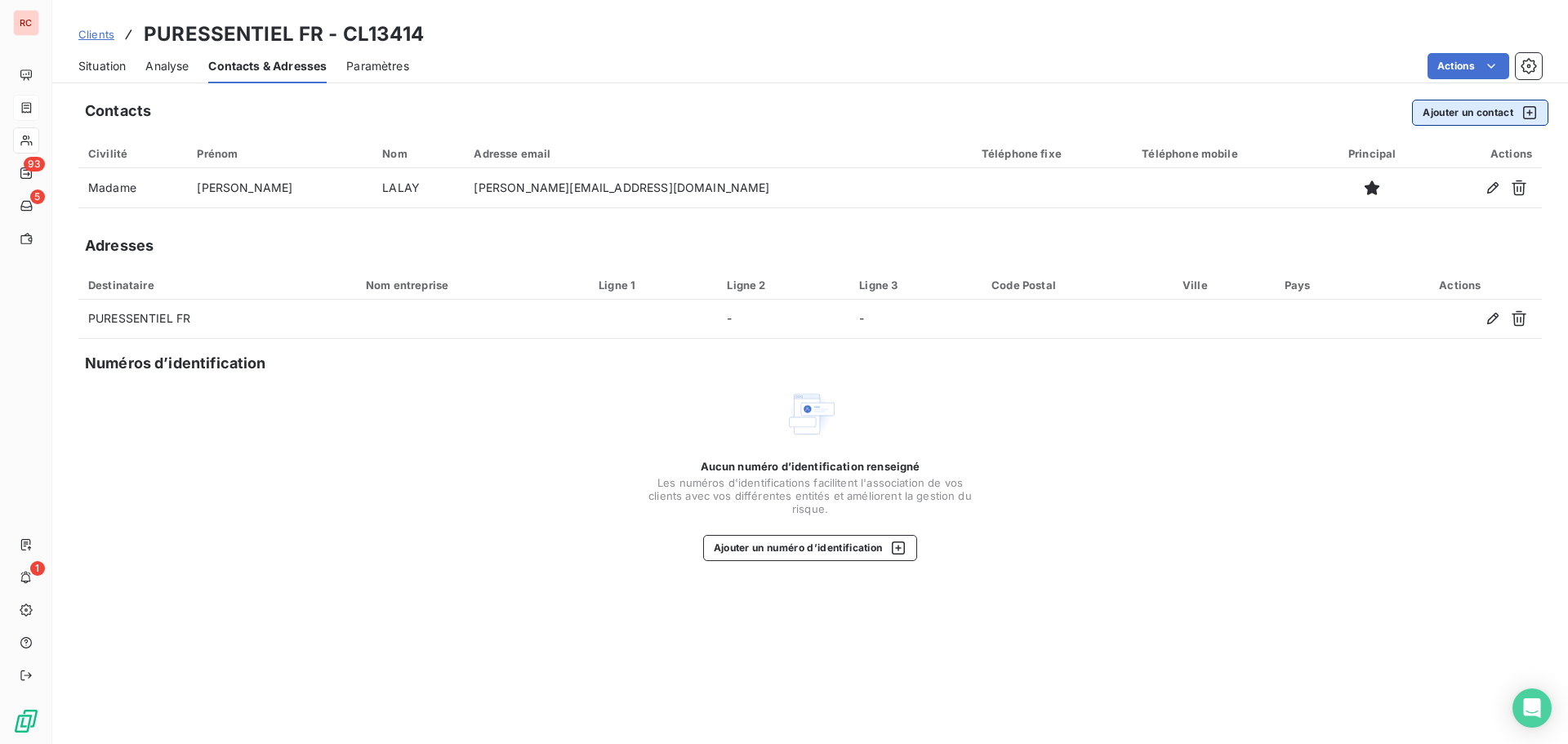
click at [1423, 116] on button "Ajouter un contact" at bounding box center [1480, 112] width 137 height 26
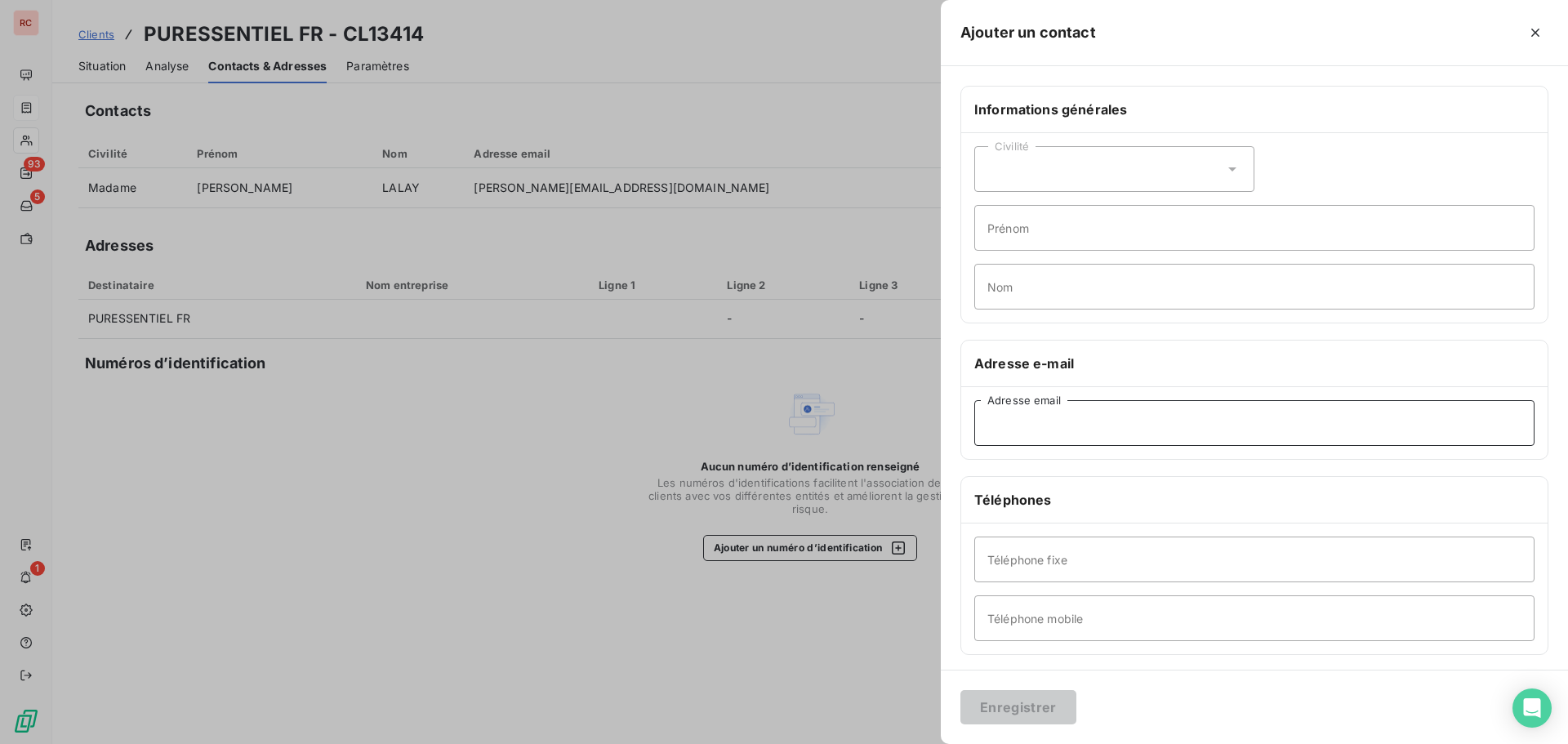
click at [1013, 419] on input "Adresse email" at bounding box center [1254, 423] width 560 height 46
paste input "[PERSON_NAME][EMAIL_ADDRESS][DOMAIN_NAME]"
type input "[PERSON_NAME][EMAIL_ADDRESS][DOMAIN_NAME]"
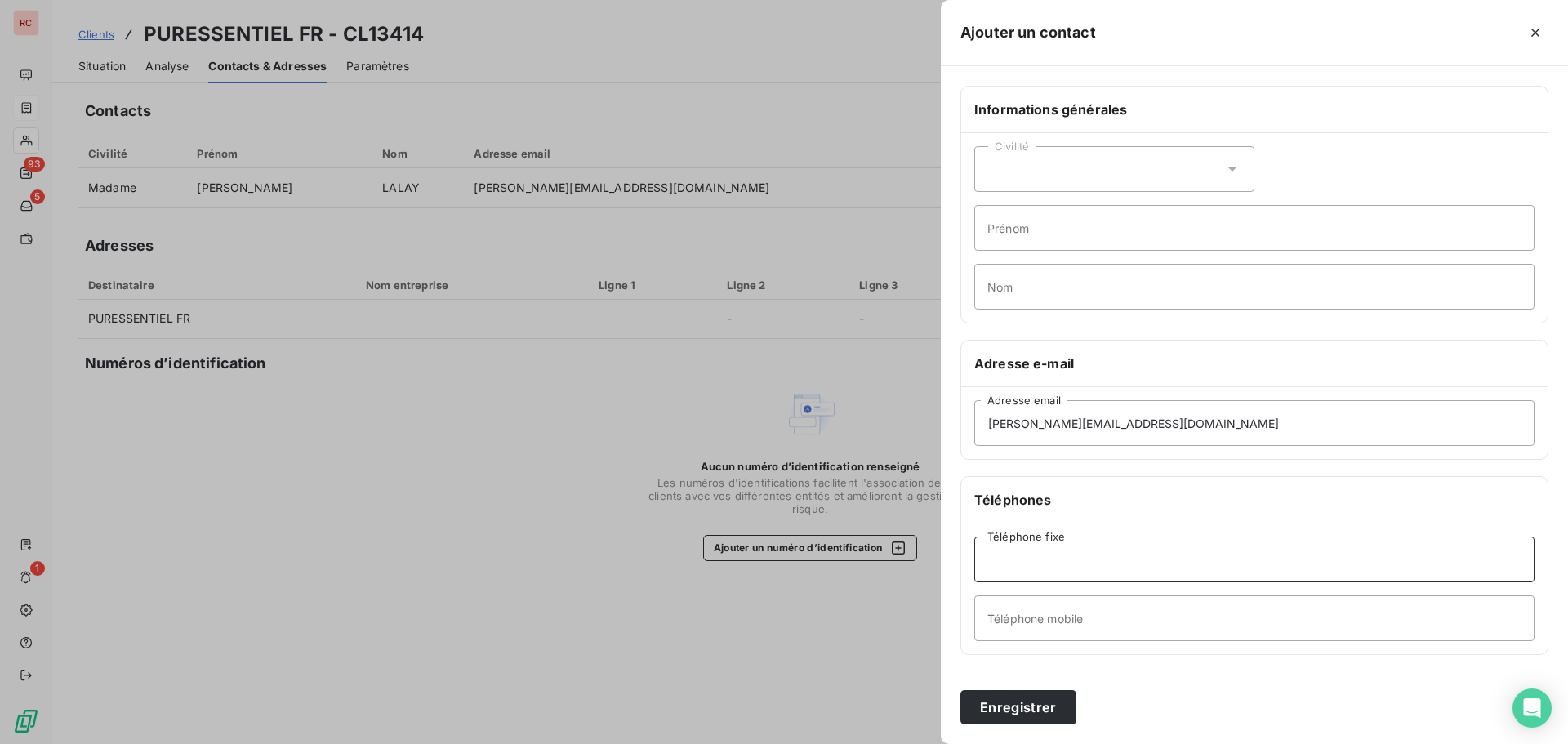
click at [1029, 566] on input "Téléphone fixe" at bounding box center [1254, 560] width 560 height 46
type input "Comptabilité"
click at [998, 721] on button "Enregistrer" at bounding box center [1019, 707] width 116 height 34
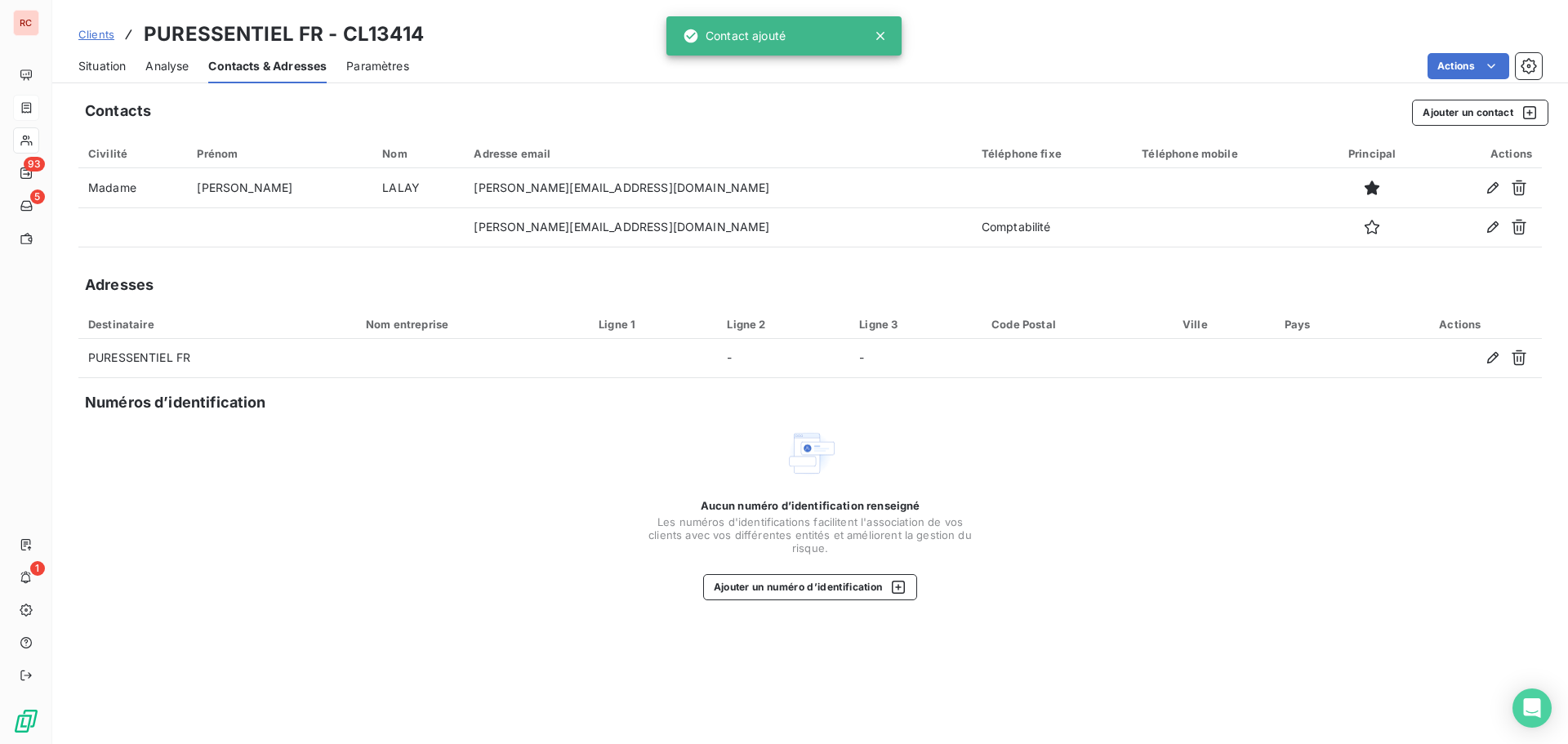
click at [95, 67] on span "Situation" at bounding box center [102, 66] width 48 height 17
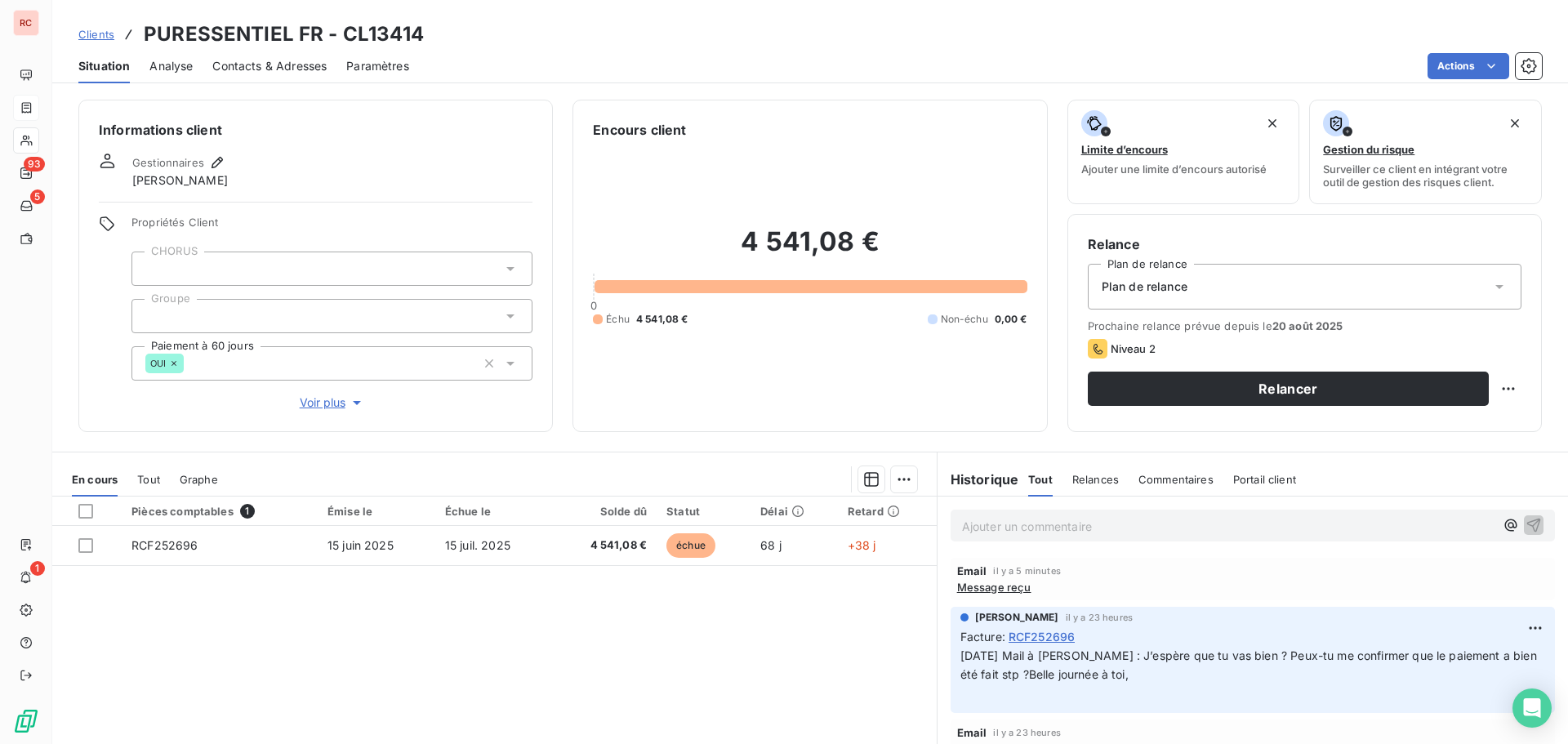
click at [988, 586] on span "Message reçu" at bounding box center [994, 587] width 75 height 13
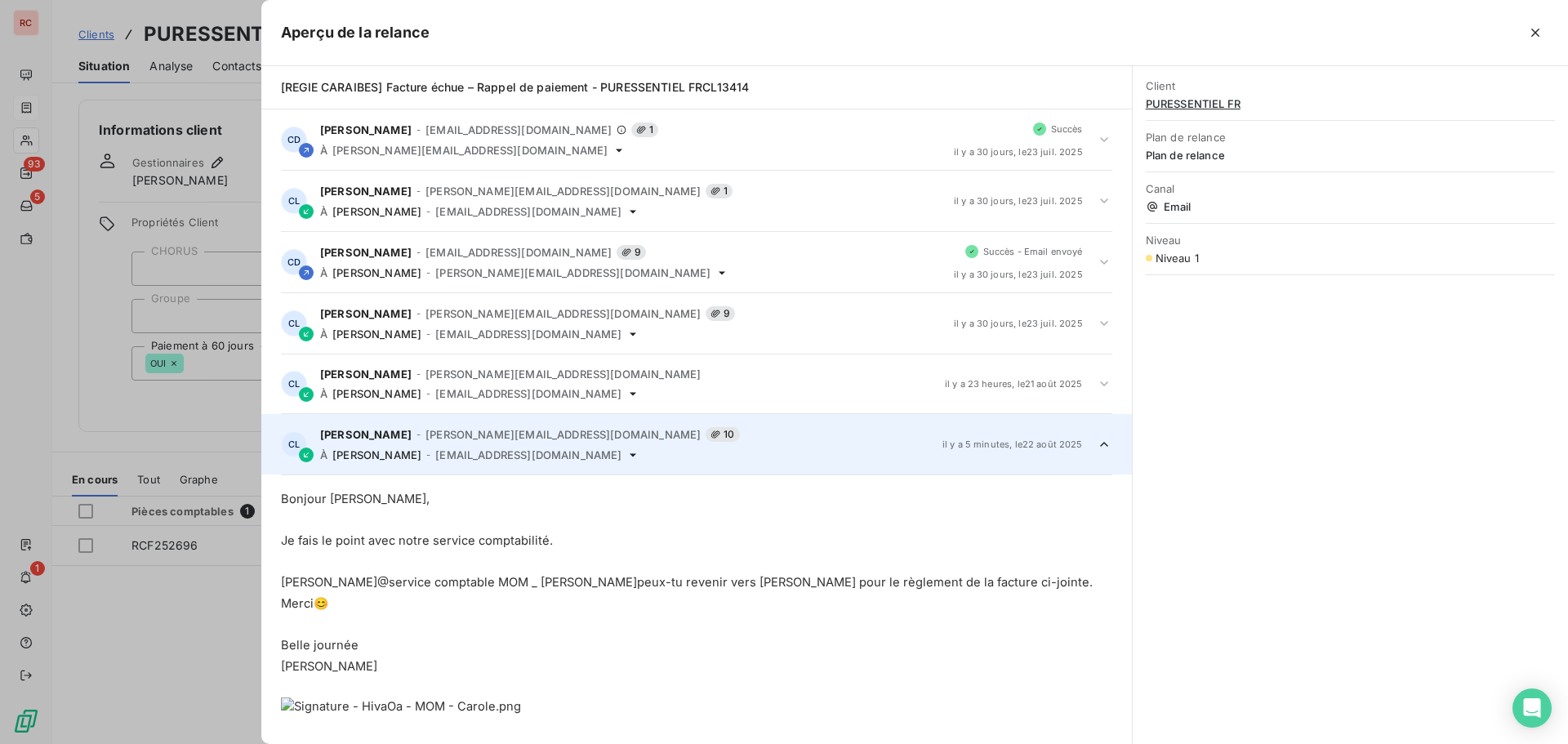
click at [210, 614] on div at bounding box center [784, 372] width 1568 height 744
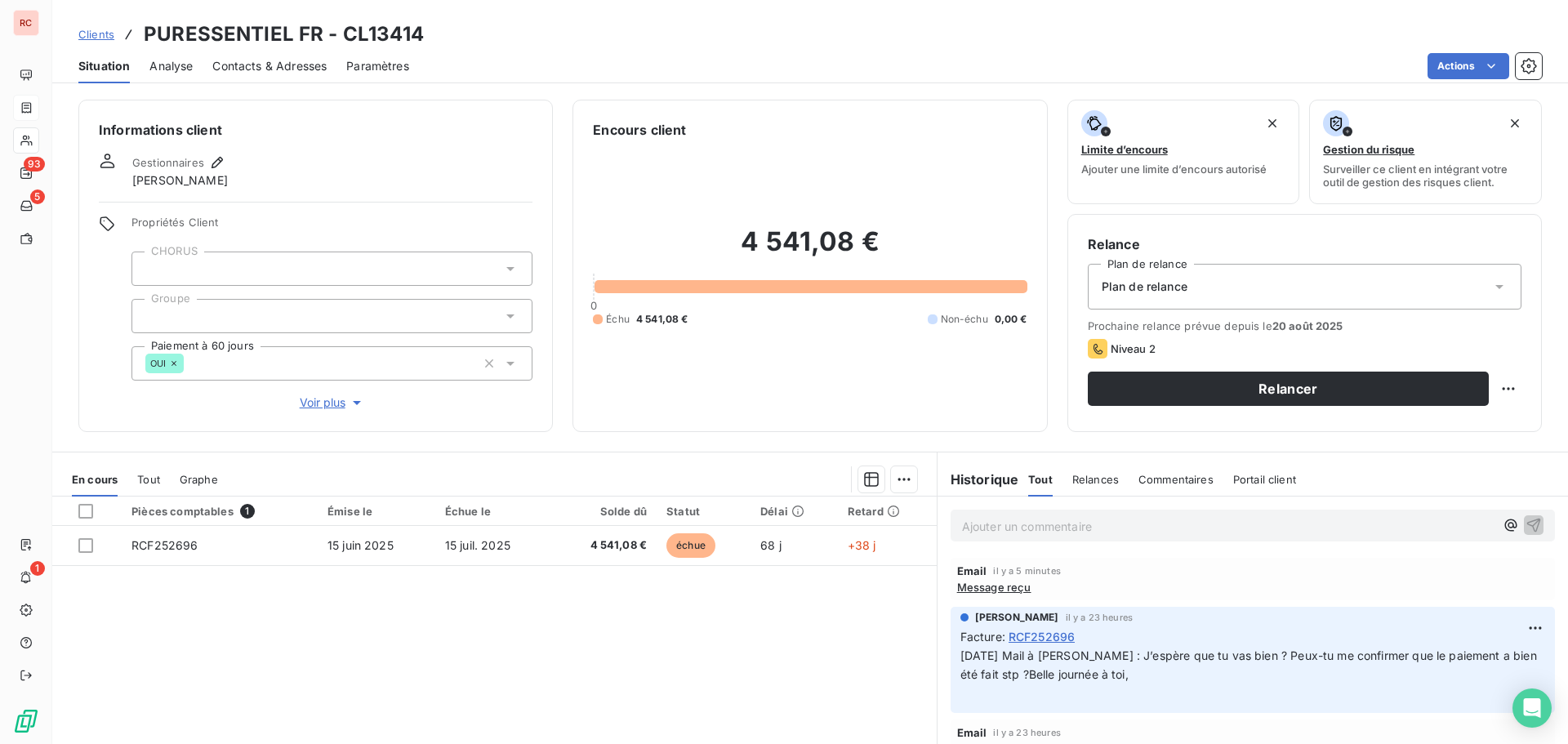
click at [1015, 583] on span "Message reçu" at bounding box center [994, 587] width 75 height 13
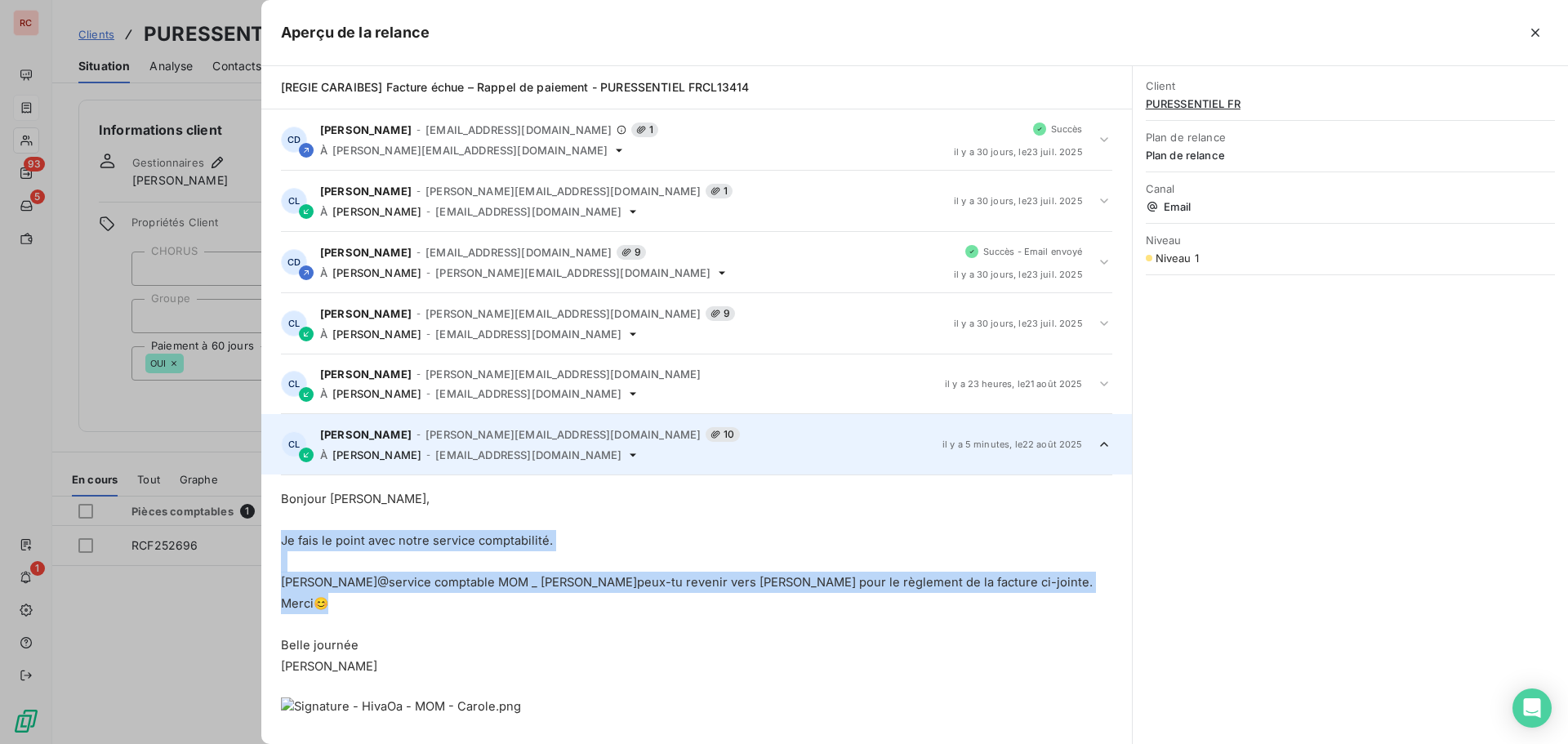
drag, startPoint x: 334, startPoint y: 606, endPoint x: 276, endPoint y: 546, distance: 83.5
copy div "Je fais le point avec notre service comptabilité. [PERSON_NAME] @service compta…"
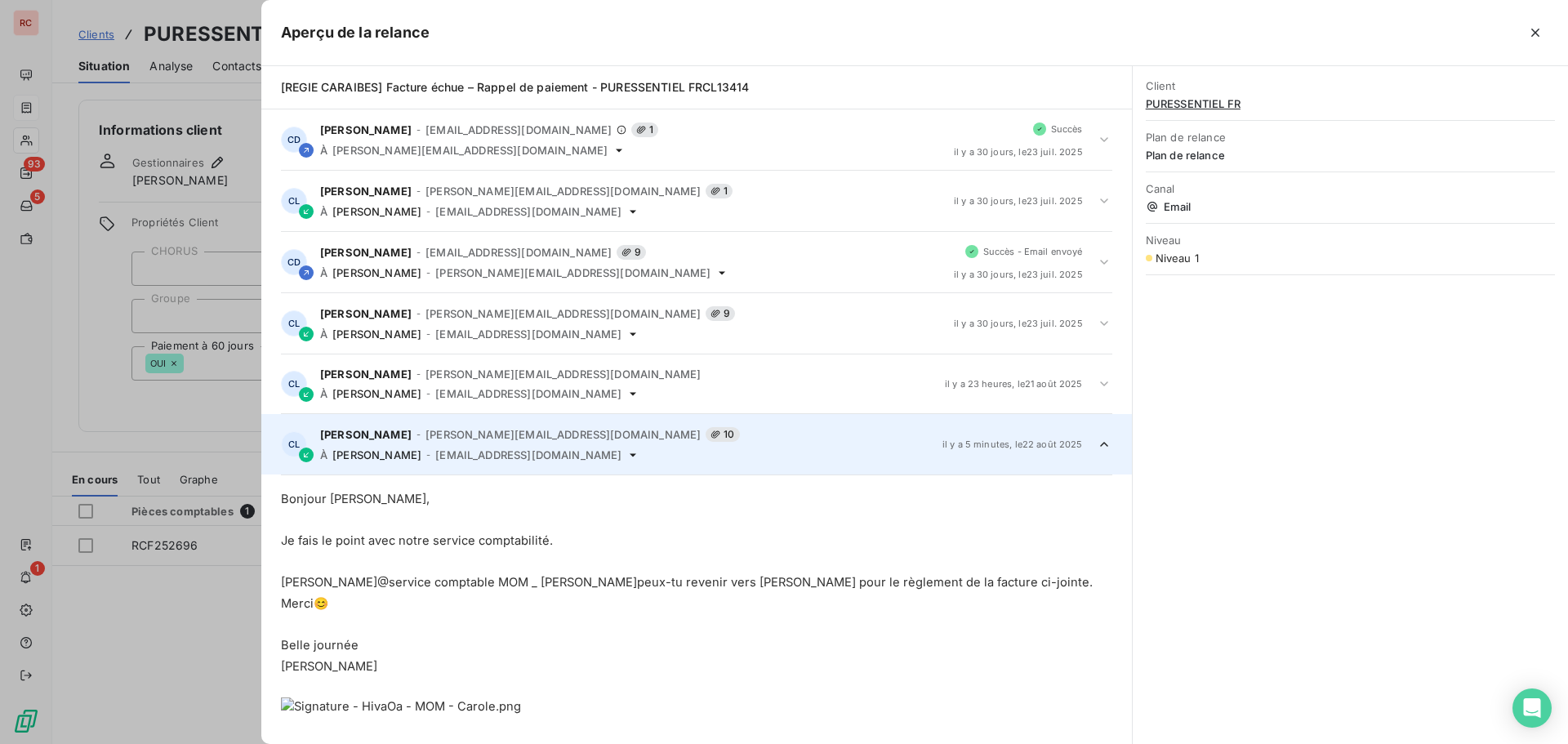
click at [194, 554] on div at bounding box center [784, 372] width 1568 height 744
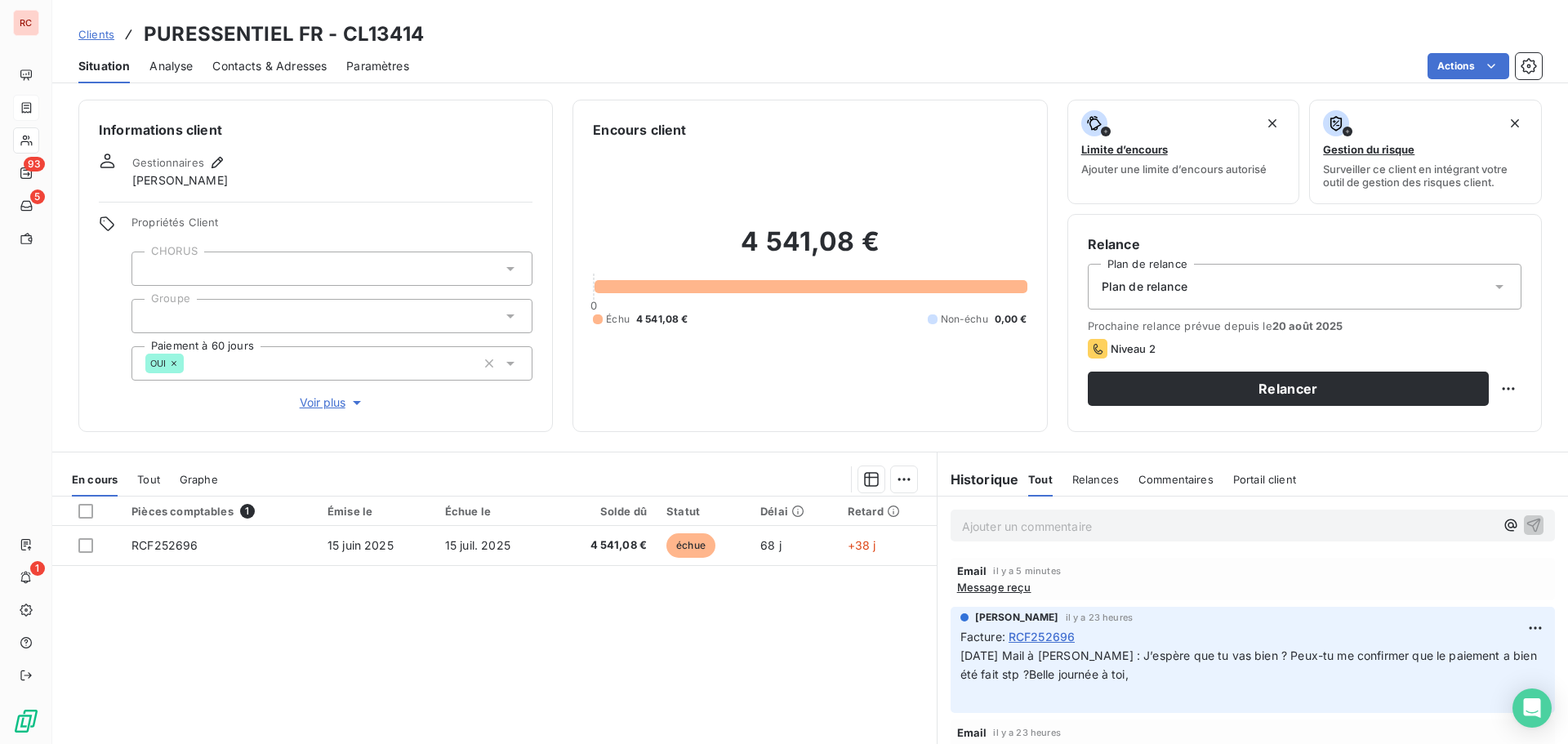
click at [183, 540] on span "RCF252696" at bounding box center [164, 545] width 66 height 14
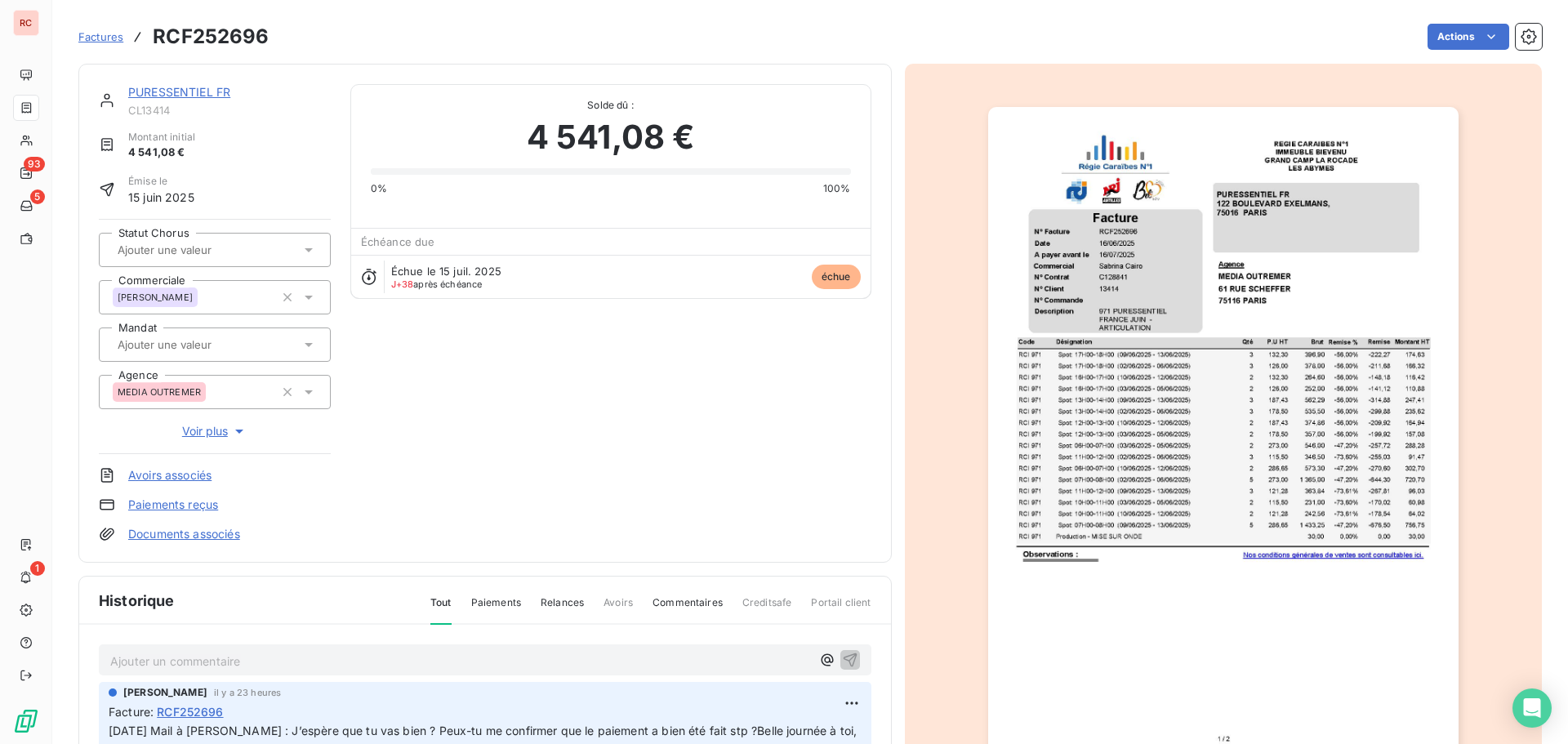
click at [129, 666] on p "Ajouter un commentaire ﻿" at bounding box center [461, 661] width 701 height 20
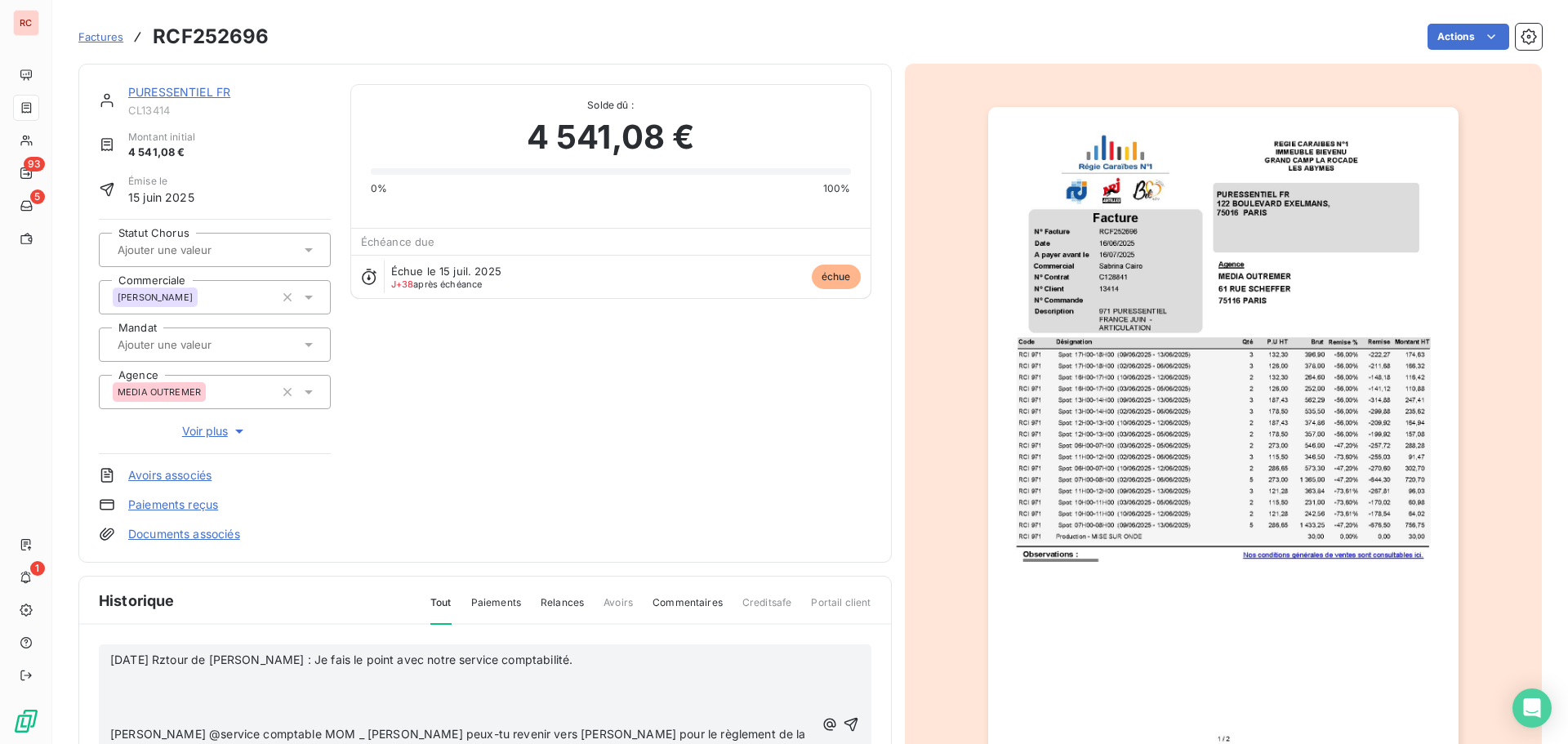
click at [116, 695] on p at bounding box center [463, 697] width 705 height 18
click at [122, 720] on p "﻿" at bounding box center [463, 716] width 705 height 18
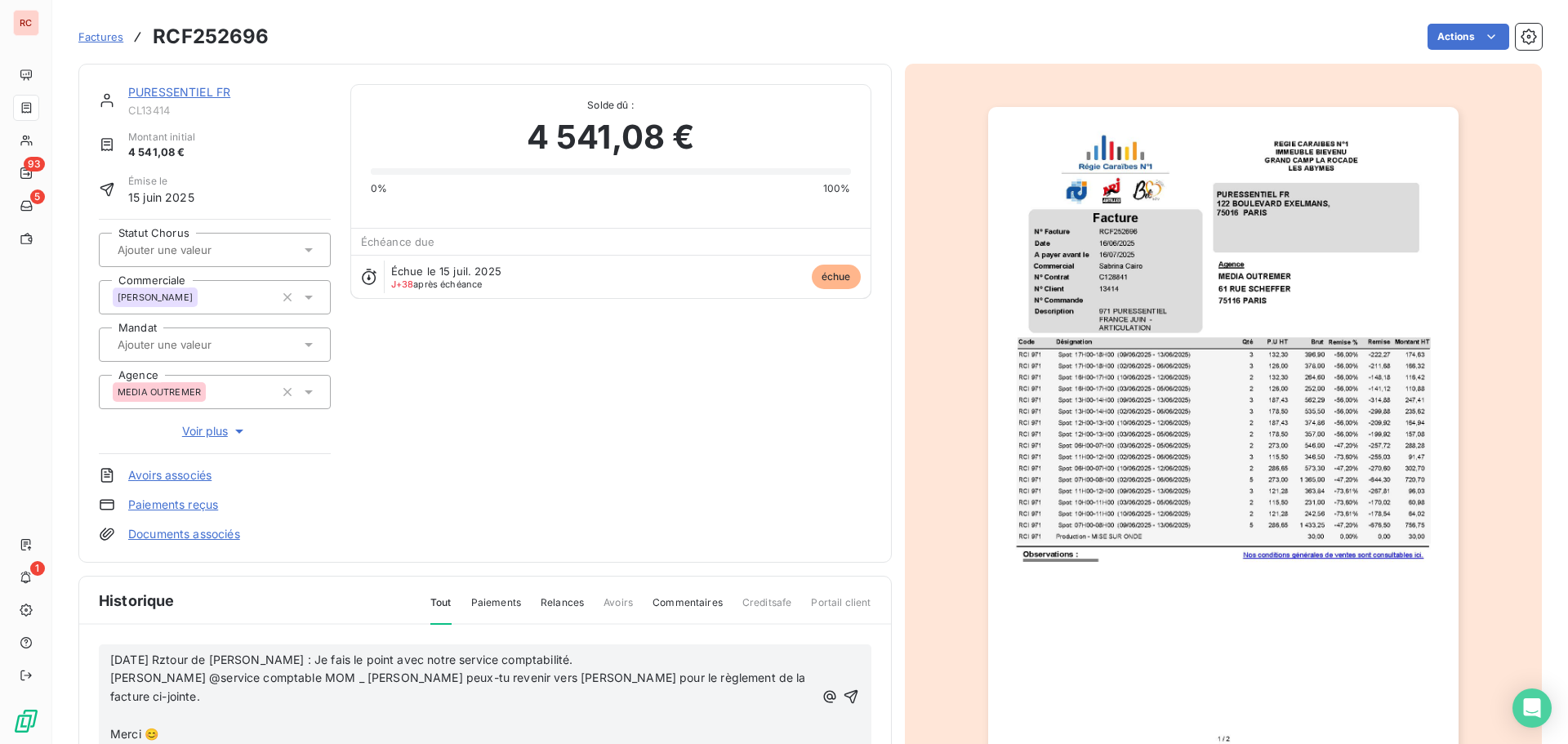
click at [115, 707] on p "﻿" at bounding box center [463, 716] width 705 height 18
click at [843, 680] on icon "button" at bounding box center [850, 687] width 14 height 14
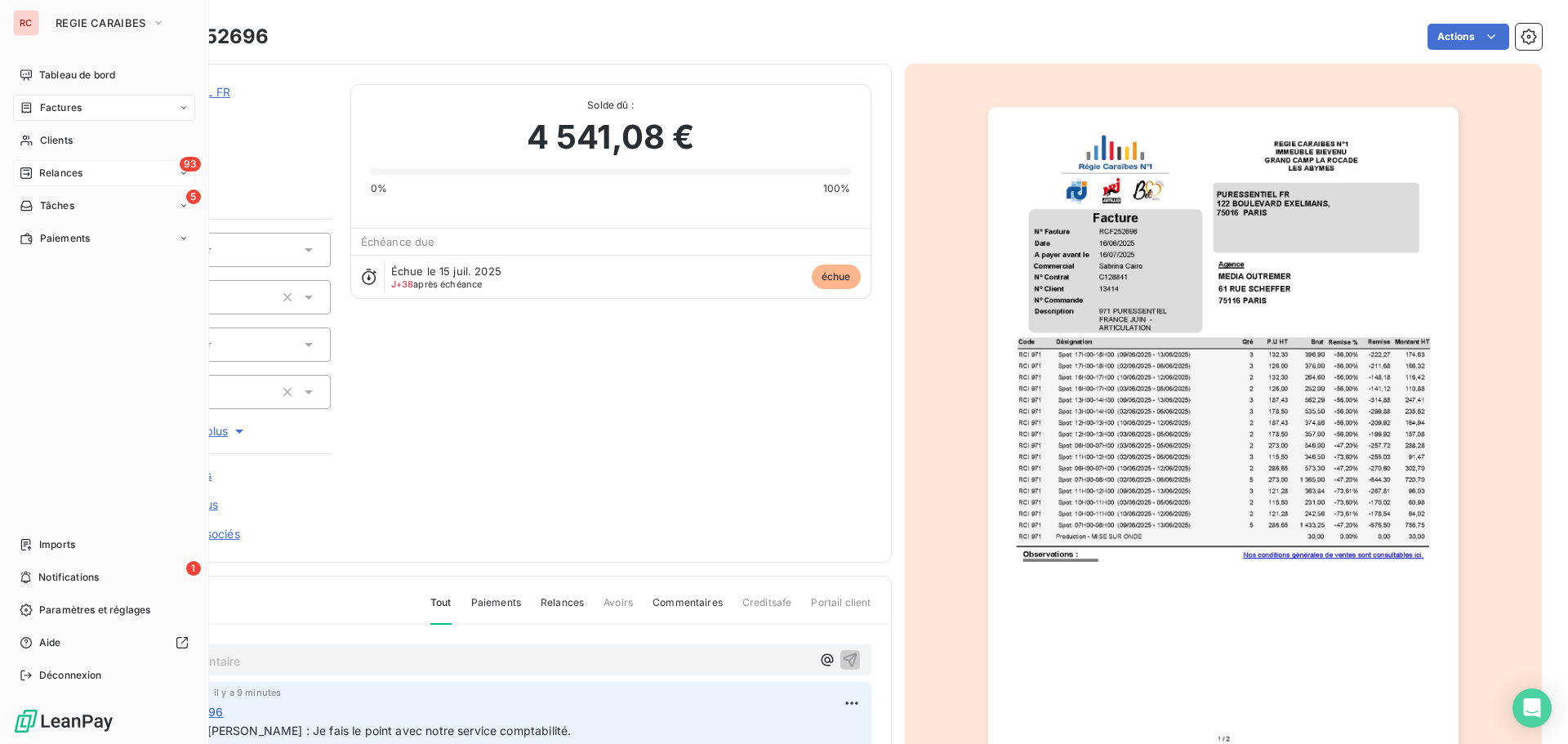
click at [33, 170] on div "Relances" at bounding box center [50, 173] width 63 height 15
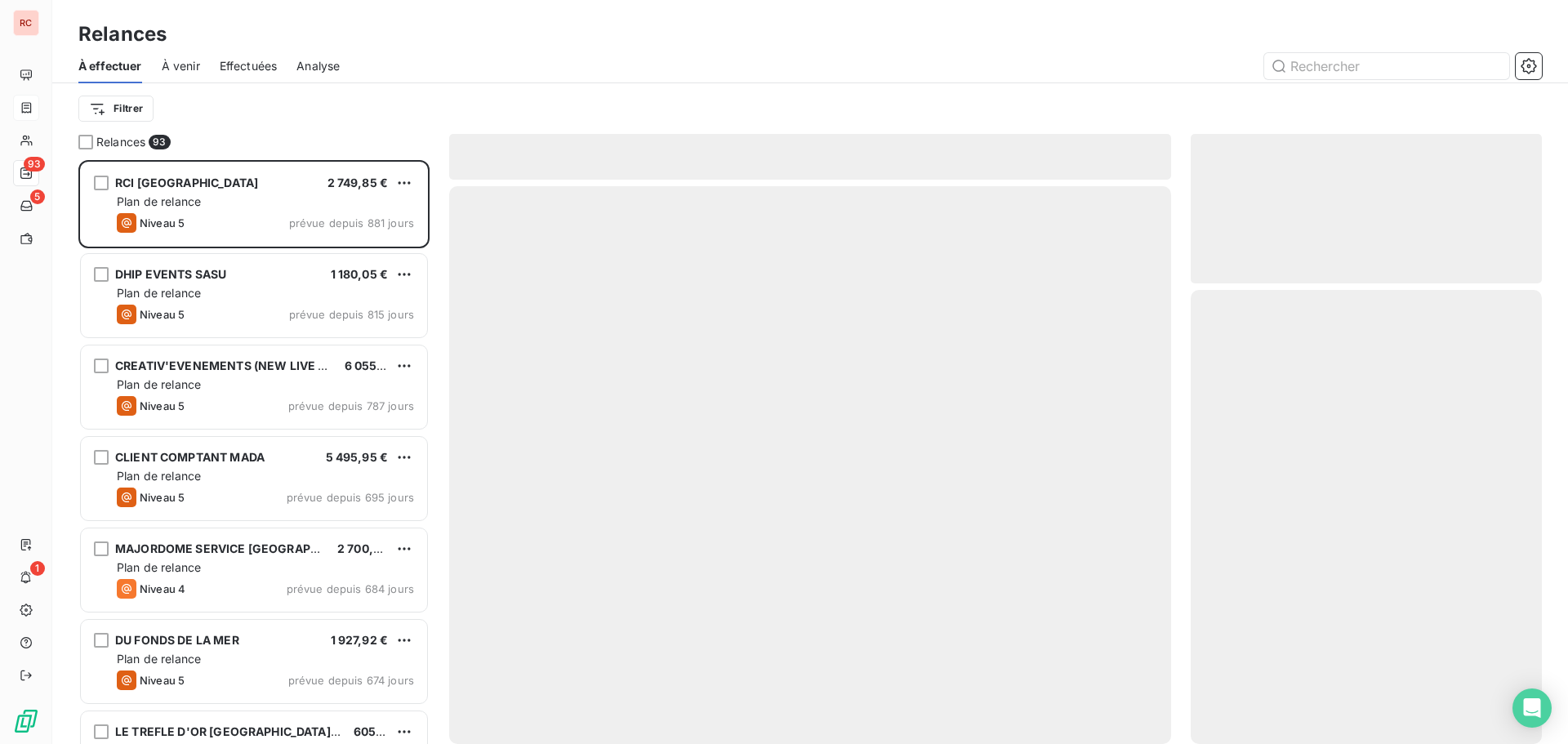
scroll to position [572, 339]
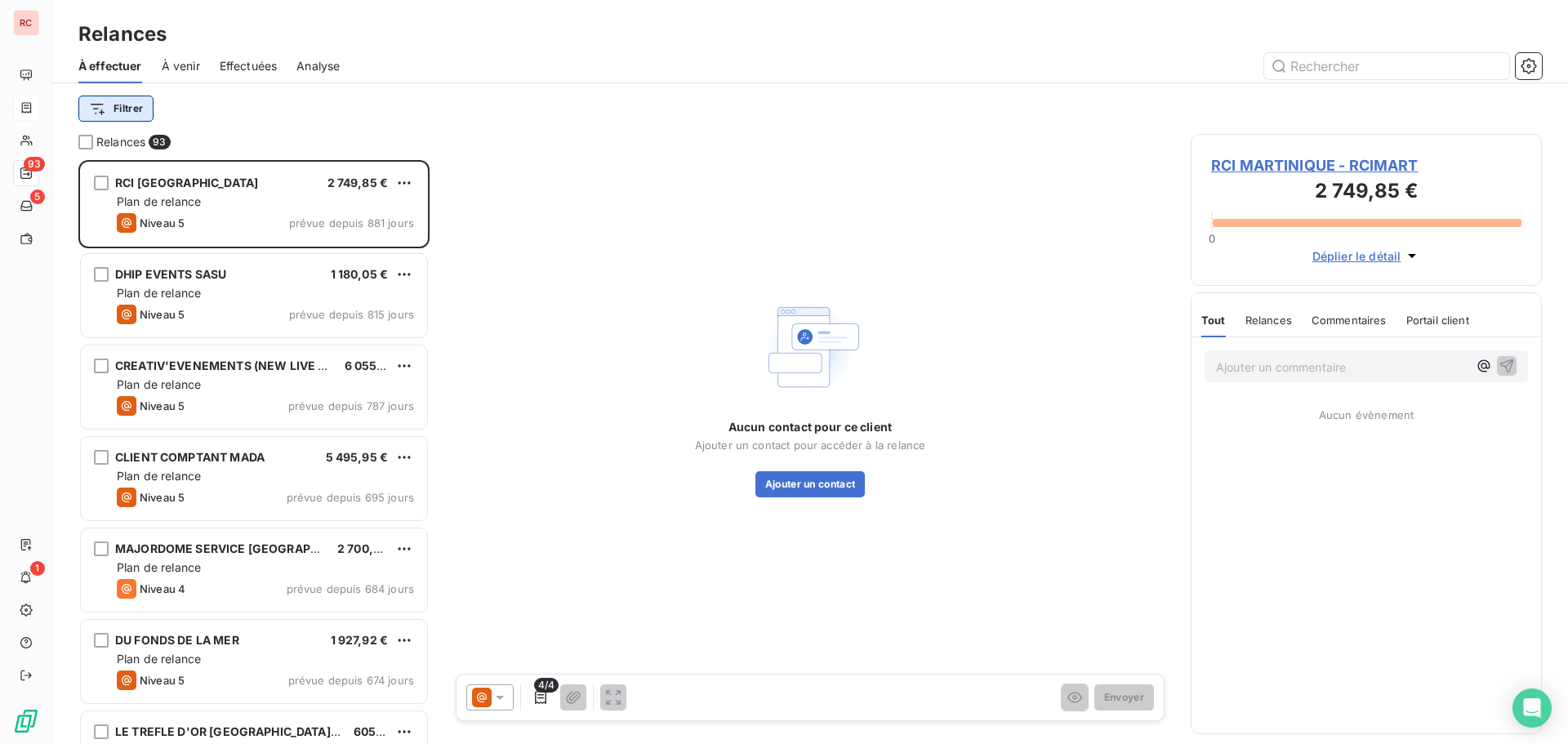
click at [109, 111] on html "RC 93 5 1 Relances À effectuer À venir Effectuées Analyse Filtrer Relances 93 R…" at bounding box center [784, 372] width 1568 height 744
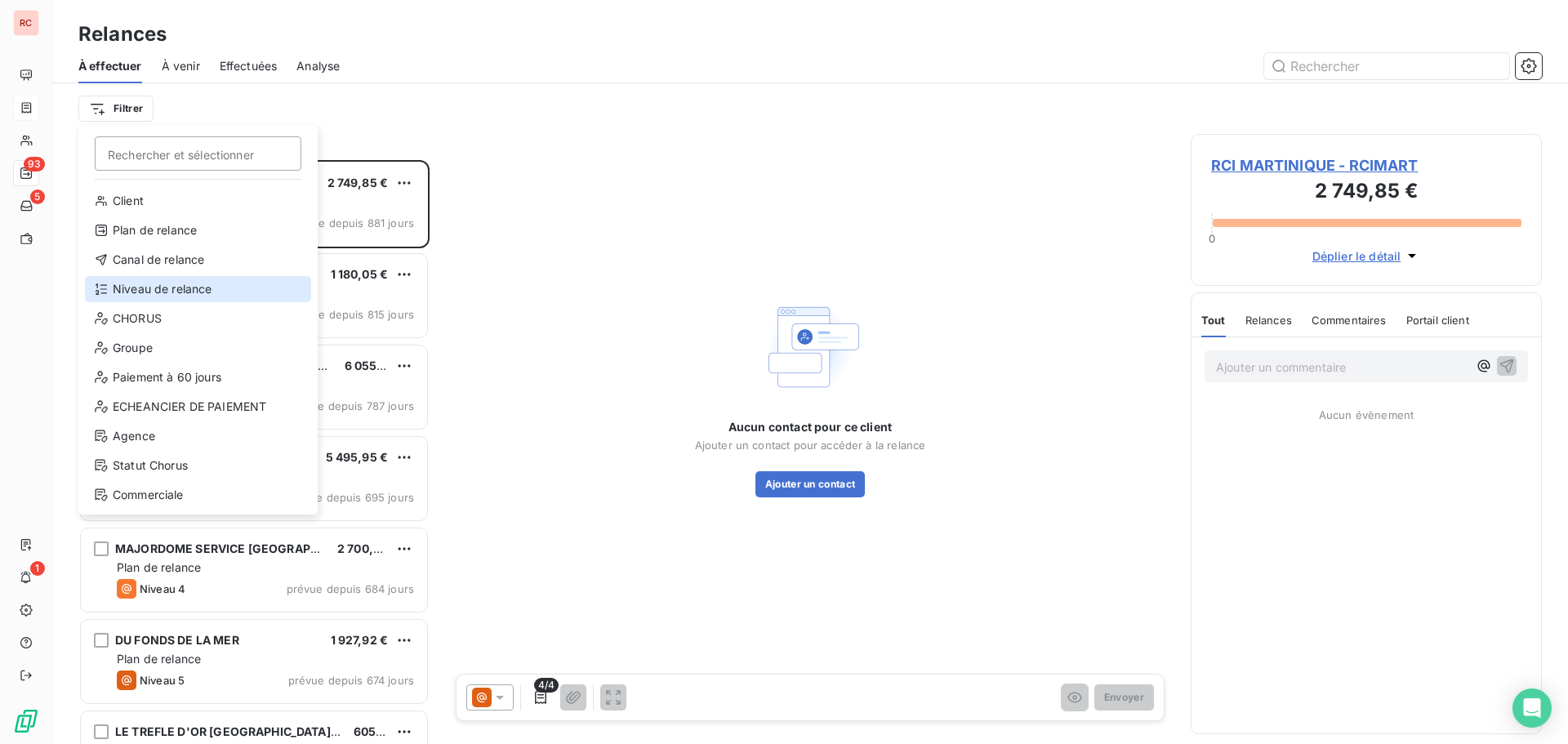
click at [139, 285] on div "Niveau de relance" at bounding box center [198, 289] width 226 height 26
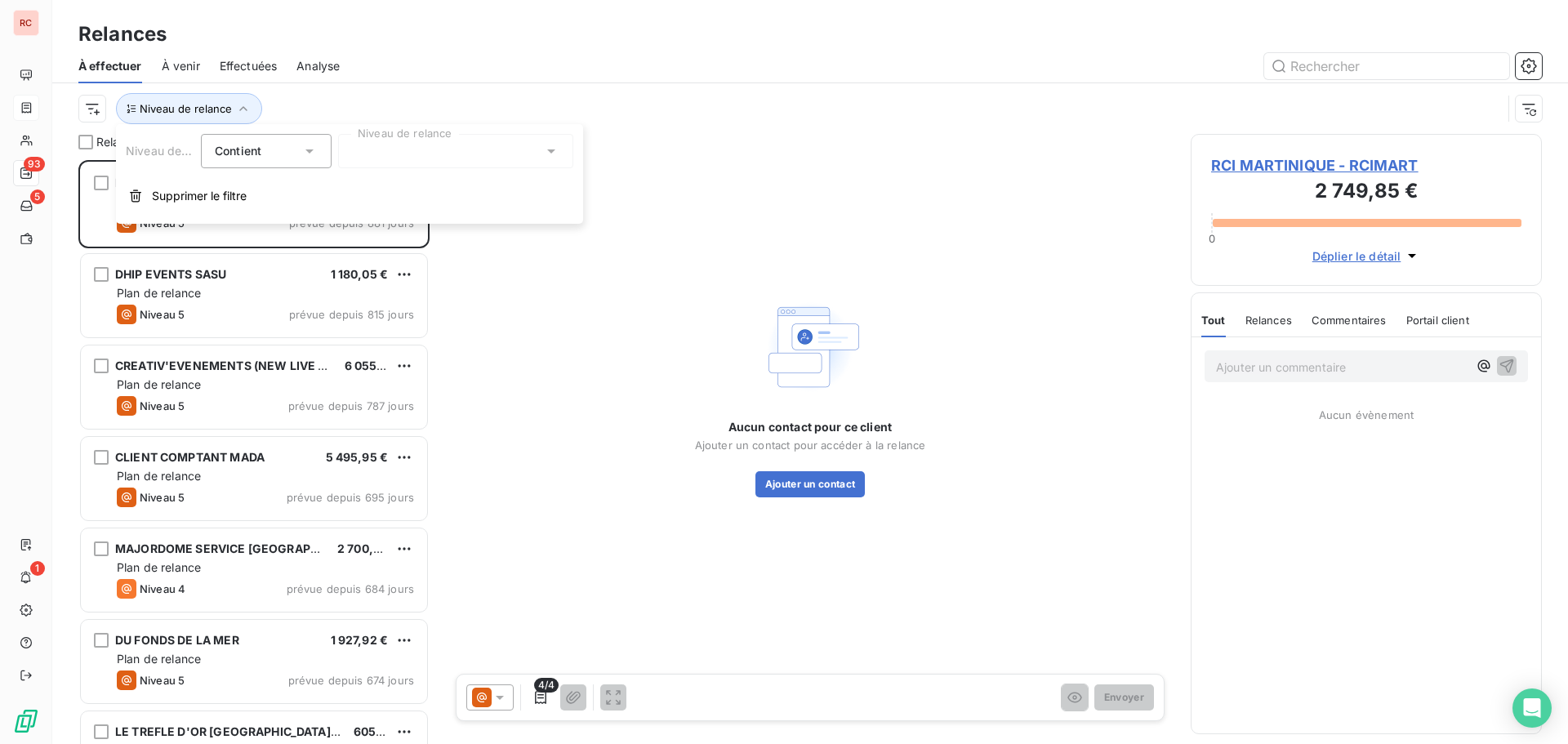
click at [558, 152] on icon at bounding box center [552, 152] width 17 height 17
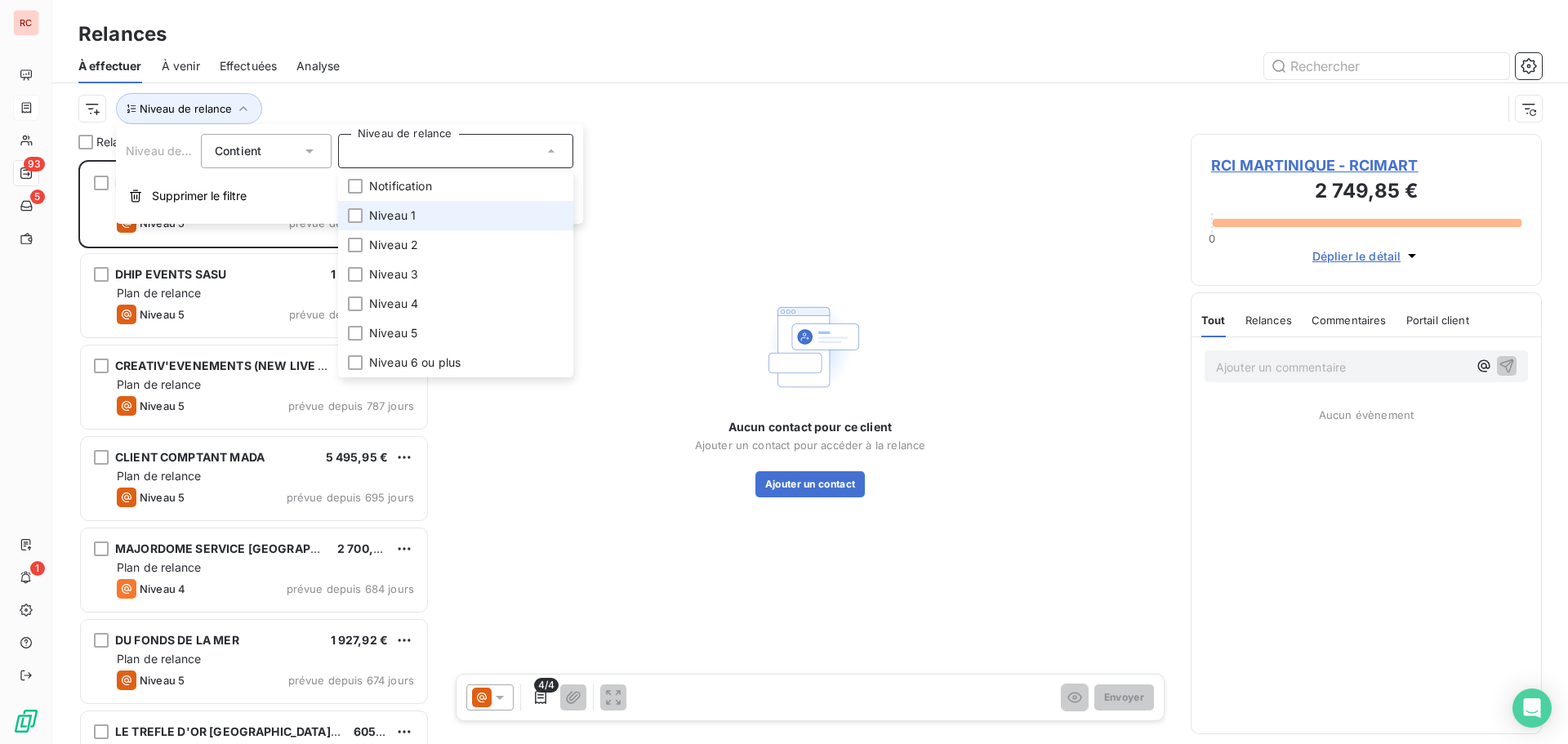
click at [421, 210] on li "Niveau 1" at bounding box center [456, 215] width 235 height 29
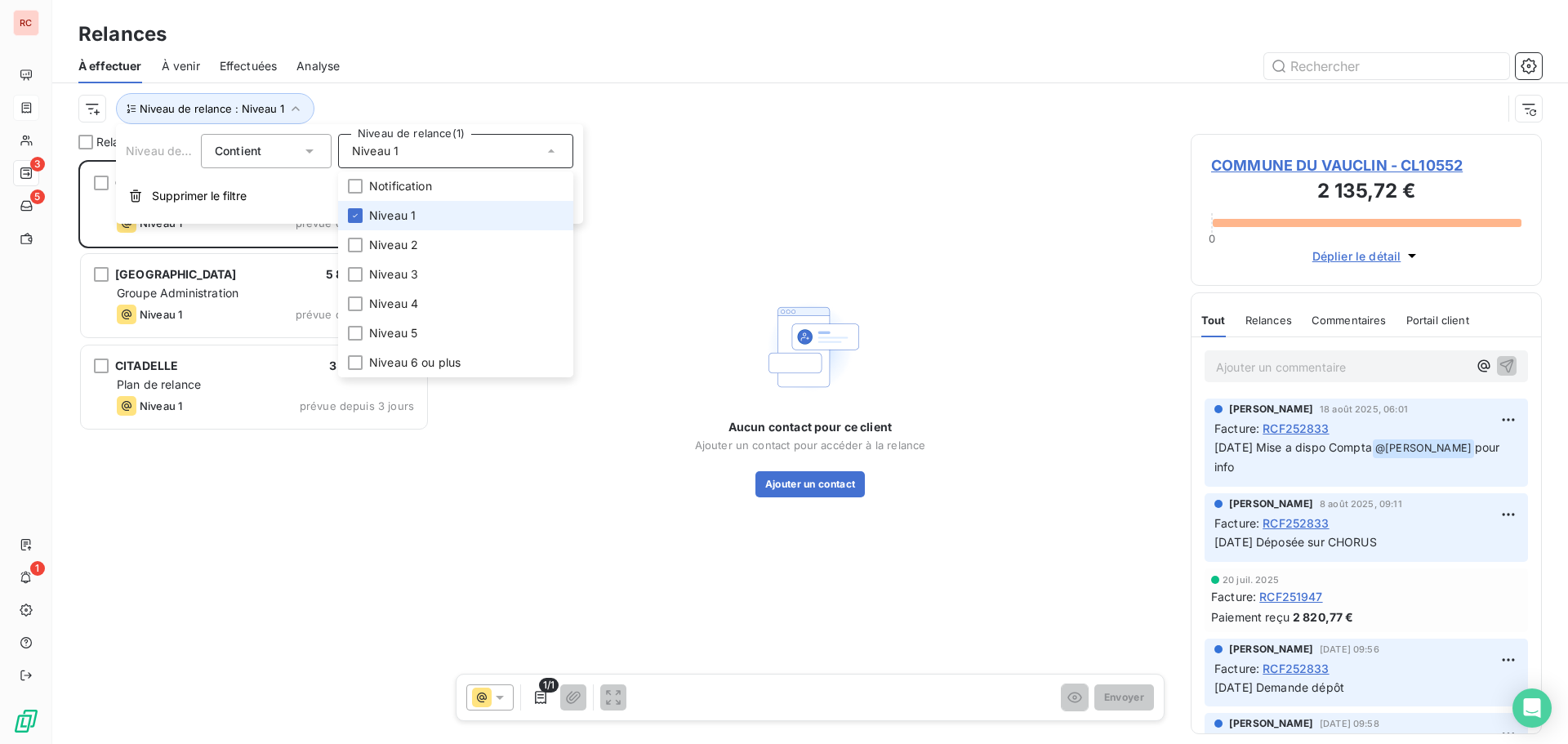
scroll to position [572, 339]
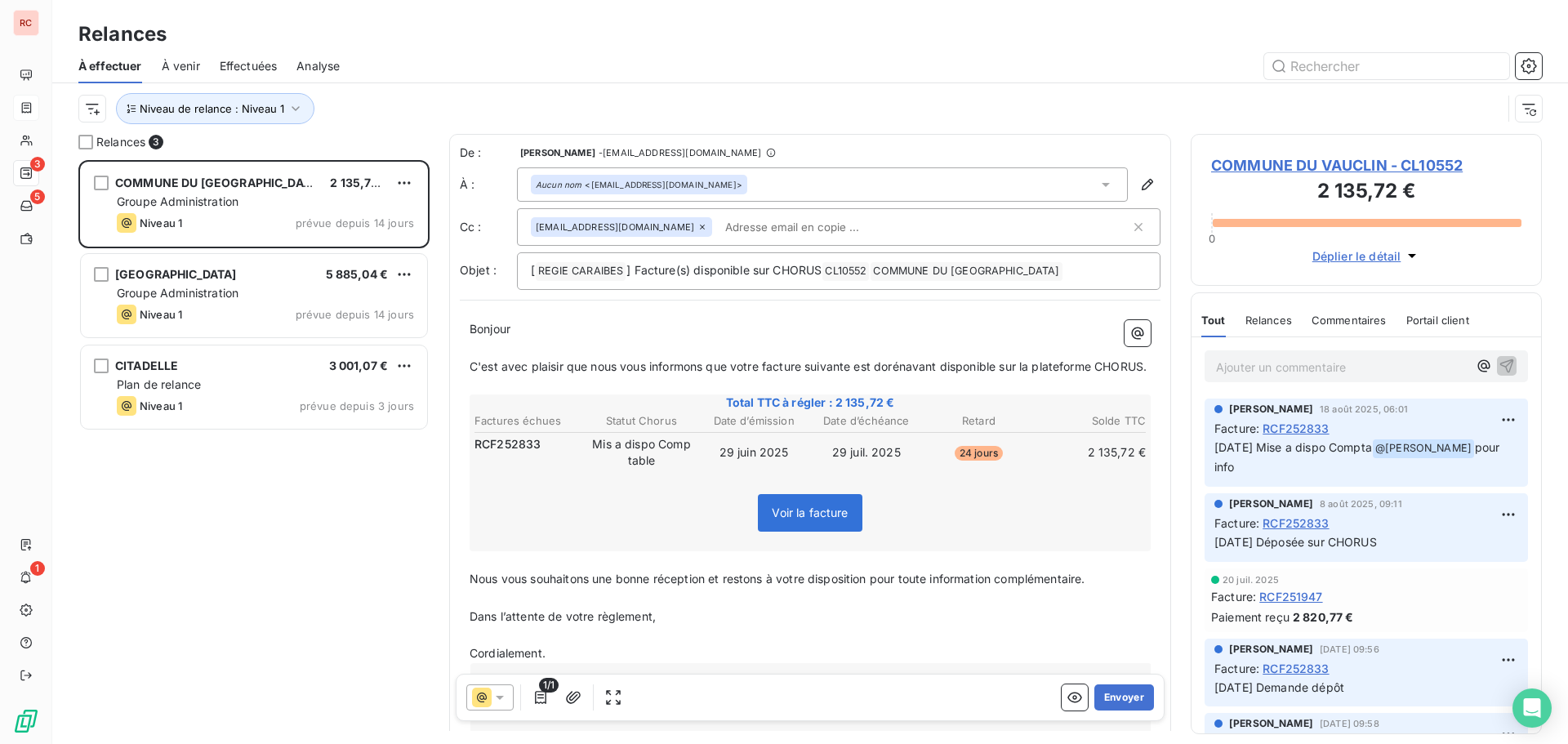
click at [261, 568] on div "COMMUNE DU VAUCLIN 2 135,72 € Groupe Administration Niveau 1 prévue depuis 14 j…" at bounding box center [254, 452] width 351 height 584
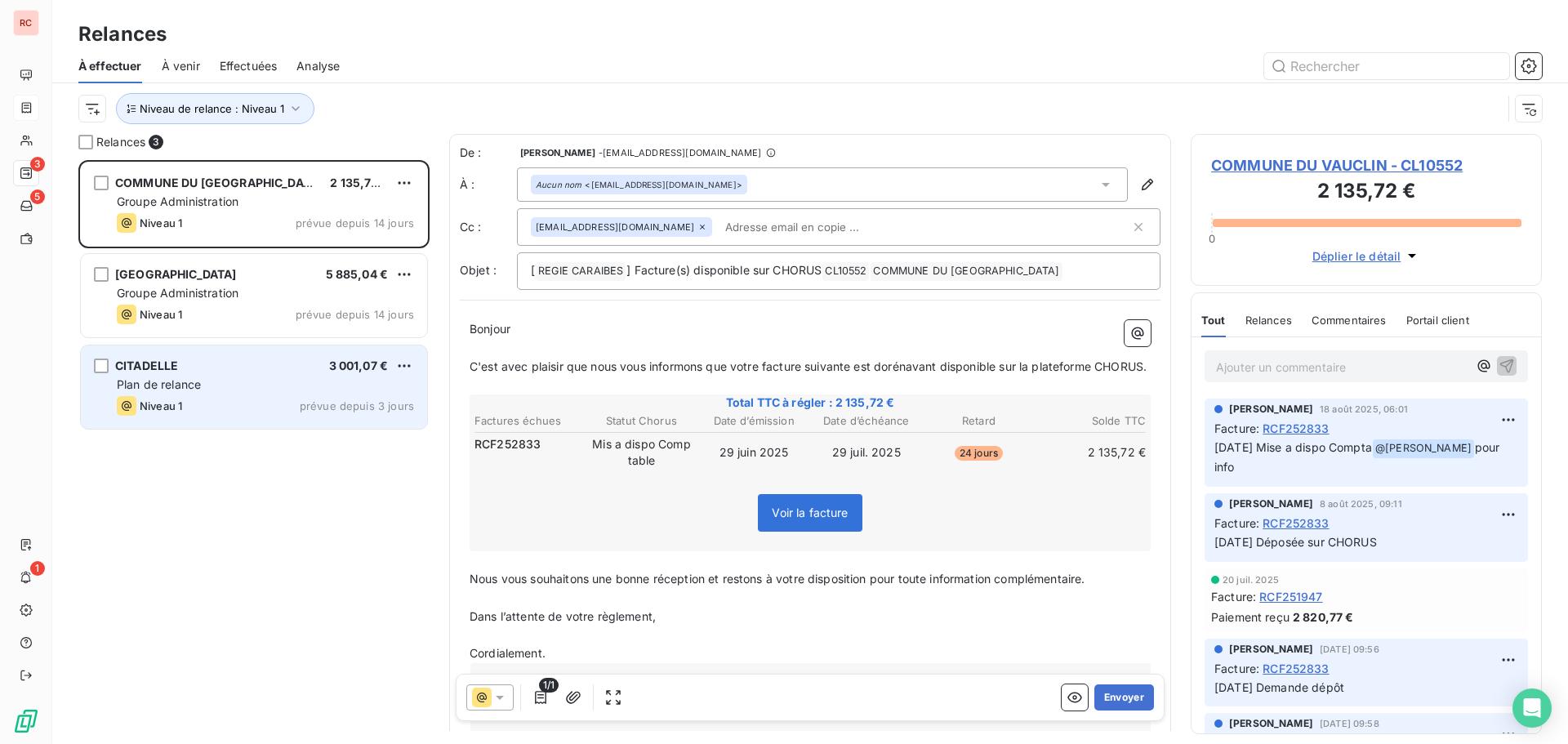
click at [266, 388] on div "Plan de relance" at bounding box center [265, 385] width 297 height 17
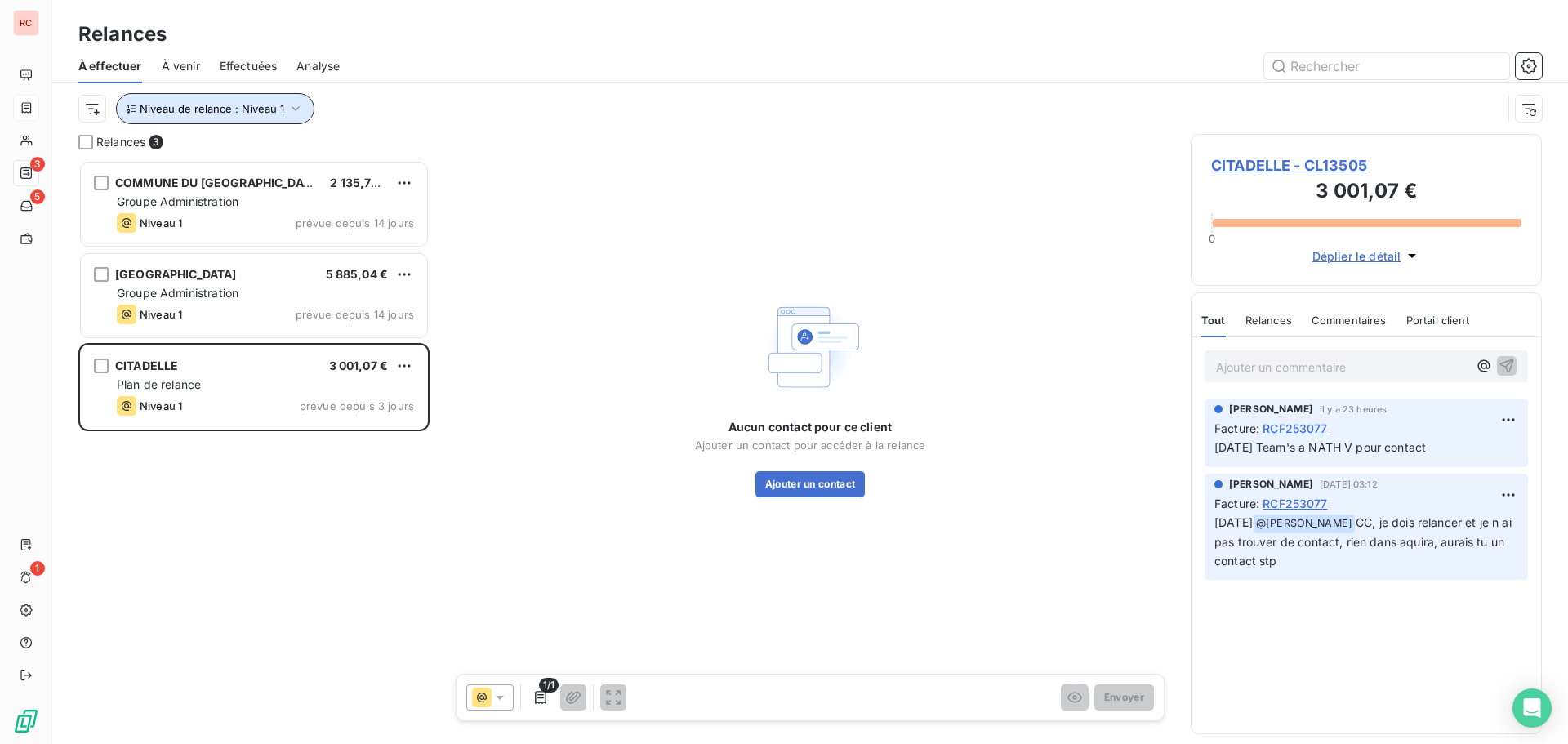
click at [297, 106] on icon "button" at bounding box center [296, 109] width 17 height 17
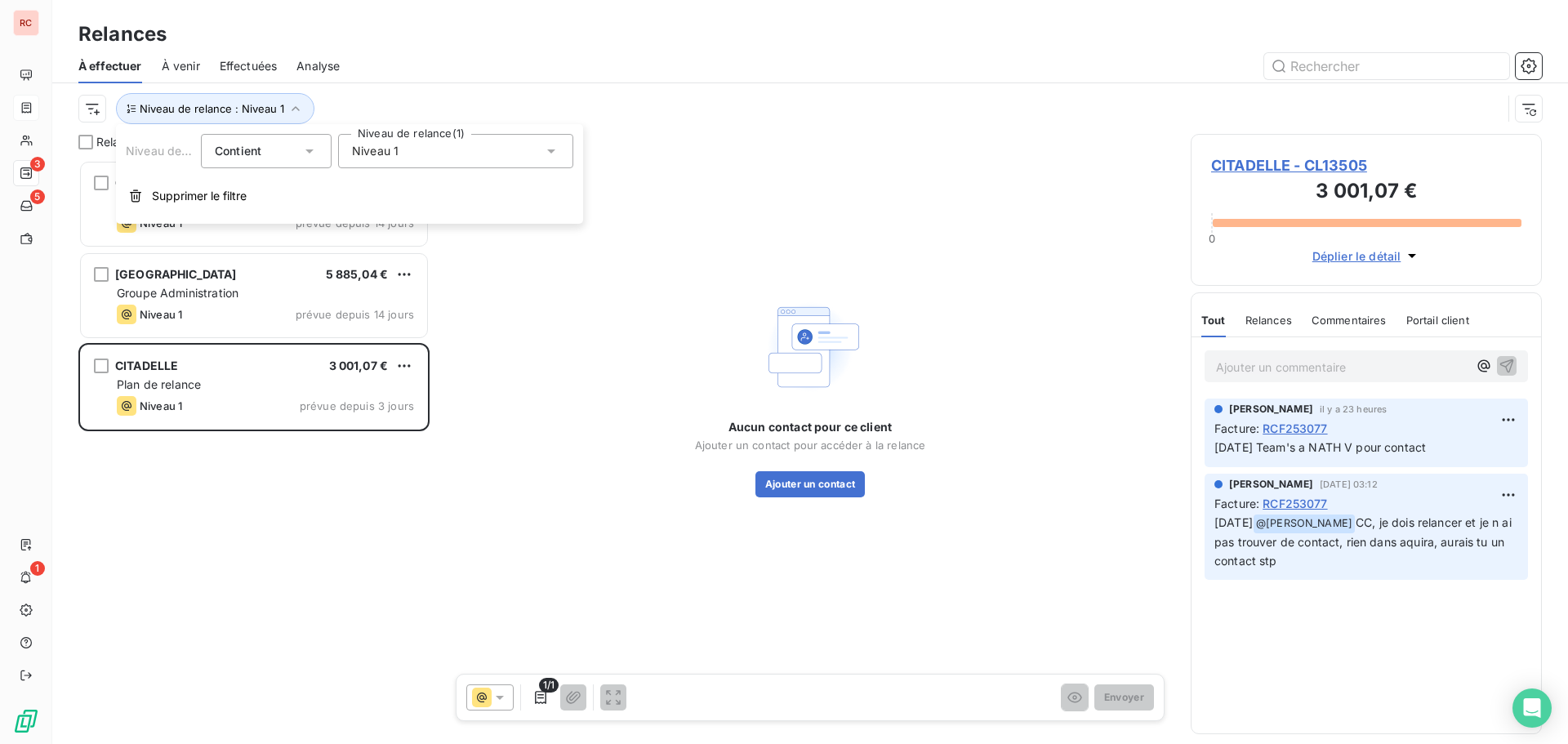
click at [553, 156] on icon at bounding box center [552, 152] width 17 height 17
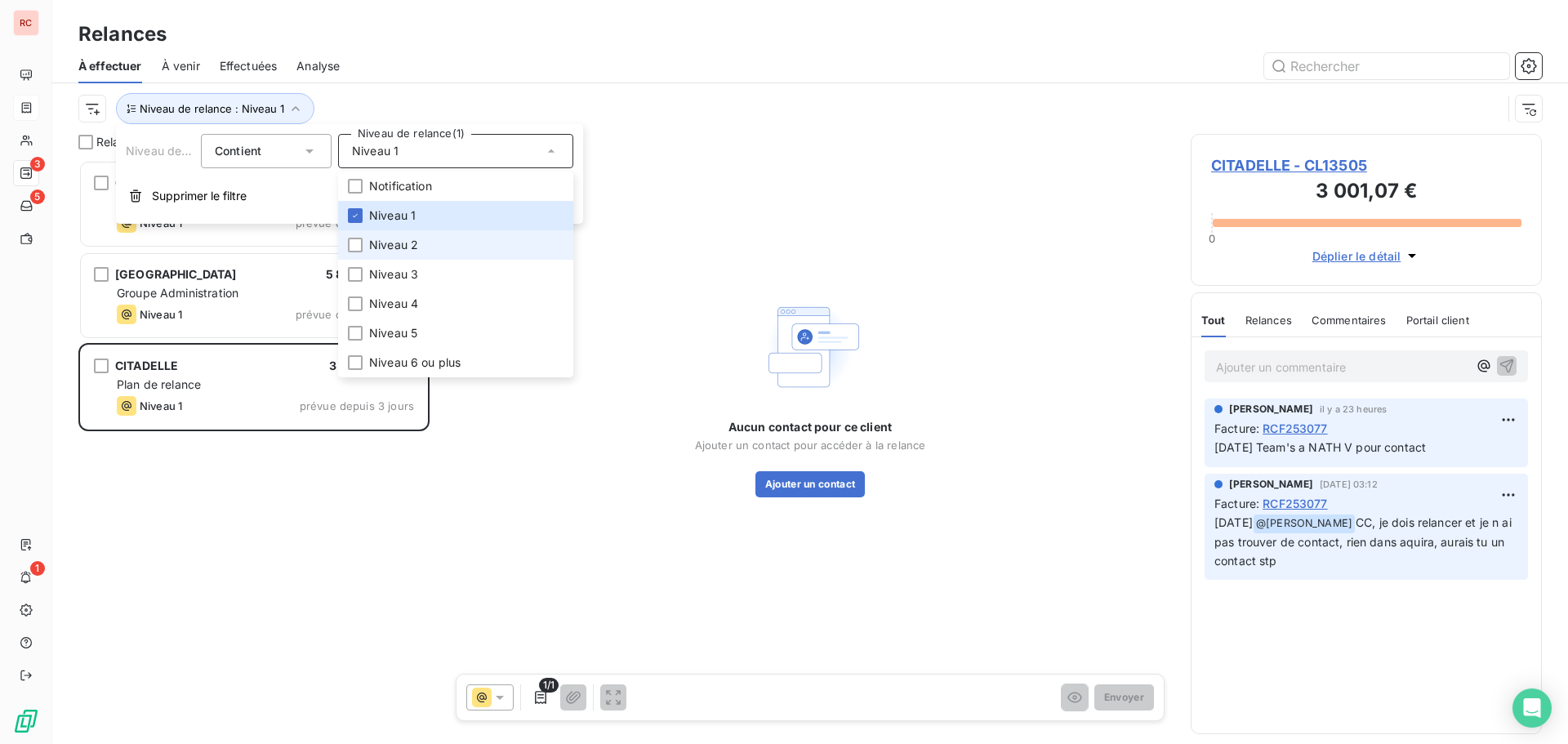
click at [395, 250] on span "Niveau 2" at bounding box center [394, 245] width 49 height 17
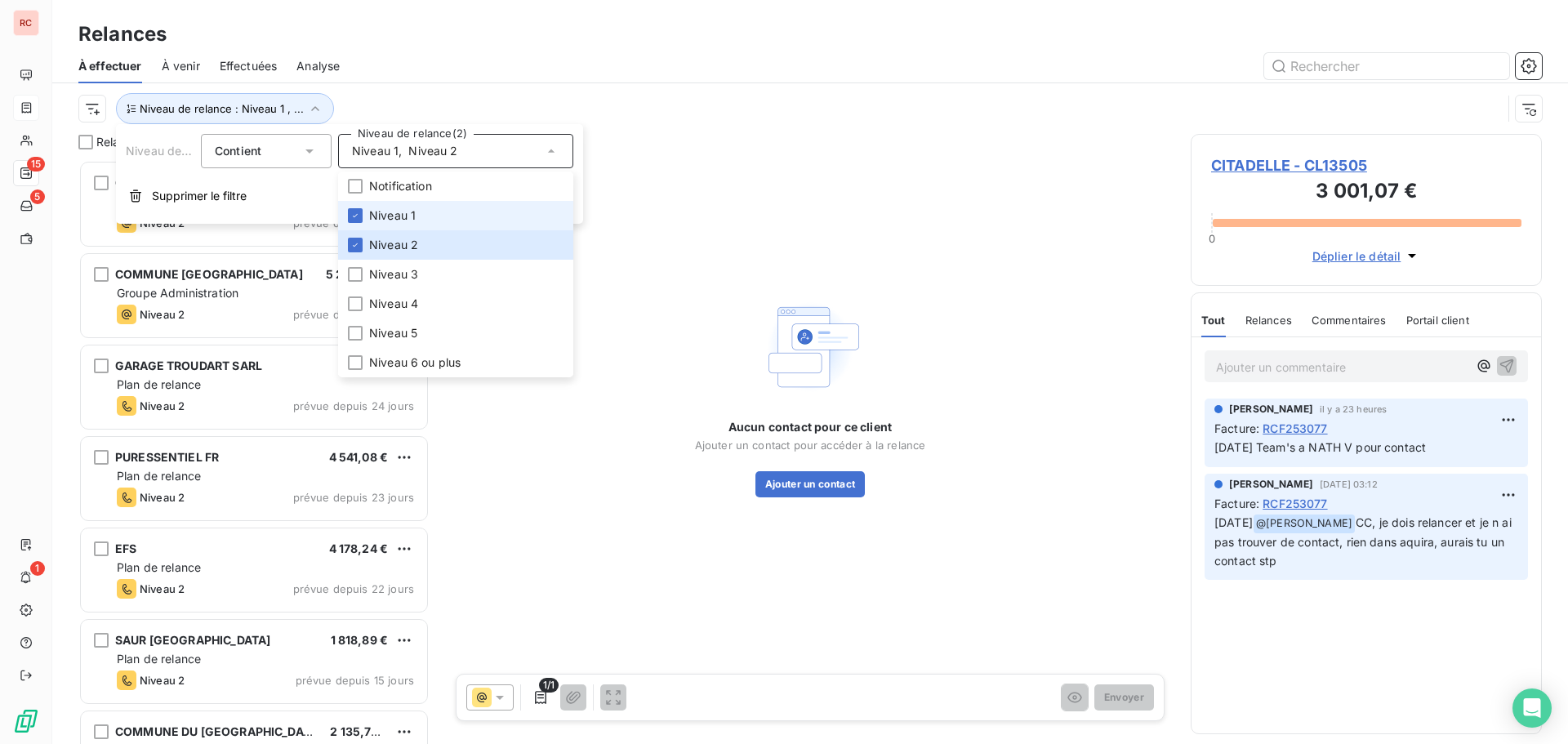
scroll to position [572, 339]
click at [398, 219] on span "Niveau 1" at bounding box center [393, 216] width 47 height 17
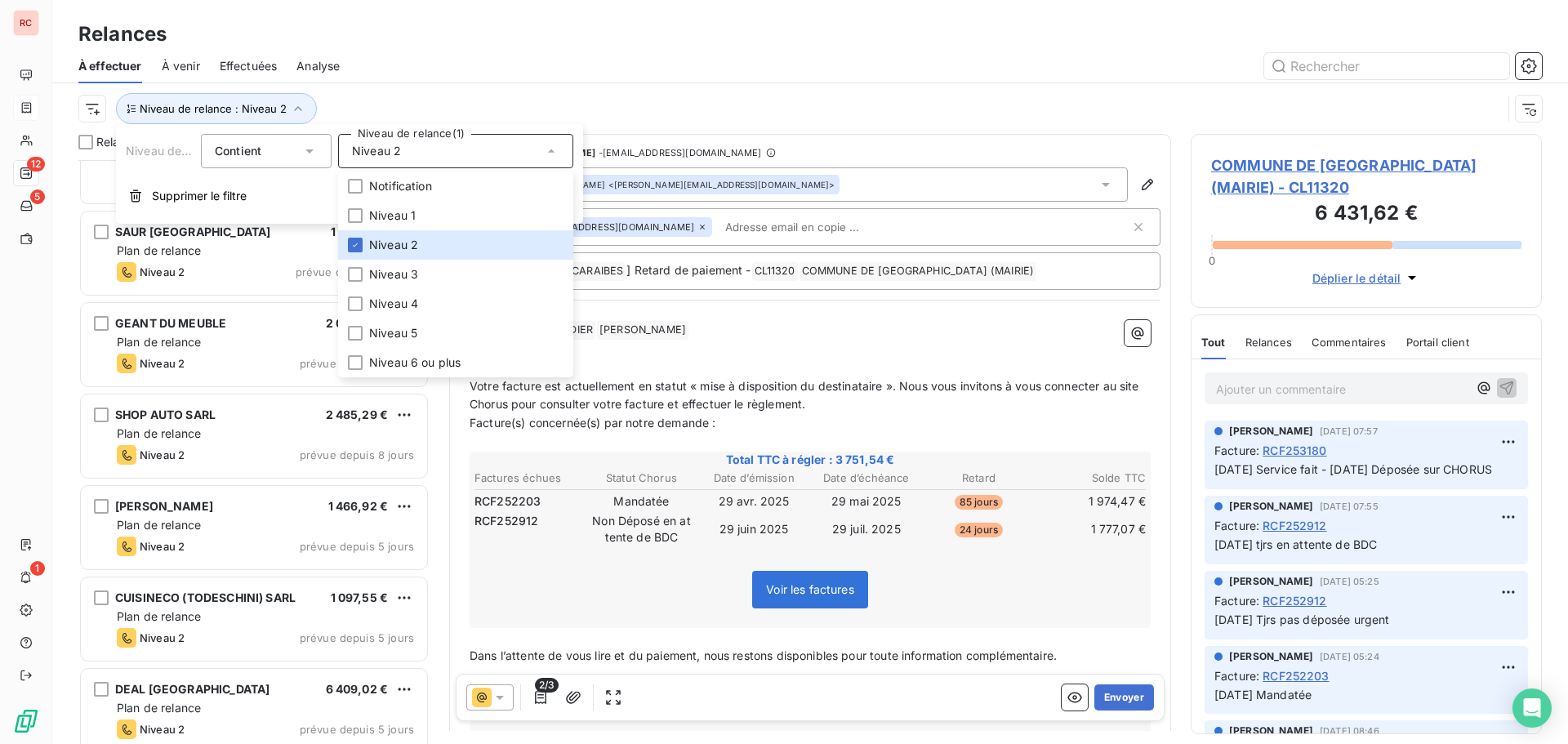
scroll to position [491, 0]
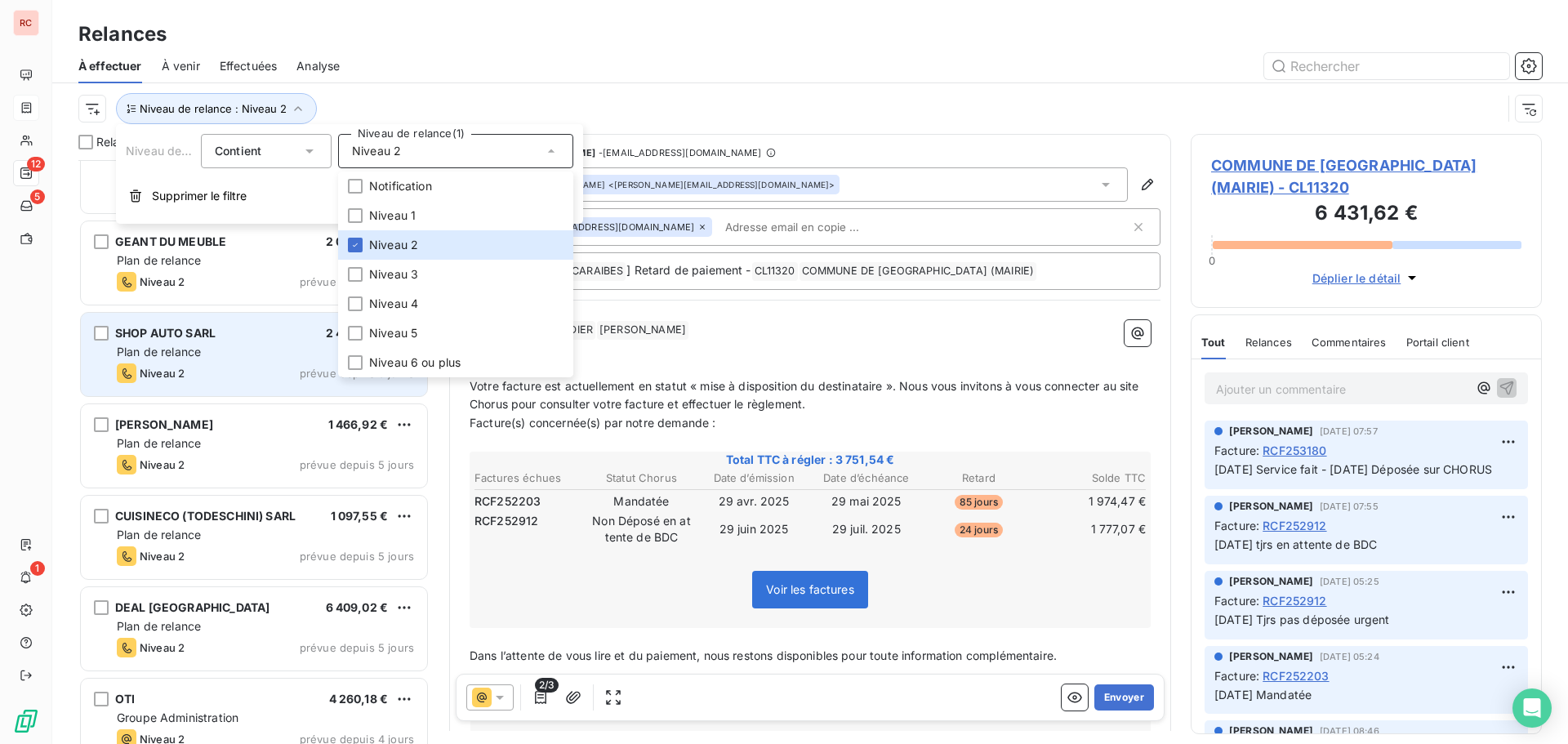
click at [255, 349] on div "Plan de relance" at bounding box center [265, 353] width 297 height 17
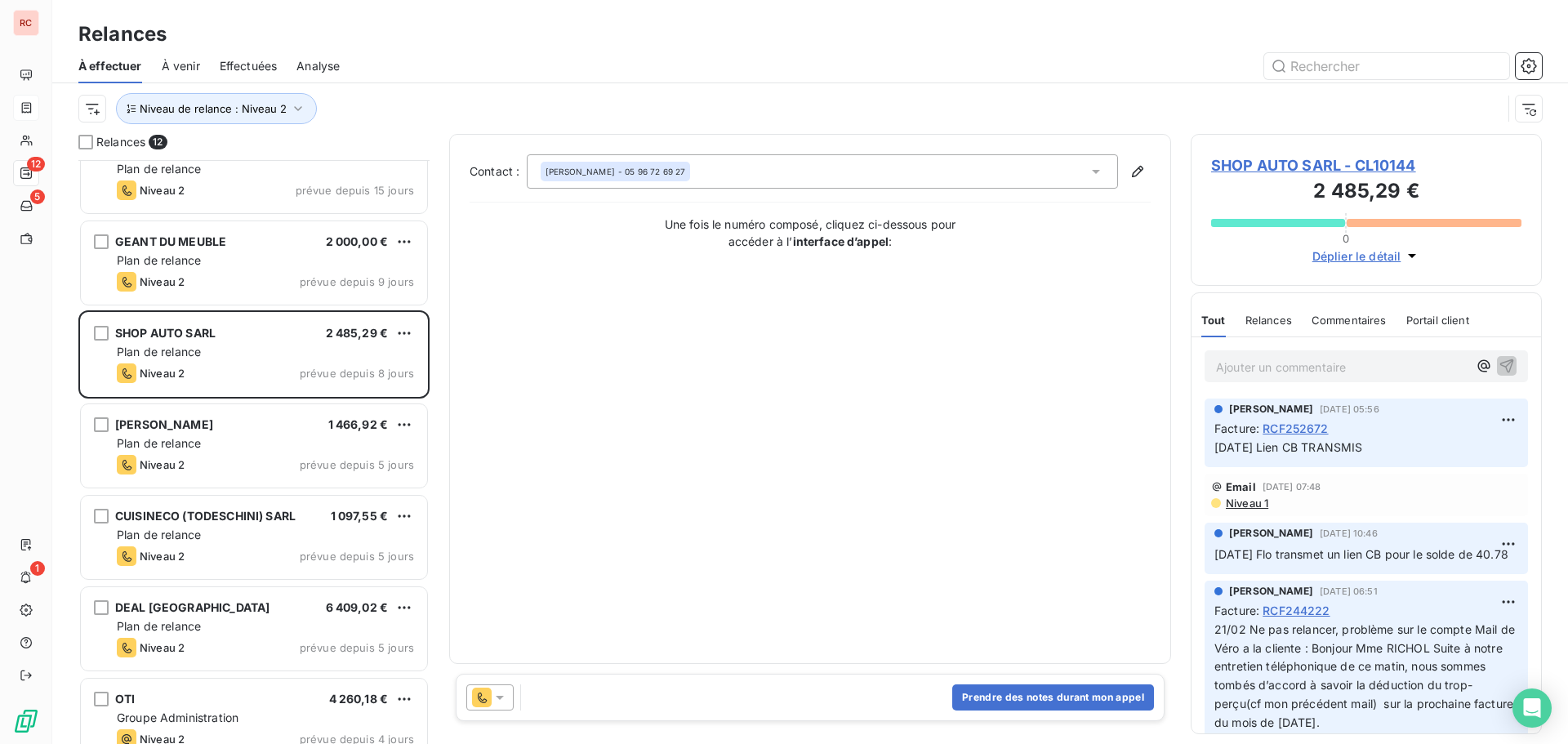
click at [502, 695] on icon at bounding box center [500, 698] width 17 height 17
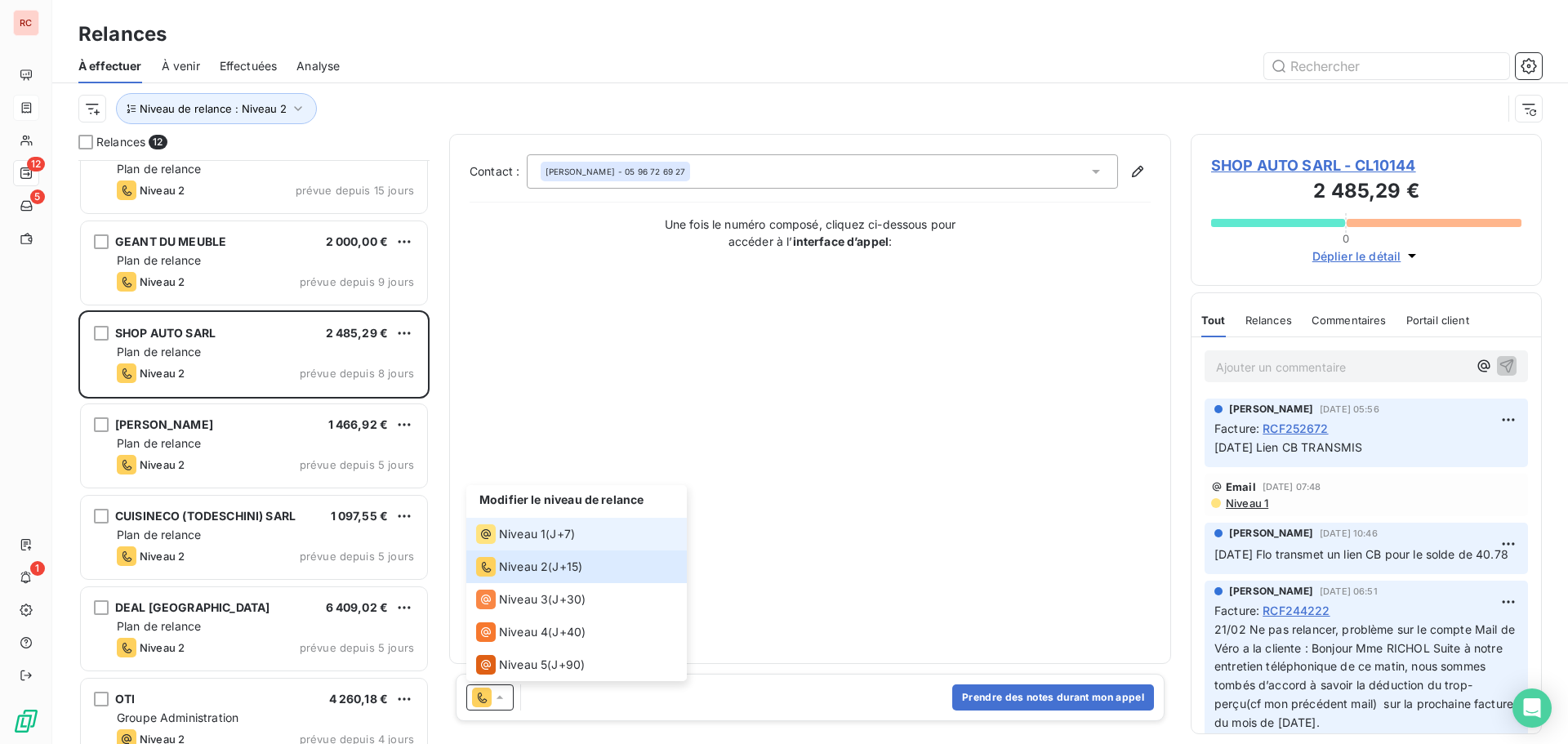
click at [541, 529] on span "Niveau 1" at bounding box center [523, 535] width 47 height 17
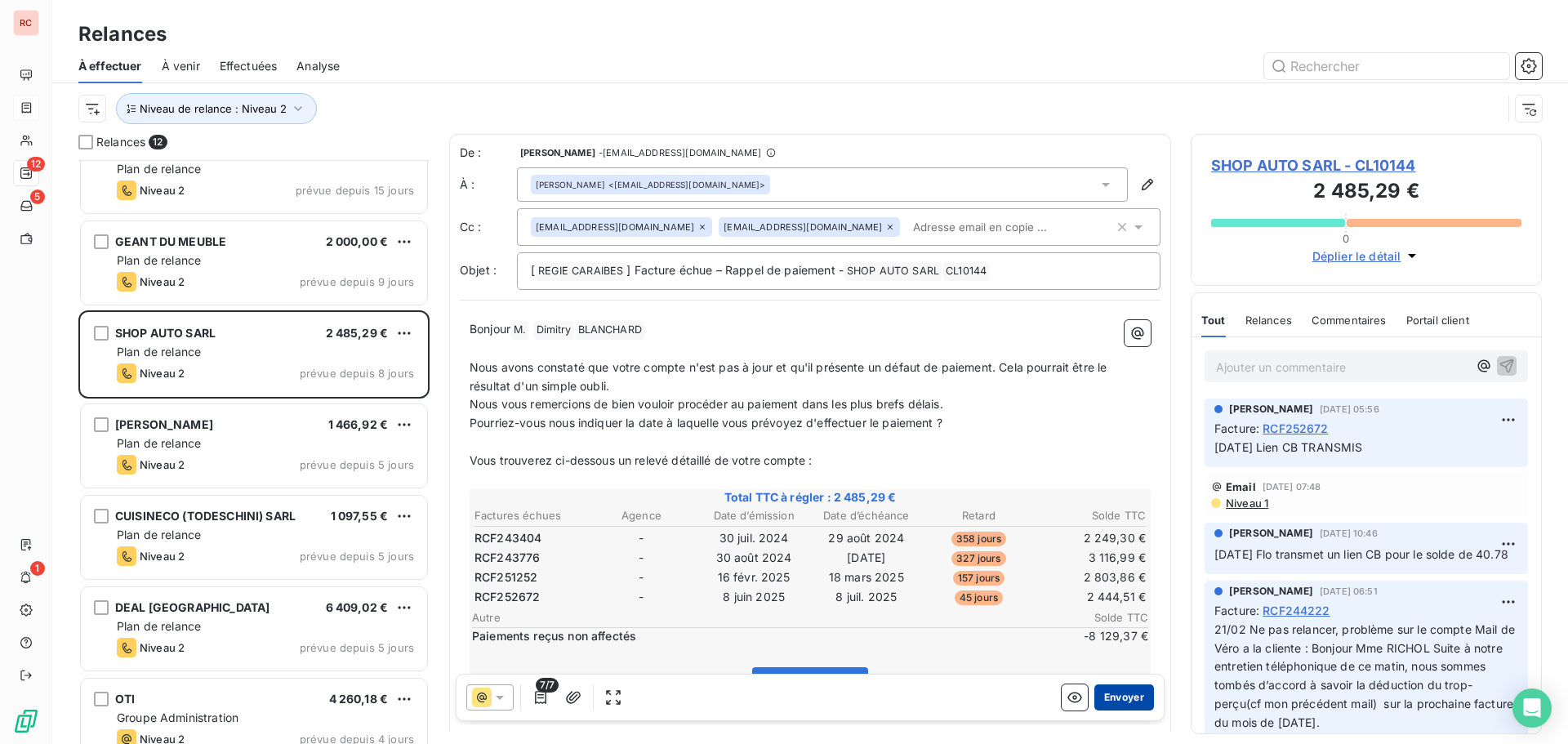
click at [1122, 693] on button "Envoyer" at bounding box center [1124, 697] width 59 height 26
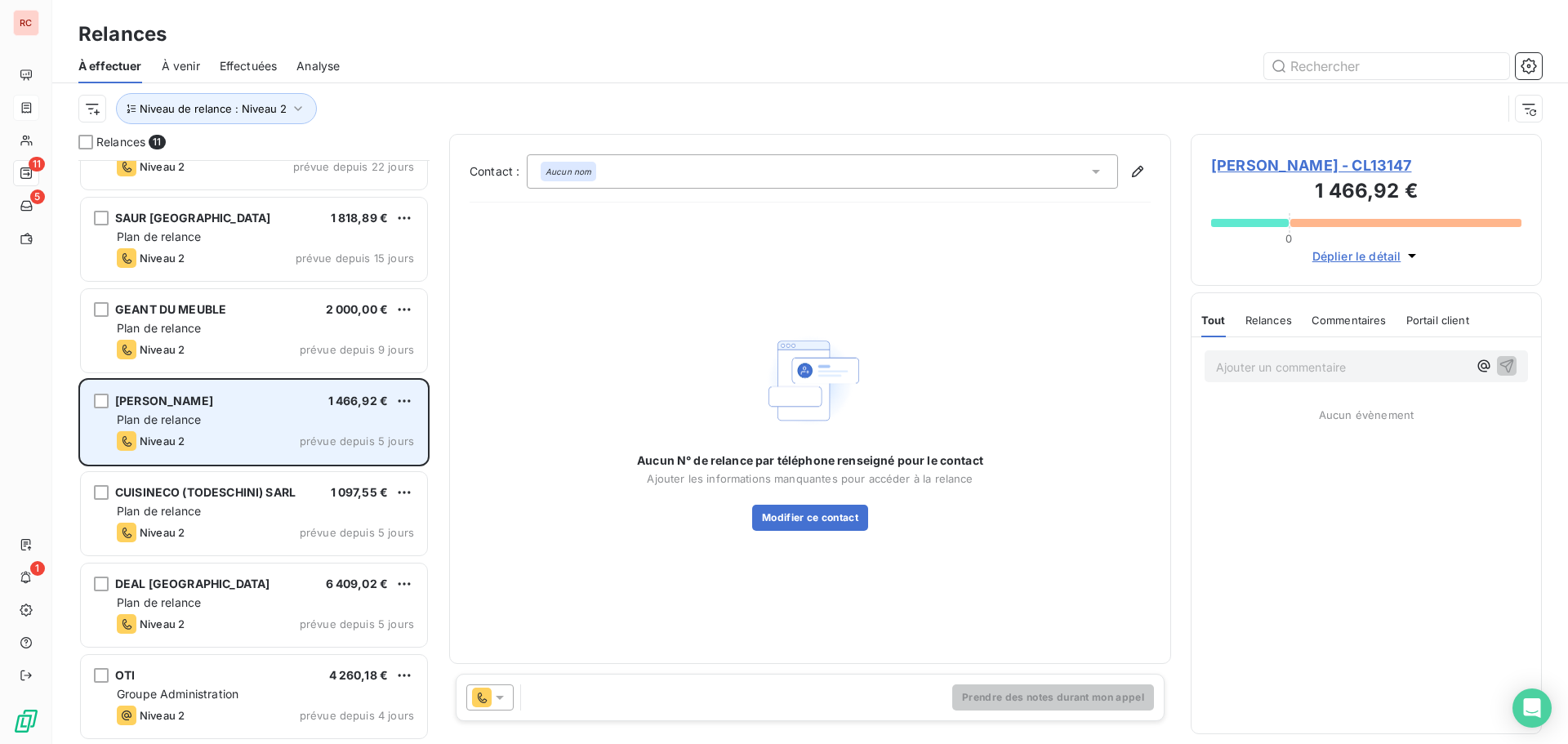
scroll to position [422, 0]
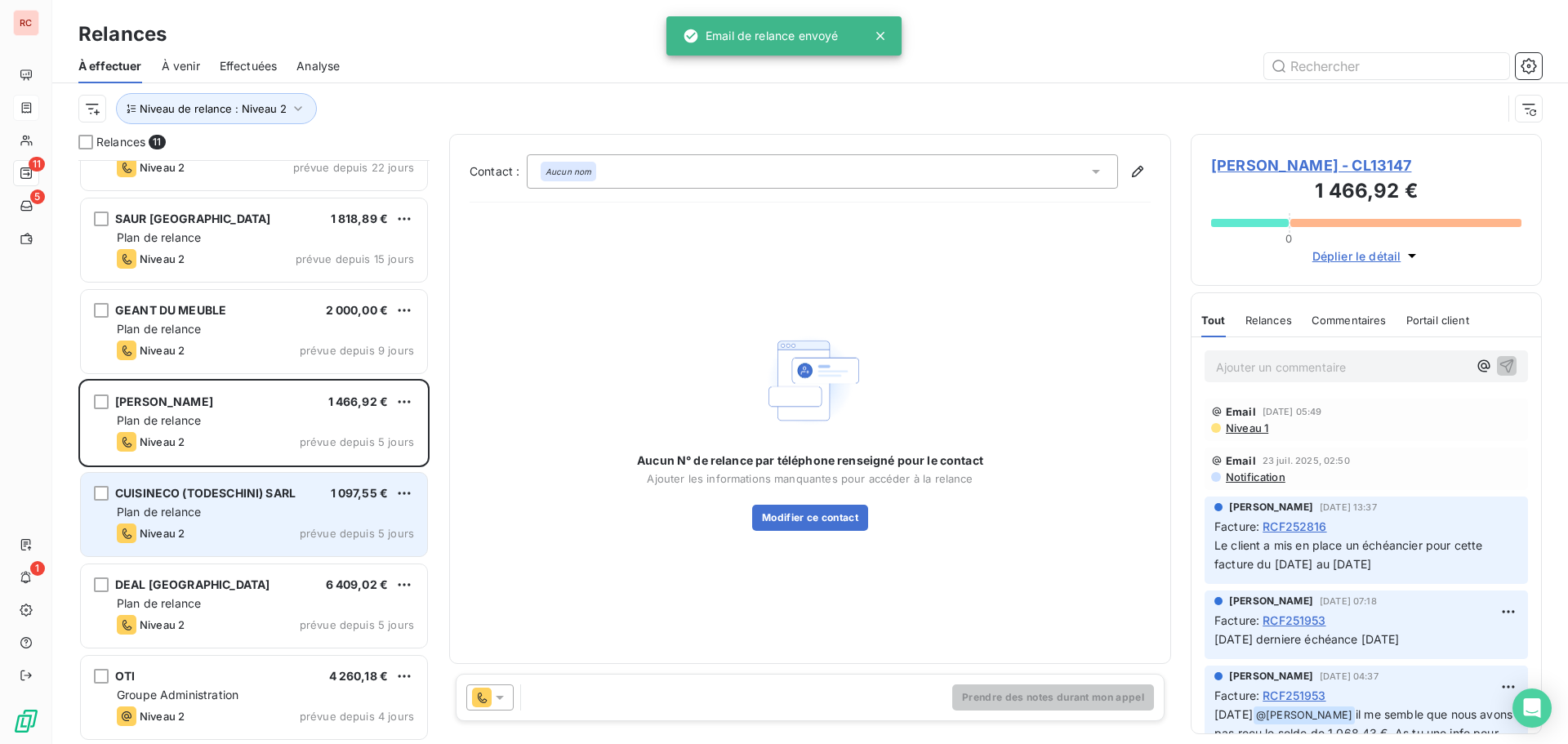
click at [286, 504] on div "CUISINECO (TODESCHINI) SARL 1 097,55 € Plan de relance Niveau 2 prévue depuis 5…" at bounding box center [254, 514] width 346 height 83
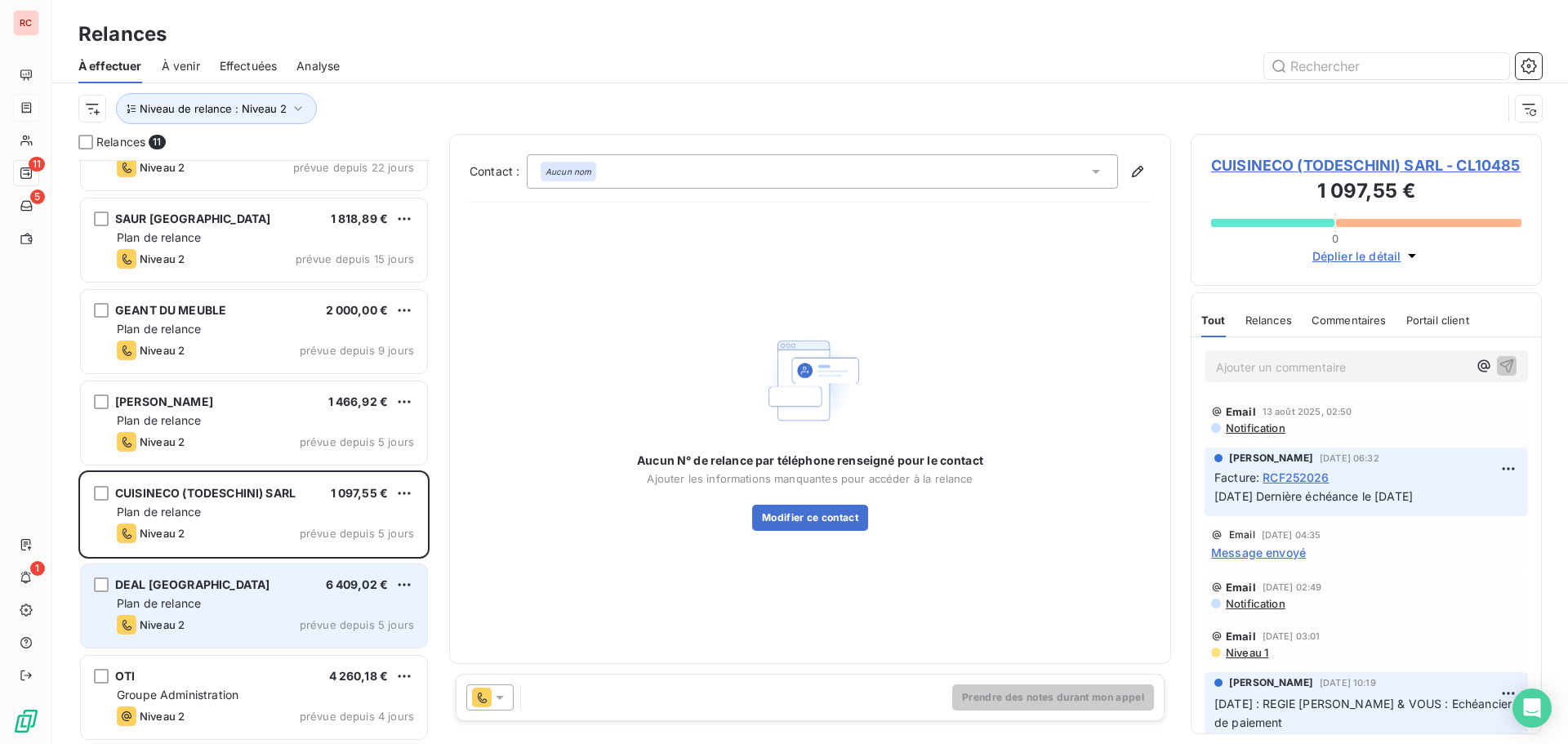
scroll to position [423, 0]
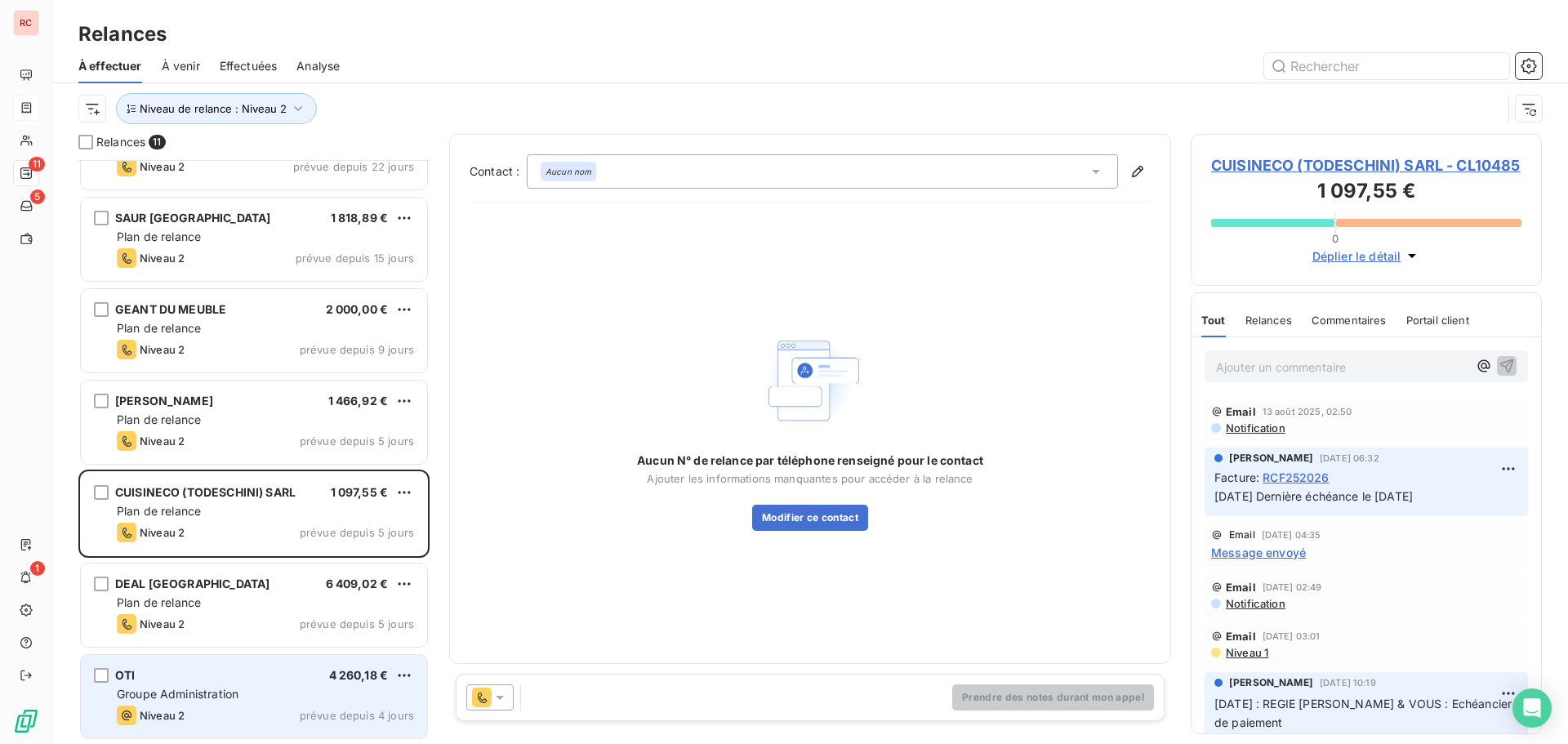
click at [250, 674] on div "OTI 4 260,18 €" at bounding box center [265, 676] width 297 height 15
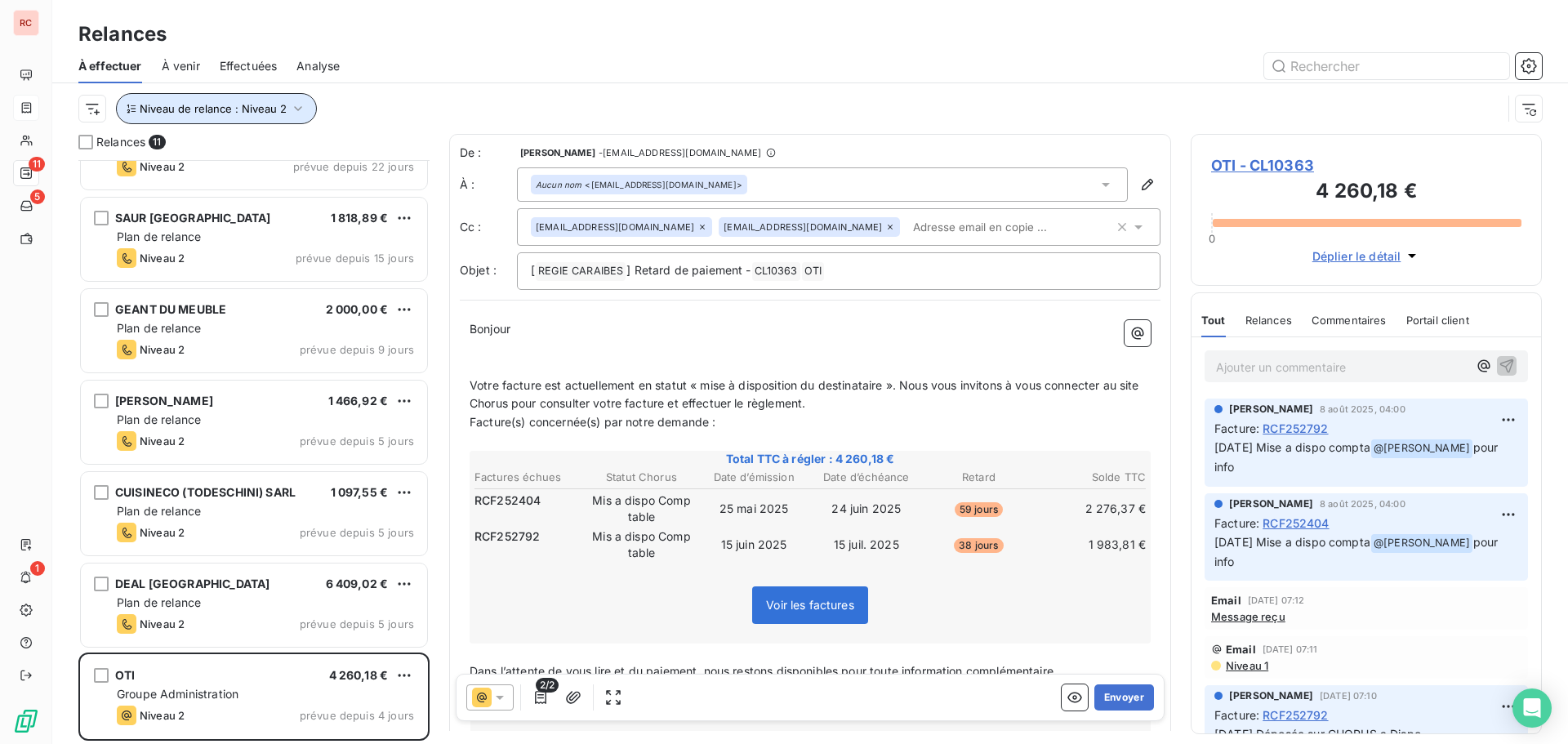
click at [294, 108] on icon "button" at bounding box center [298, 109] width 17 height 17
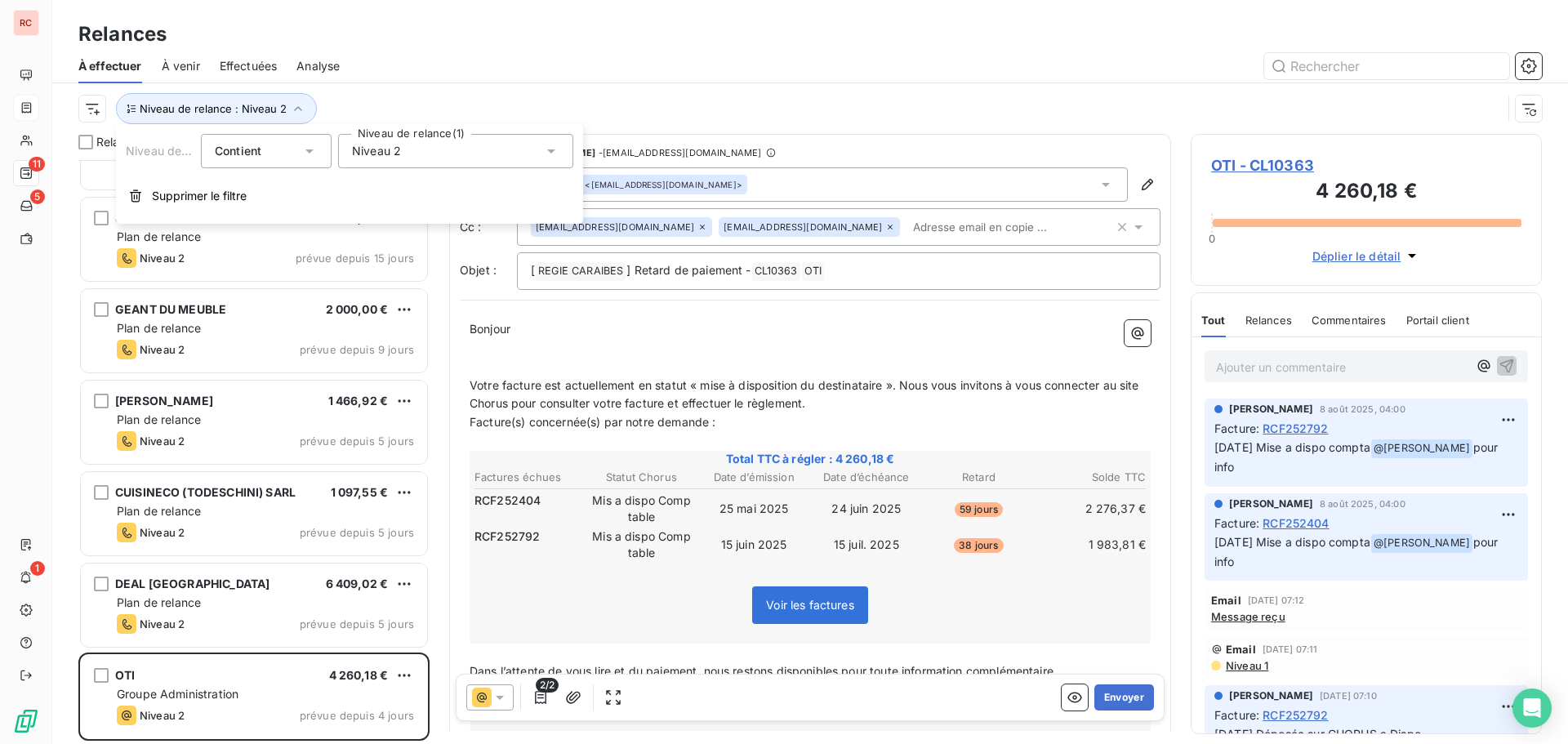
click at [507, 158] on div "Niveau 2" at bounding box center [456, 151] width 235 height 34
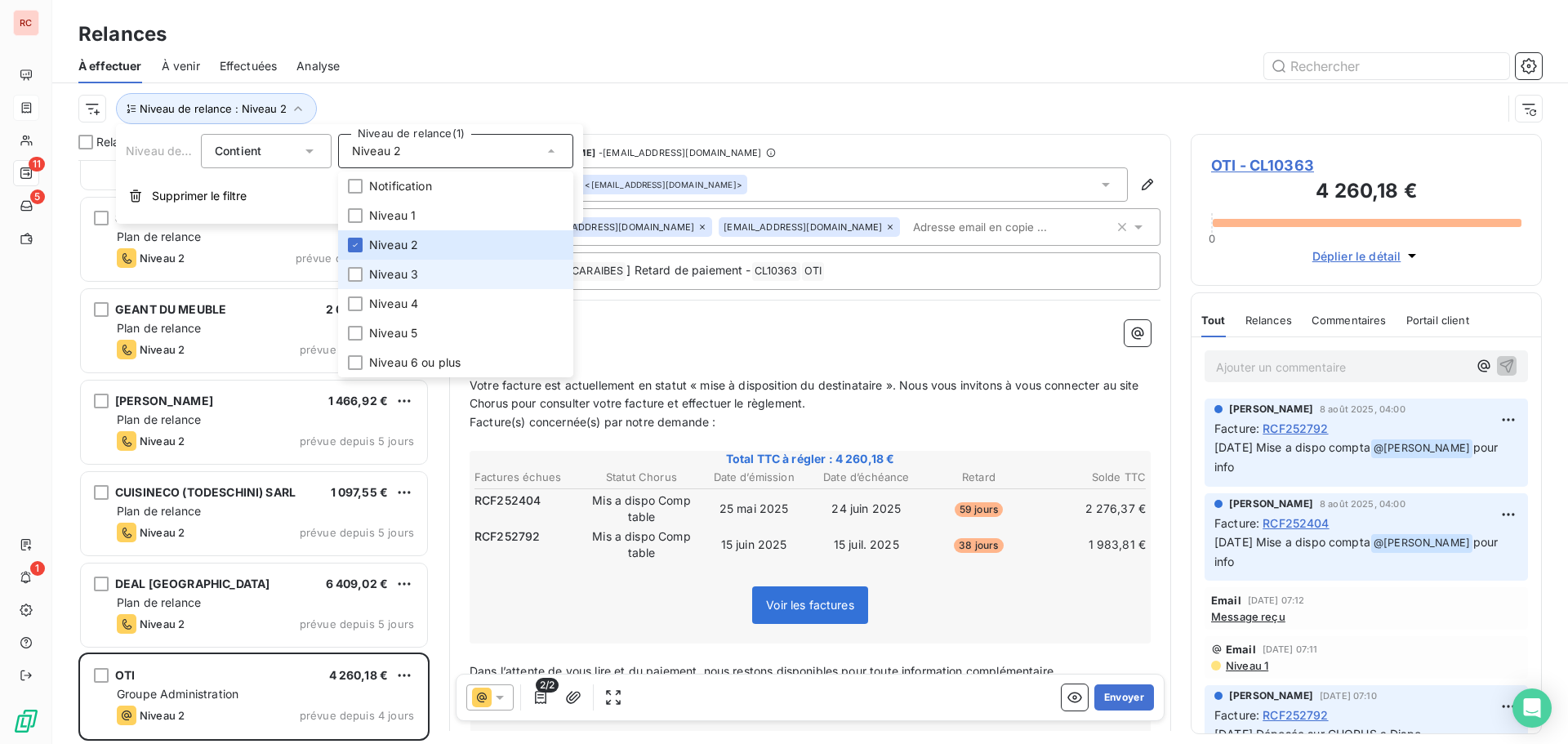
click at [379, 279] on span "Niveau 3" at bounding box center [394, 275] width 49 height 17
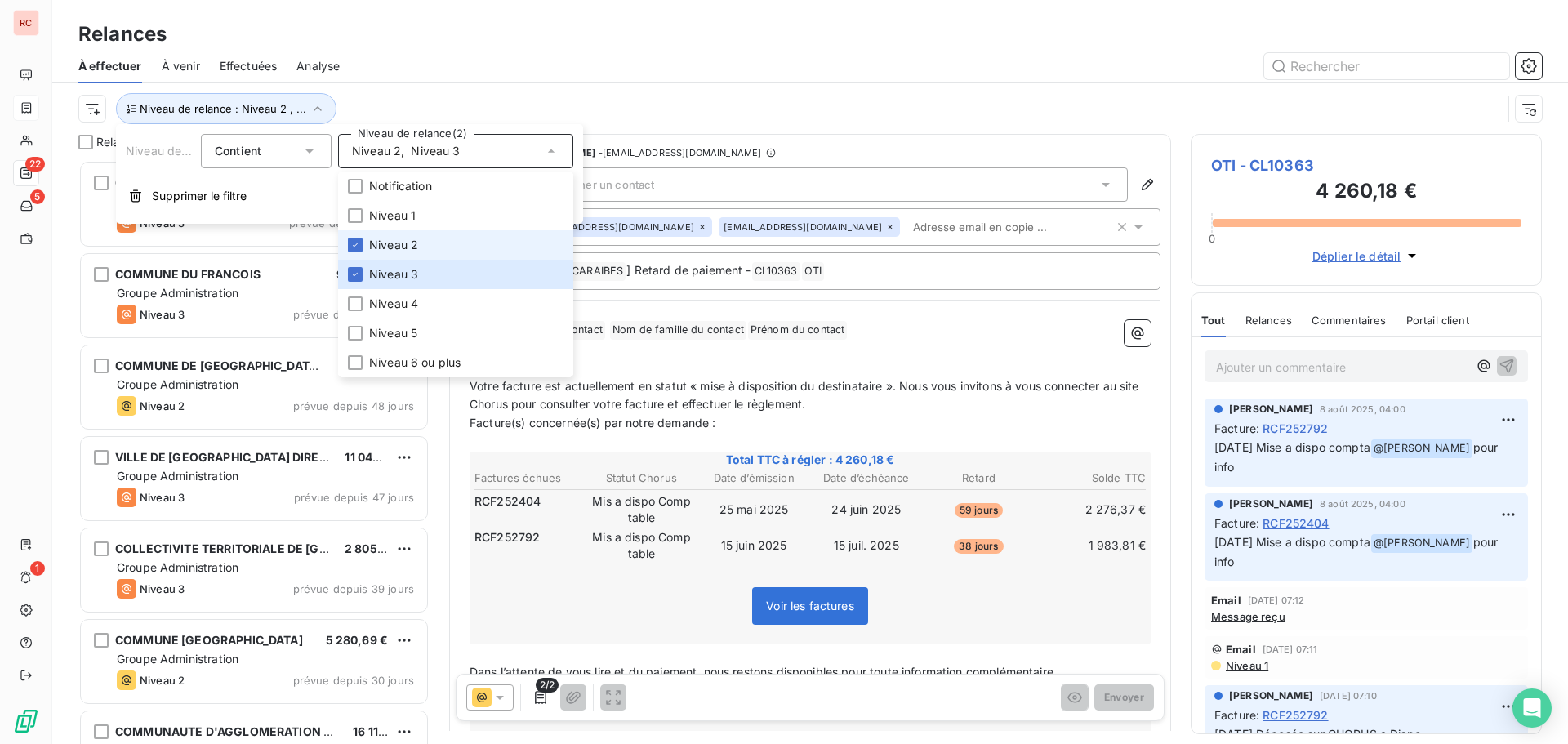
scroll to position [572, 339]
click at [387, 242] on span "Niveau 2" at bounding box center [394, 245] width 49 height 17
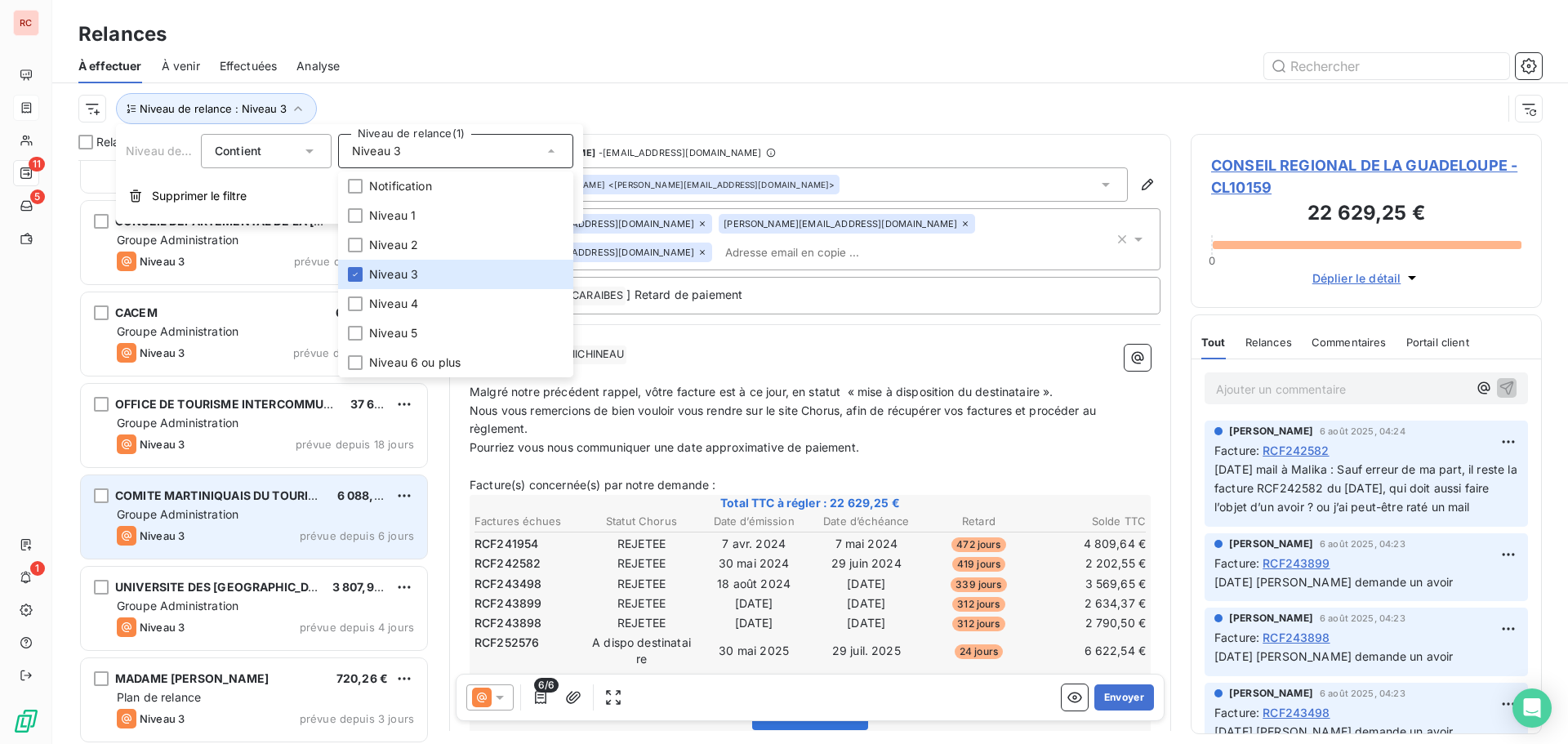
scroll to position [423, 0]
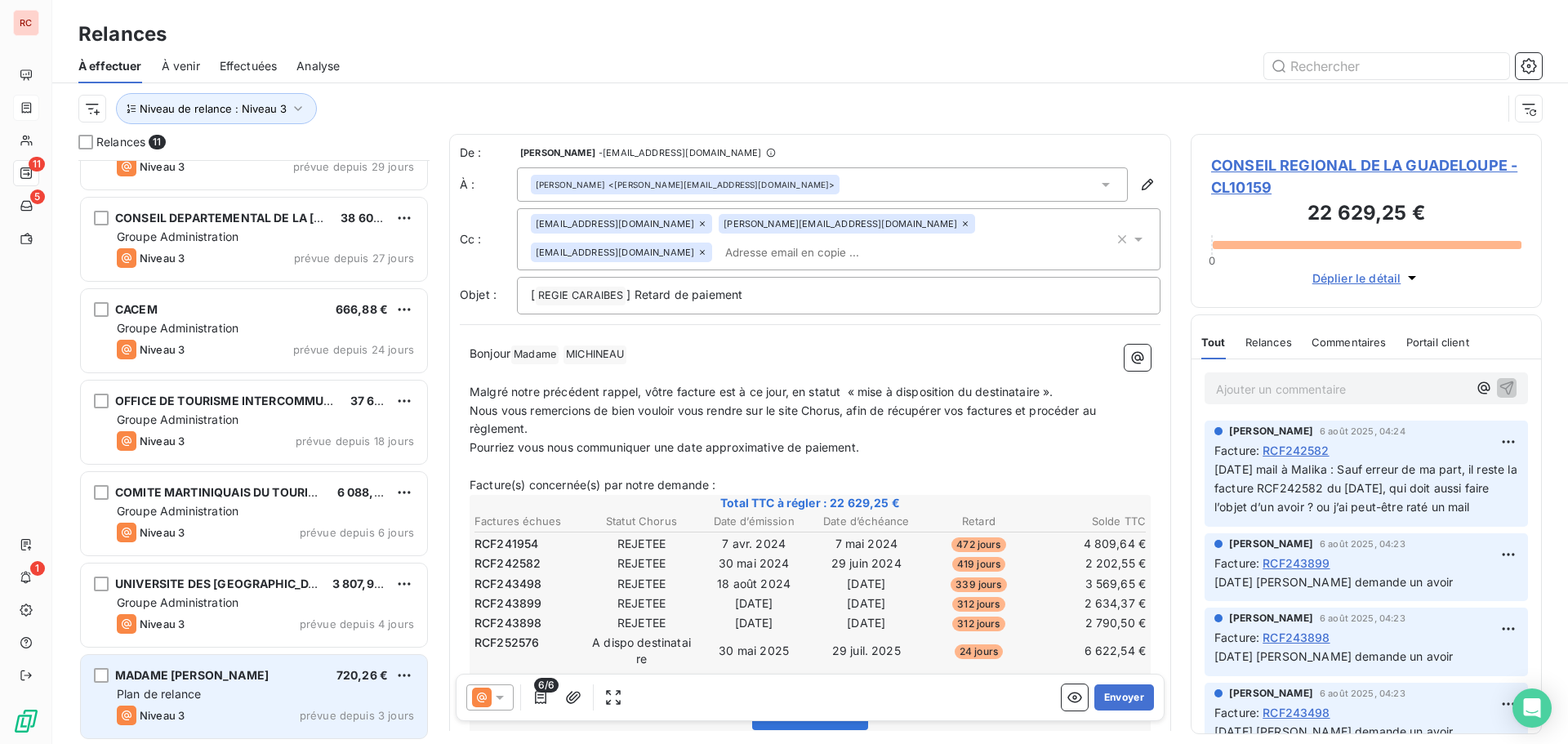
click at [200, 684] on div "MADAME [PERSON_NAME]" at bounding box center [192, 676] width 153 height 17
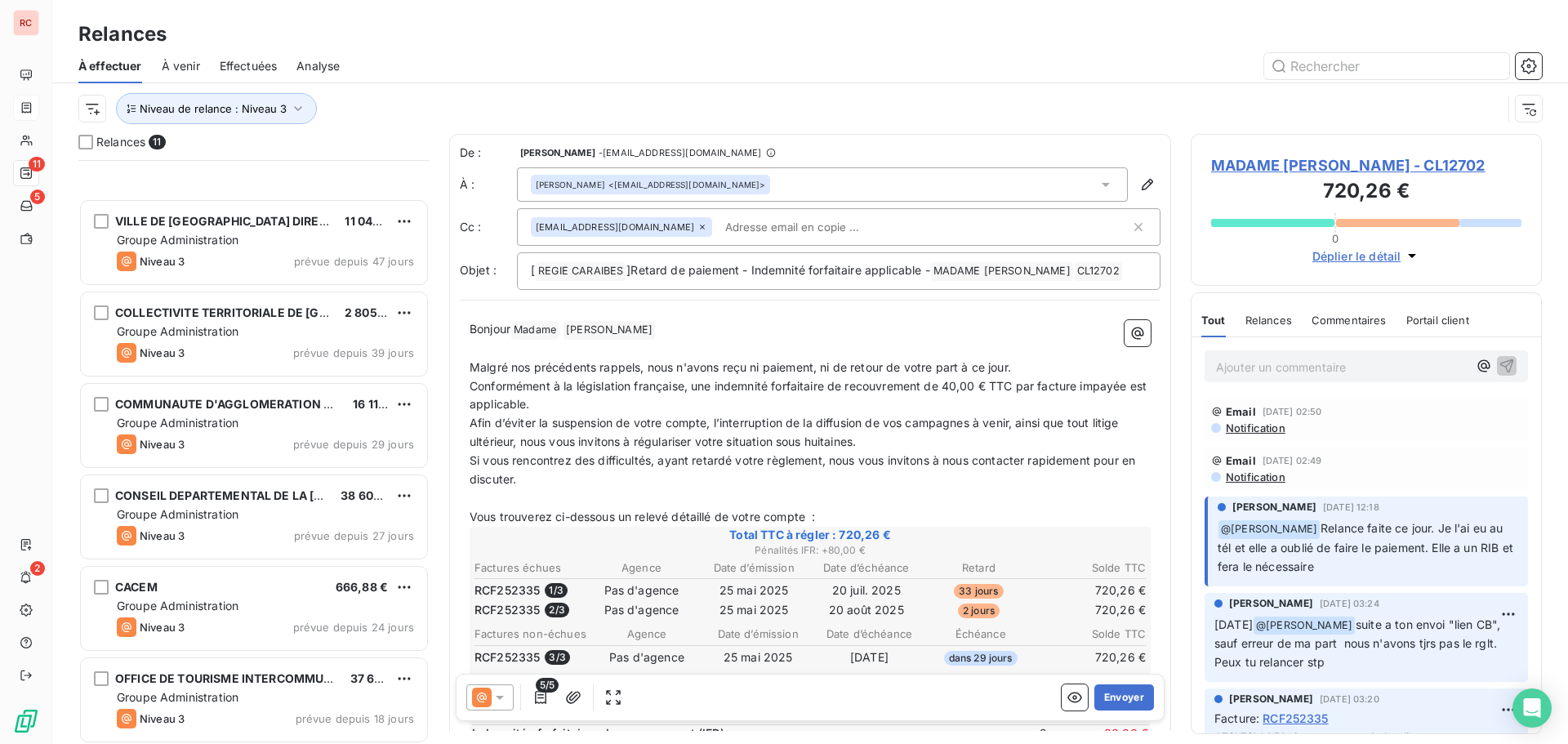
scroll to position [328, 0]
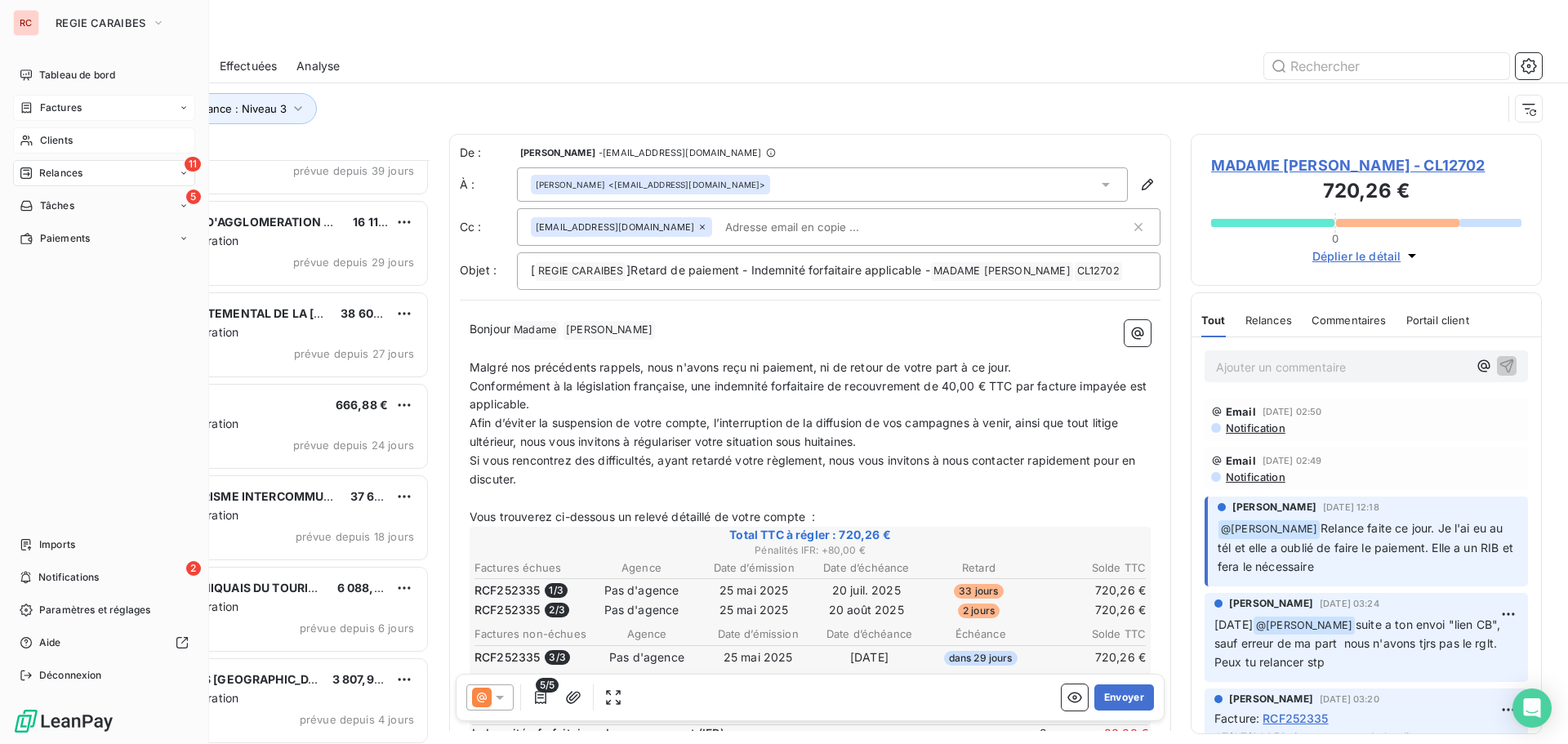
drag, startPoint x: 51, startPoint y: 146, endPoint x: 192, endPoint y: 141, distance: 141.1
click at [51, 146] on span "Clients" at bounding box center [56, 141] width 33 height 15
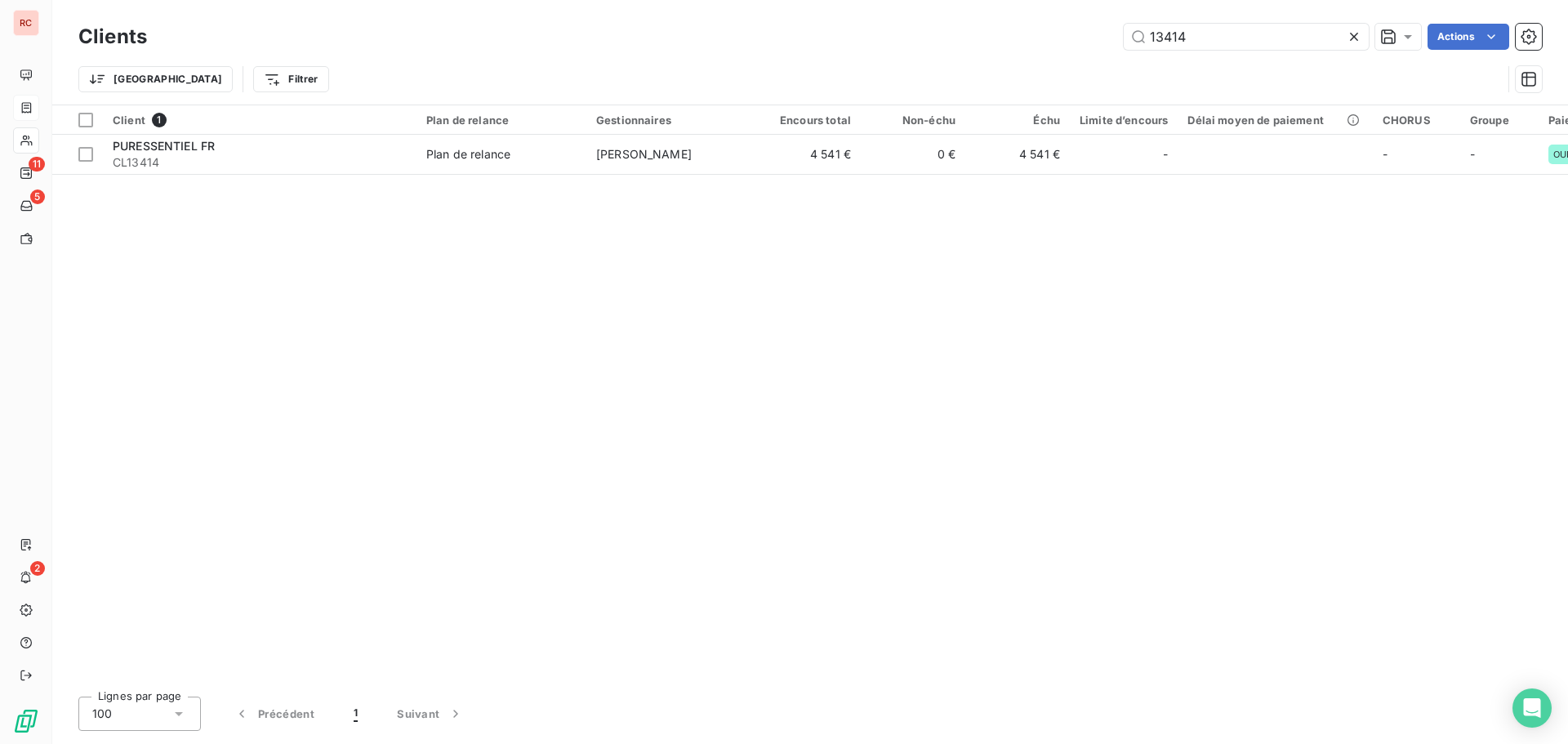
drag, startPoint x: 1199, startPoint y: 44, endPoint x: 1019, endPoint y: 30, distance: 180.5
click at [1019, 30] on div "13414 Actions" at bounding box center [854, 36] width 1375 height 26
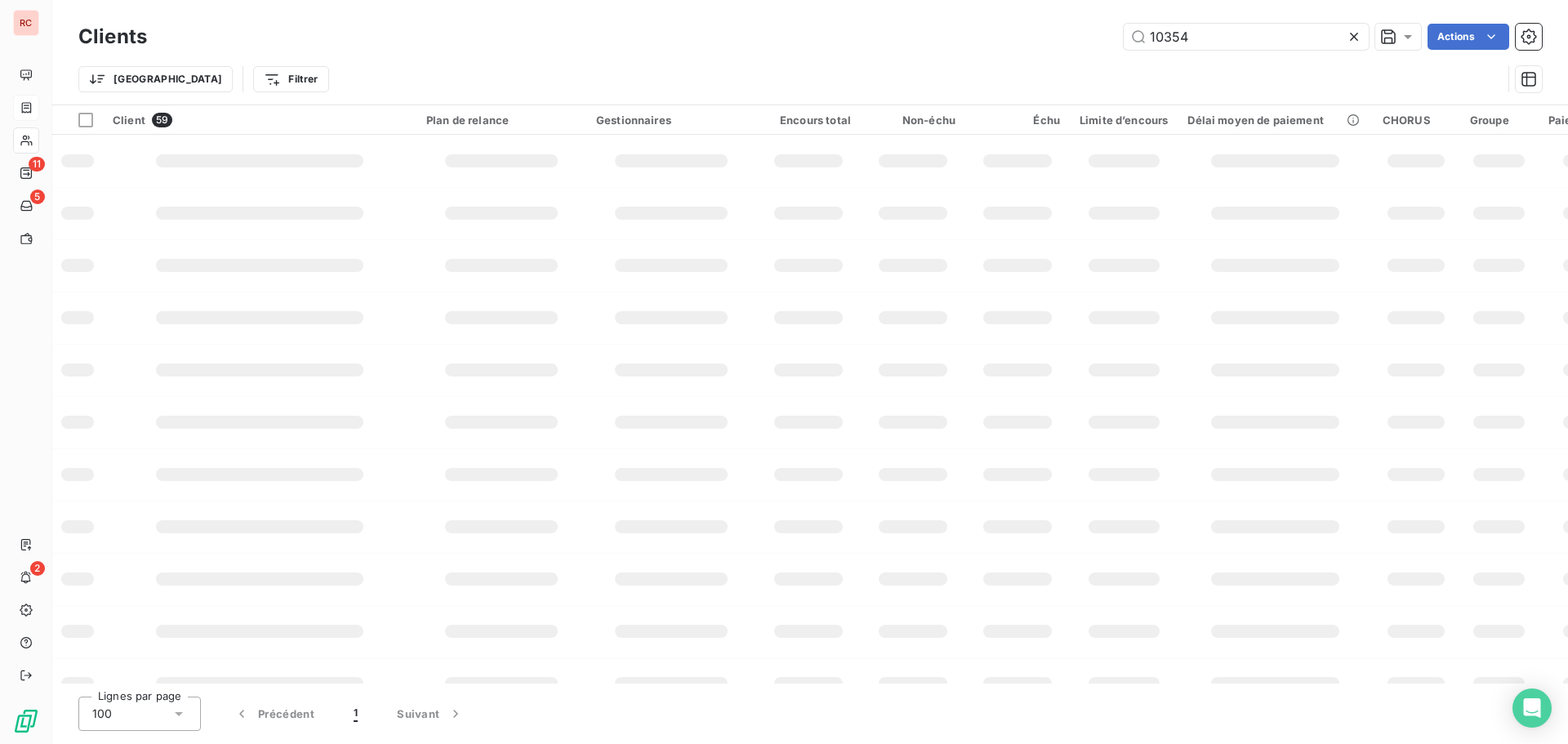
type input "10354"
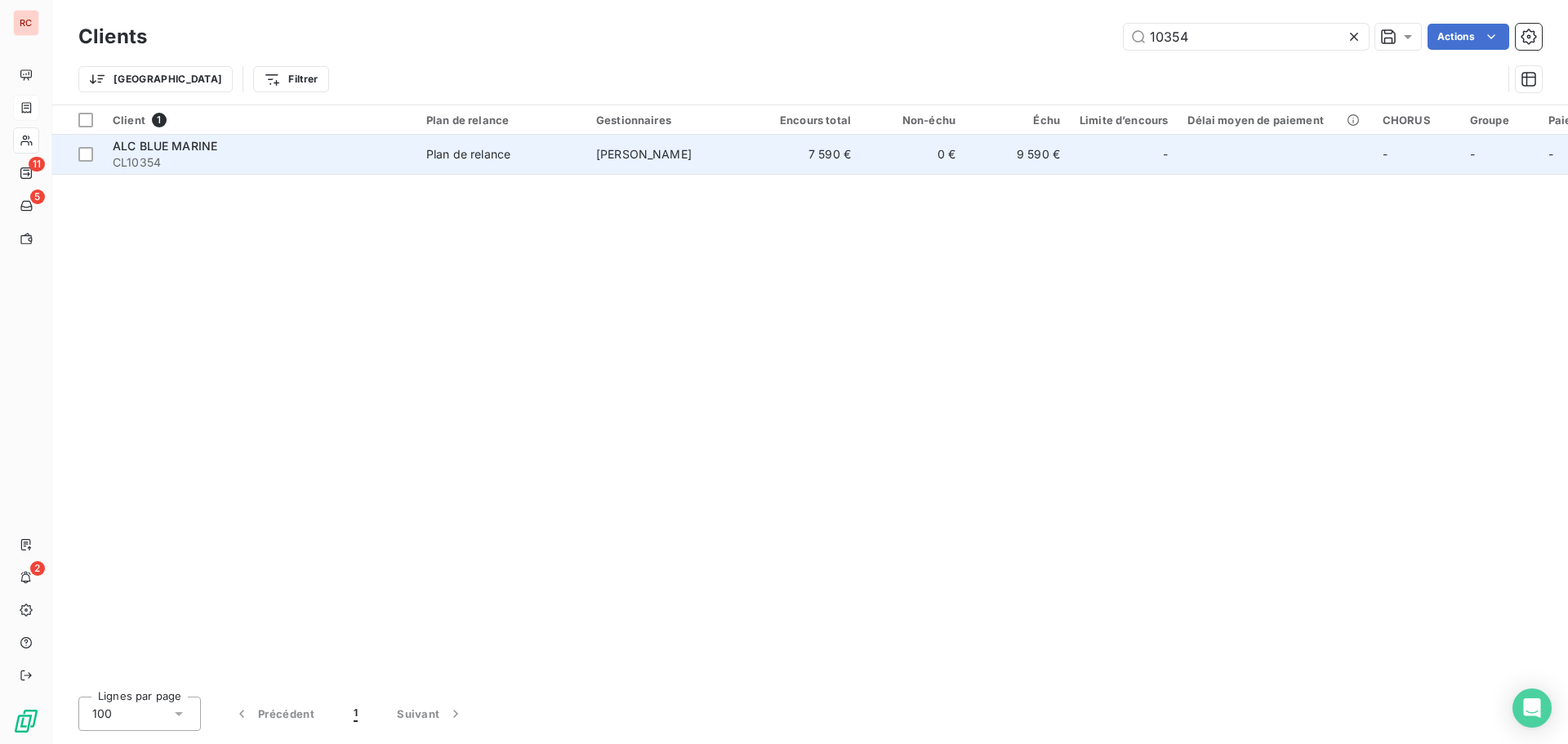
click at [758, 147] on td "7 590 €" at bounding box center [808, 154] width 105 height 39
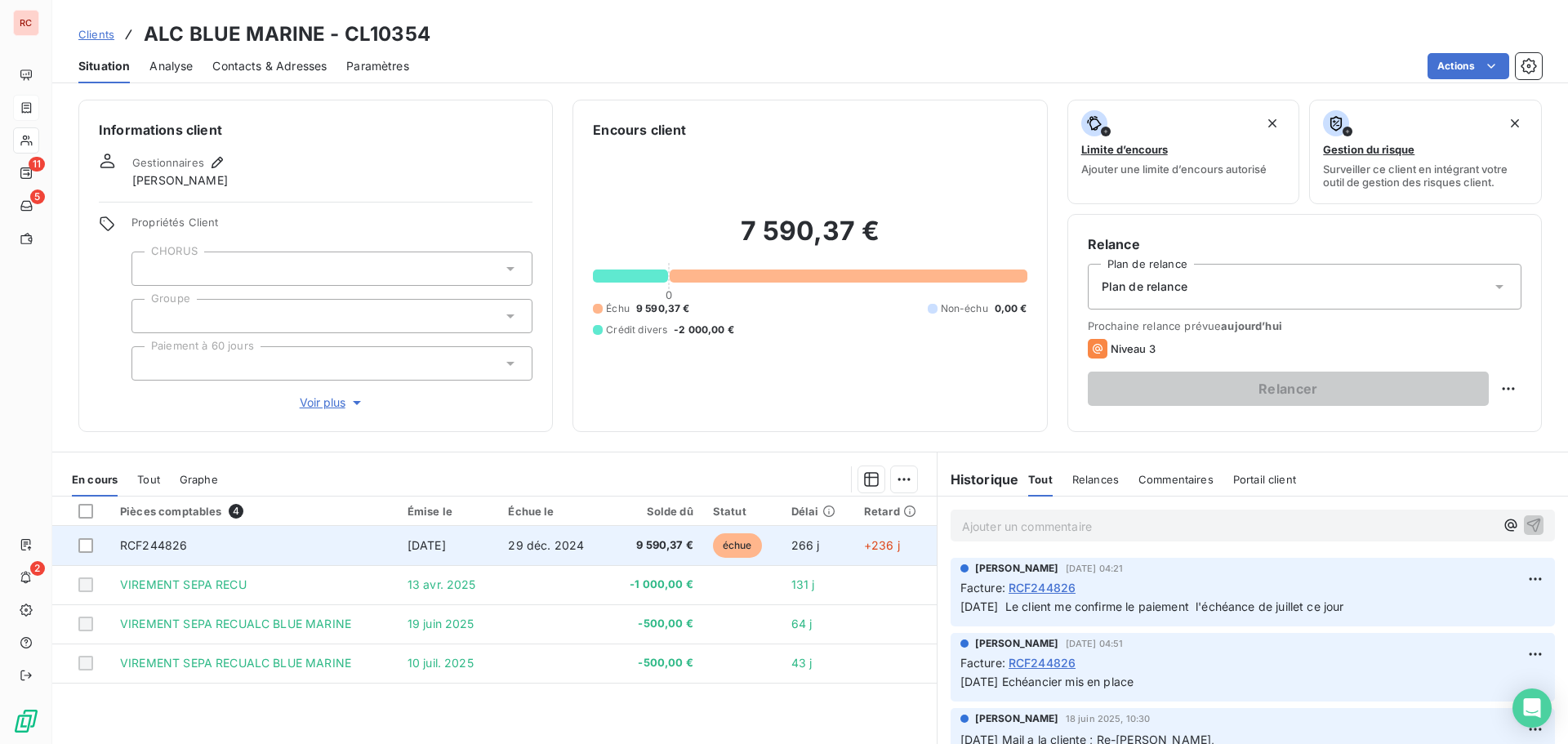
click at [523, 550] on span "29 déc. 2024" at bounding box center [546, 545] width 76 height 14
